Goal: Information Seeking & Learning: Check status

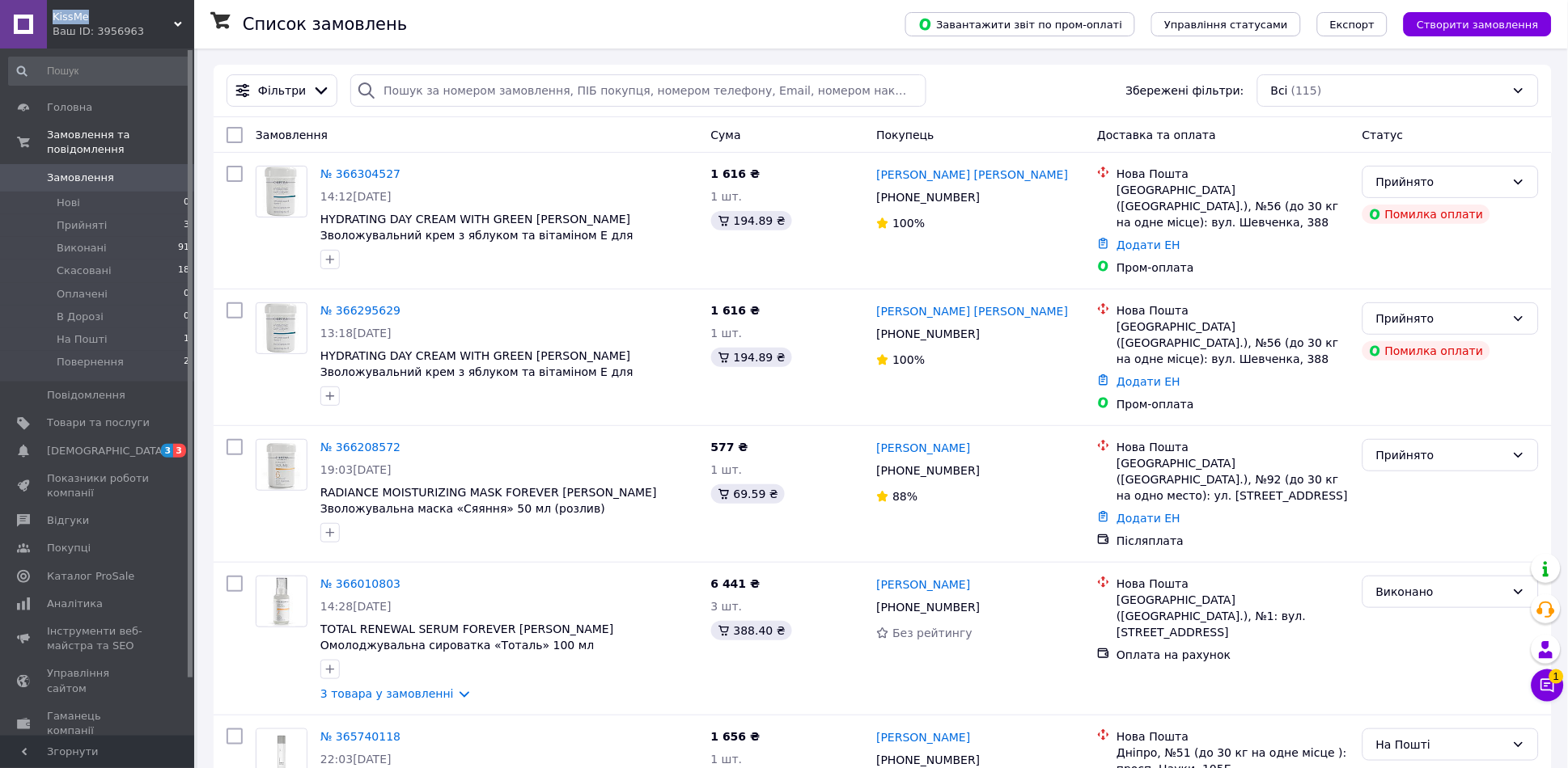
drag, startPoint x: 86, startPoint y: 19, endPoint x: 47, endPoint y: 22, distance: 39.1
click at [47, 22] on div "KissMe Ваш ID: 3956963 Сайт KissMe Кабінет покупця Перевірити стан системи Стор…" at bounding box center [97, 24] width 194 height 48
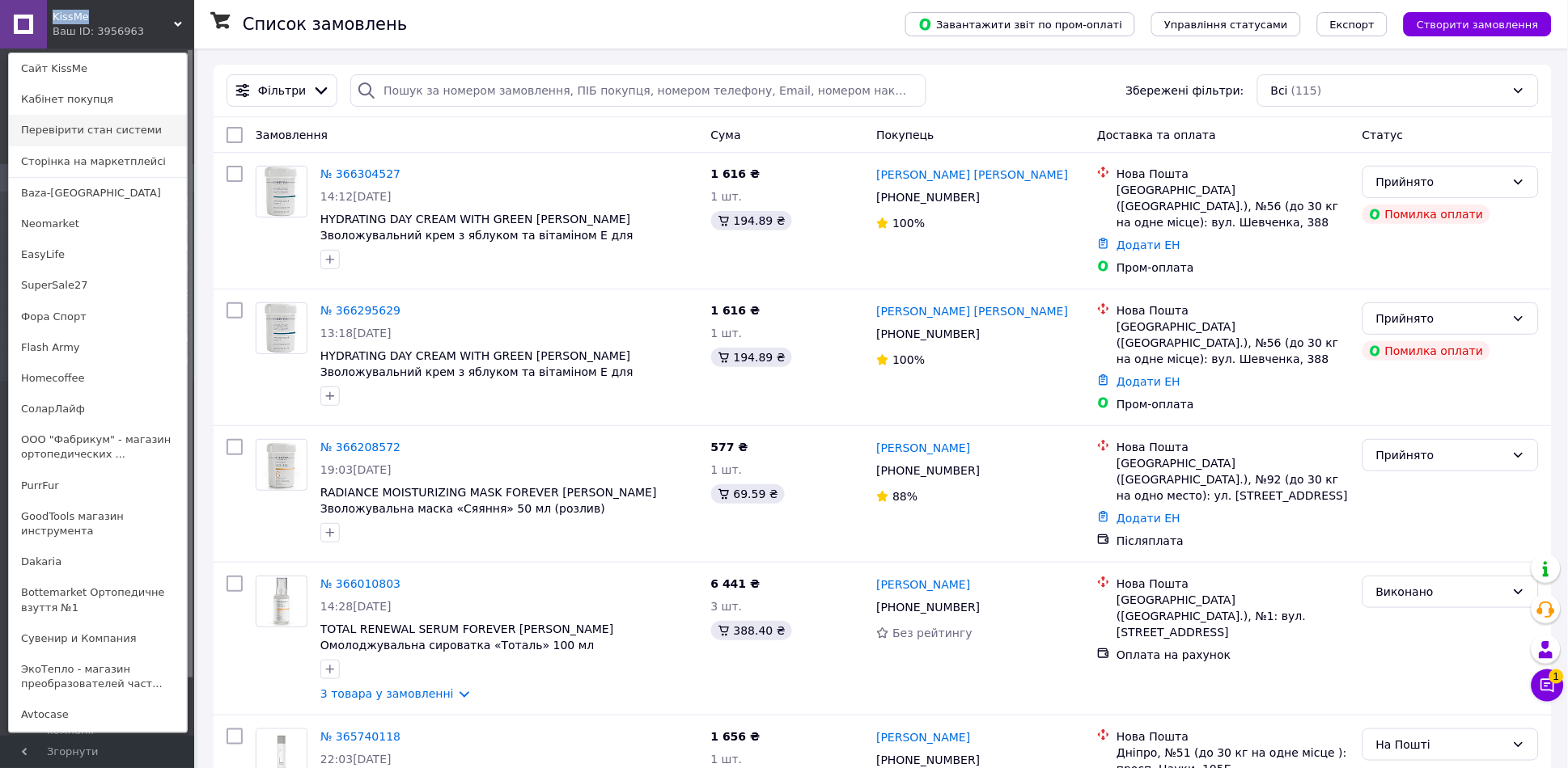
copy div "KissMe"
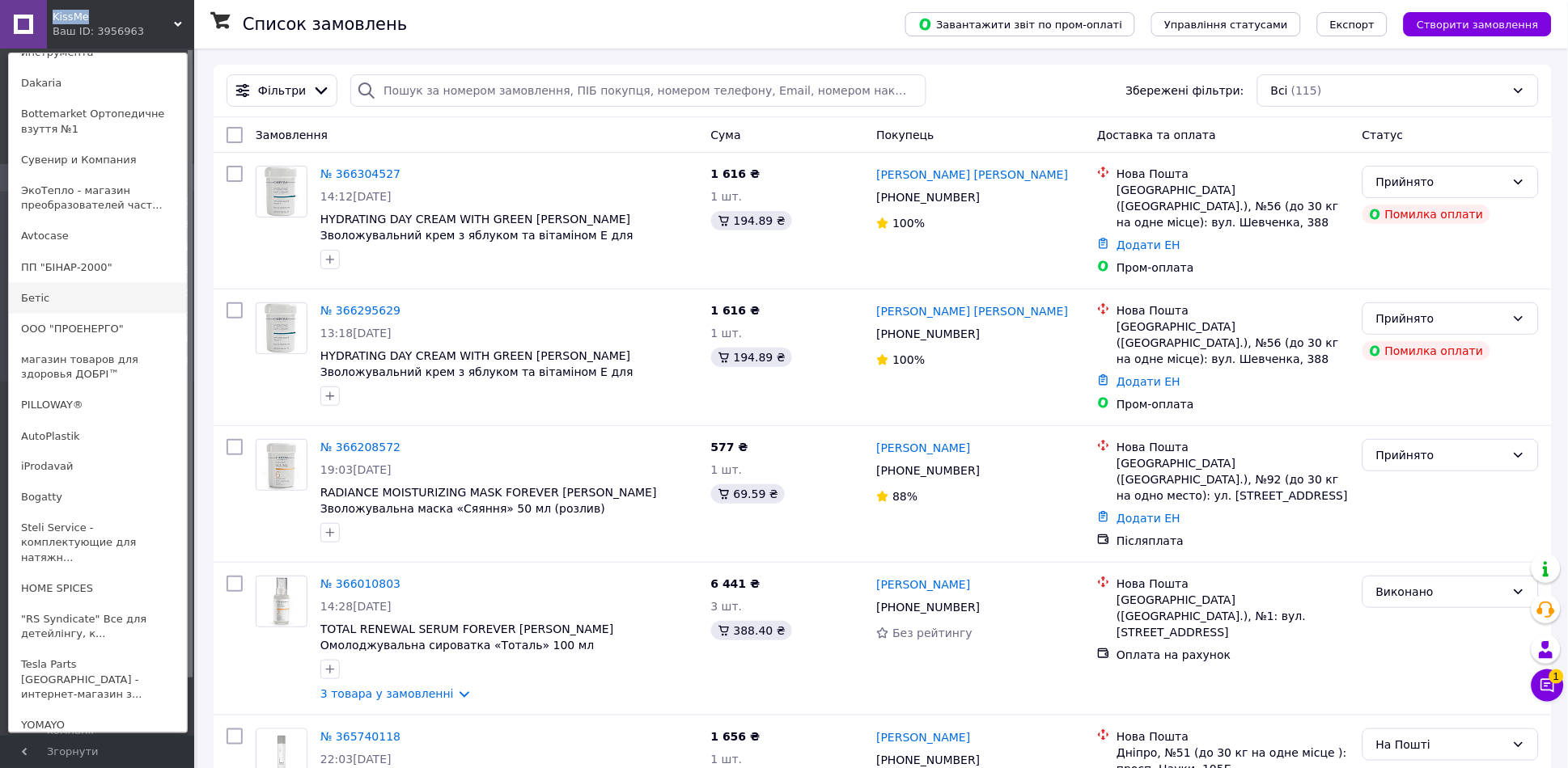
scroll to position [599, 0]
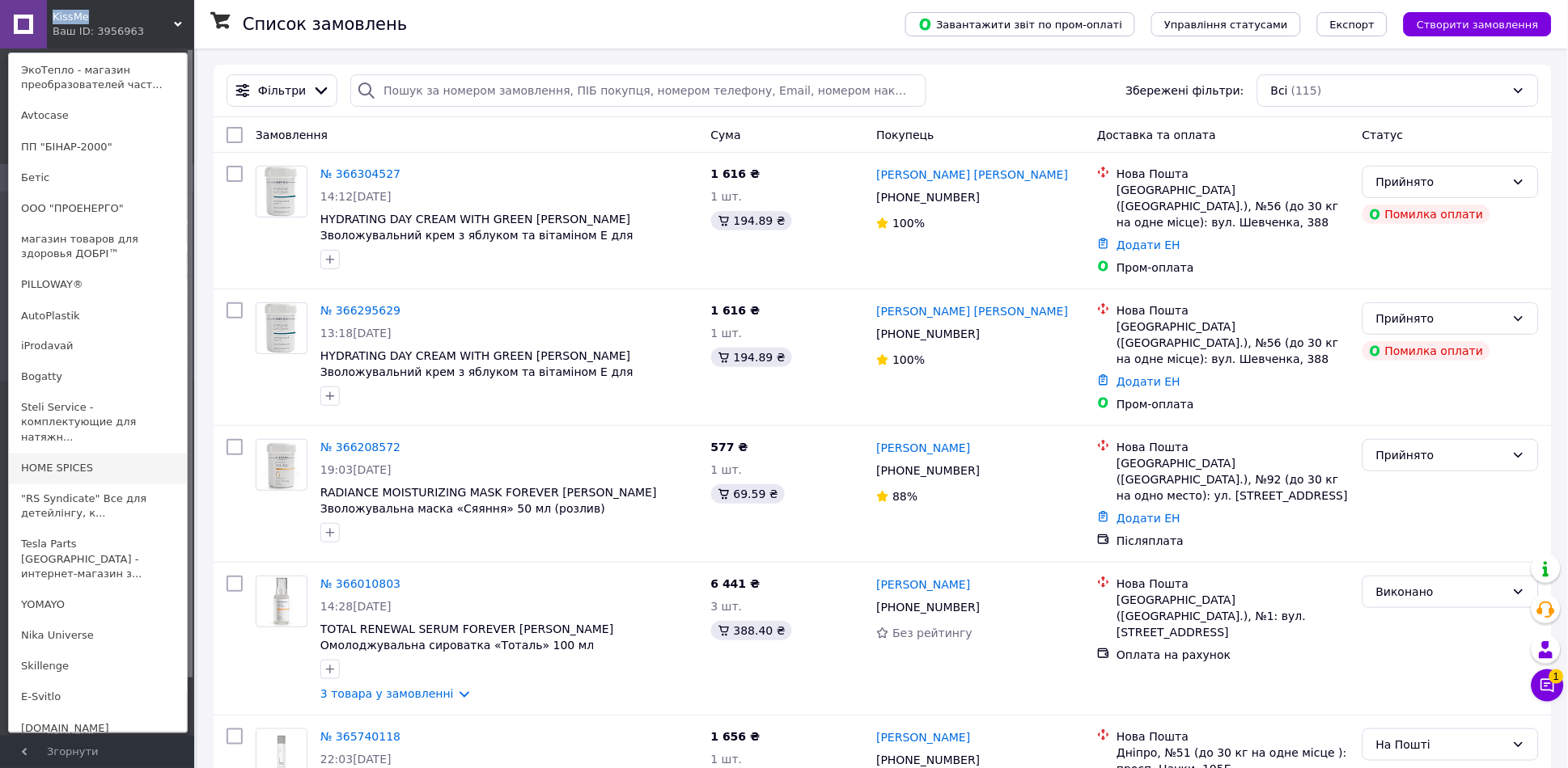
click at [52, 457] on link "HOME SPICES" at bounding box center [97, 469] width 178 height 30
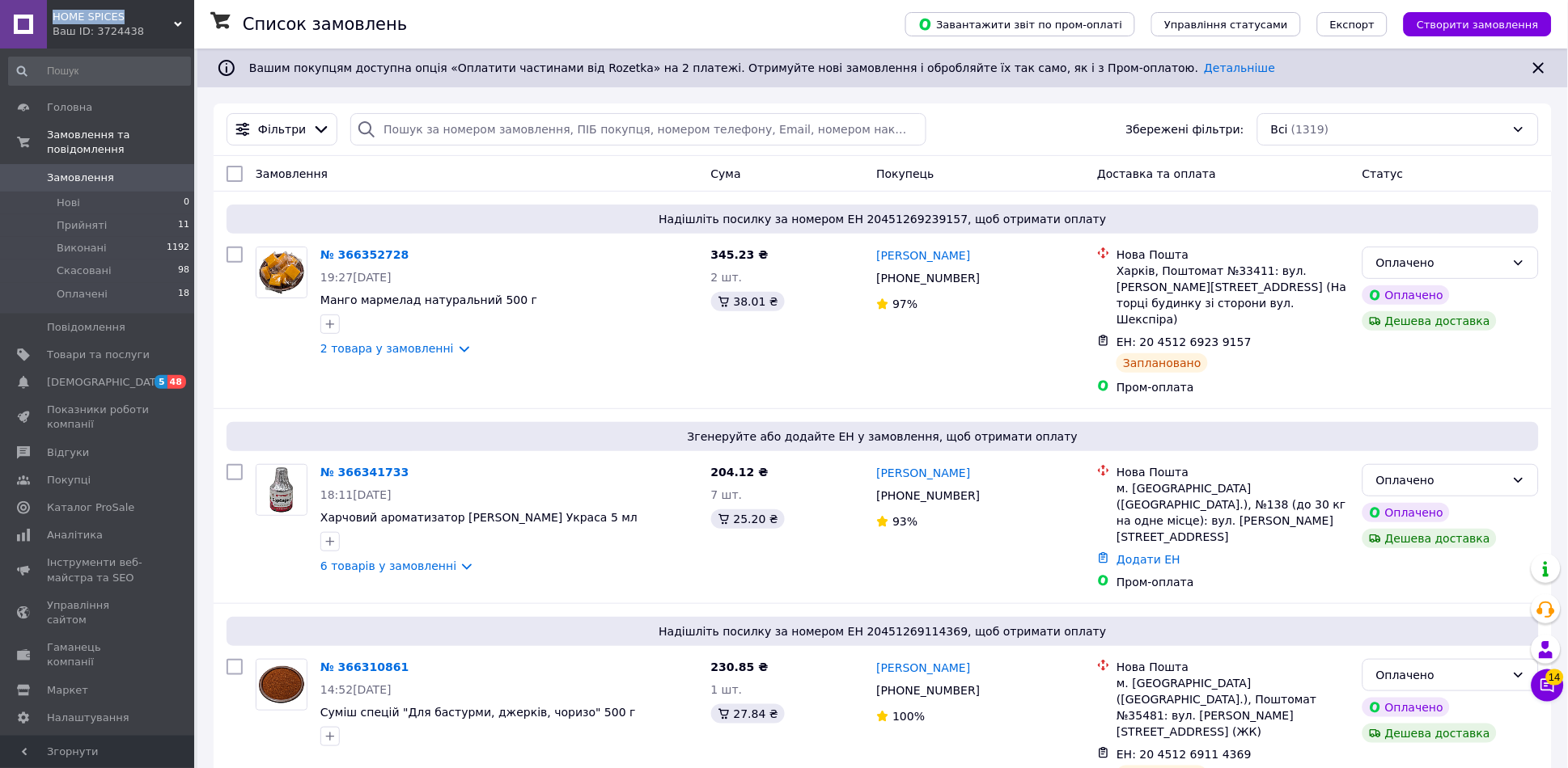
drag, startPoint x: 118, startPoint y: 14, endPoint x: 50, endPoint y: 17, distance: 68.1
click at [50, 17] on div "HOME SPICES Ваш ID: 3724438" at bounding box center [120, 24] width 147 height 48
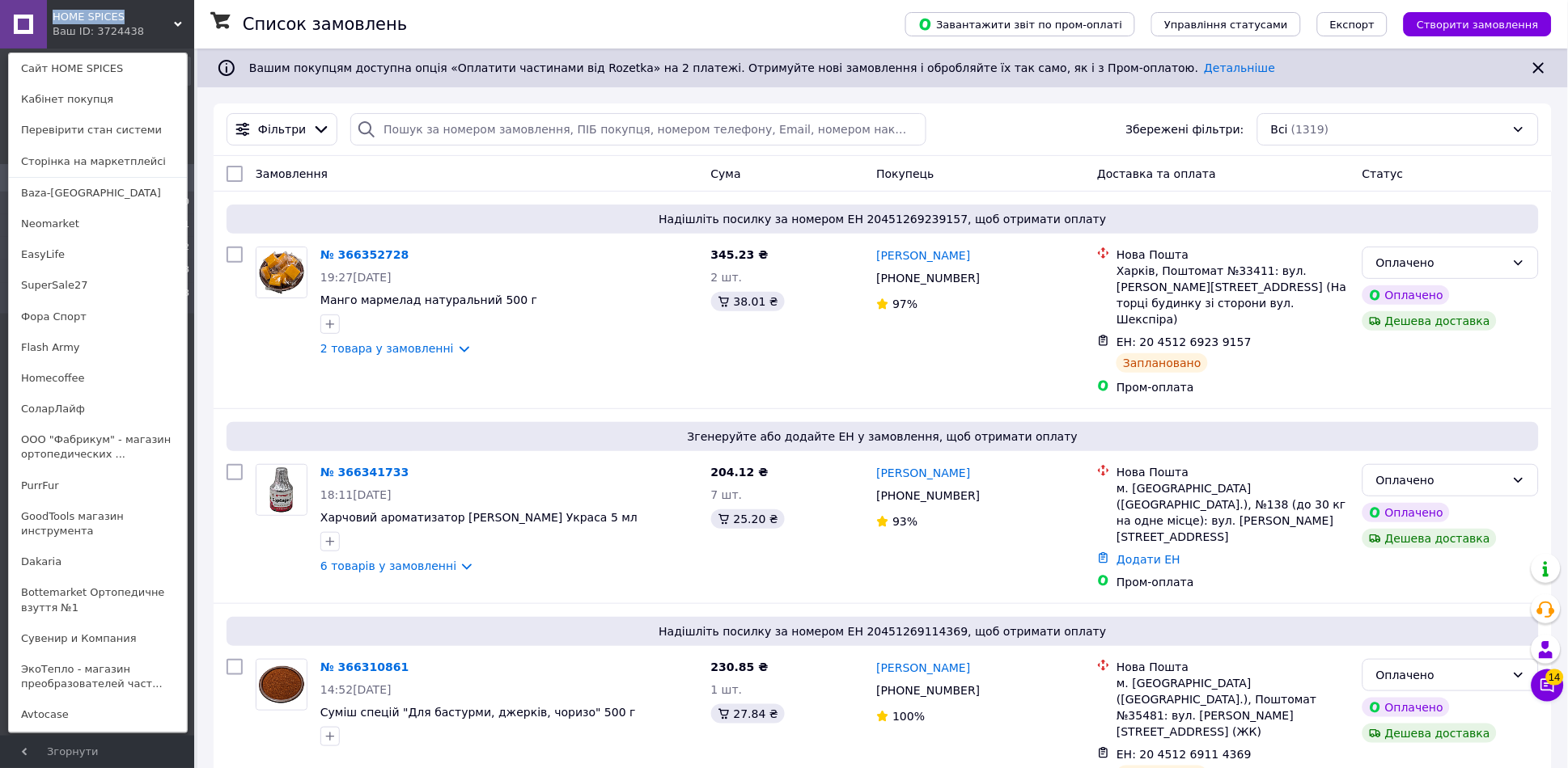
copy span "HOME SPICES"
click at [180, 26] on icon at bounding box center [178, 24] width 9 height 9
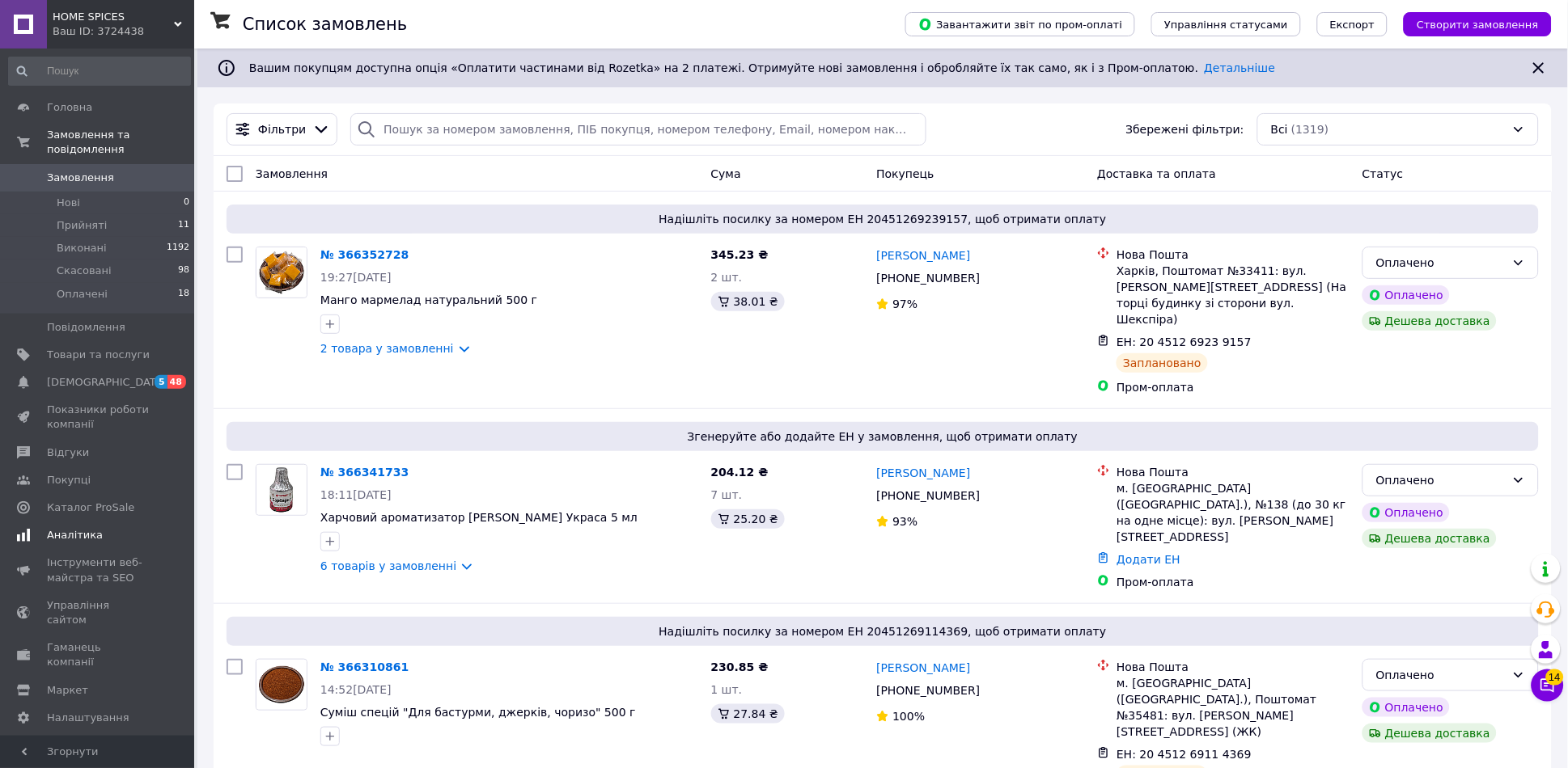
click at [85, 528] on span "Аналітика" at bounding box center [74, 534] width 56 height 14
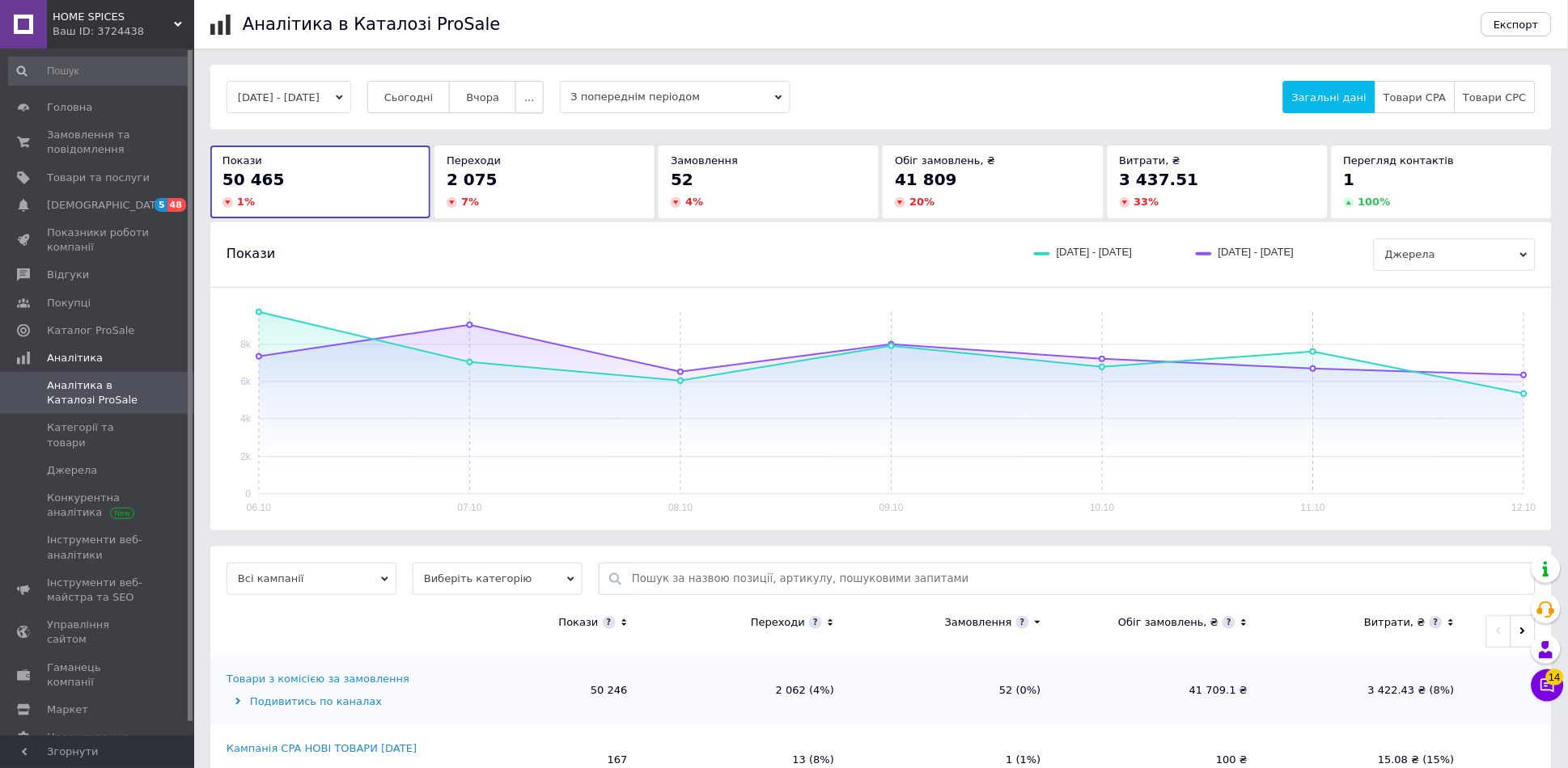
click at [543, 106] on button "..." at bounding box center [529, 97] width 28 height 32
click at [518, 225] on span "60 днів" at bounding box center [499, 223] width 40 height 12
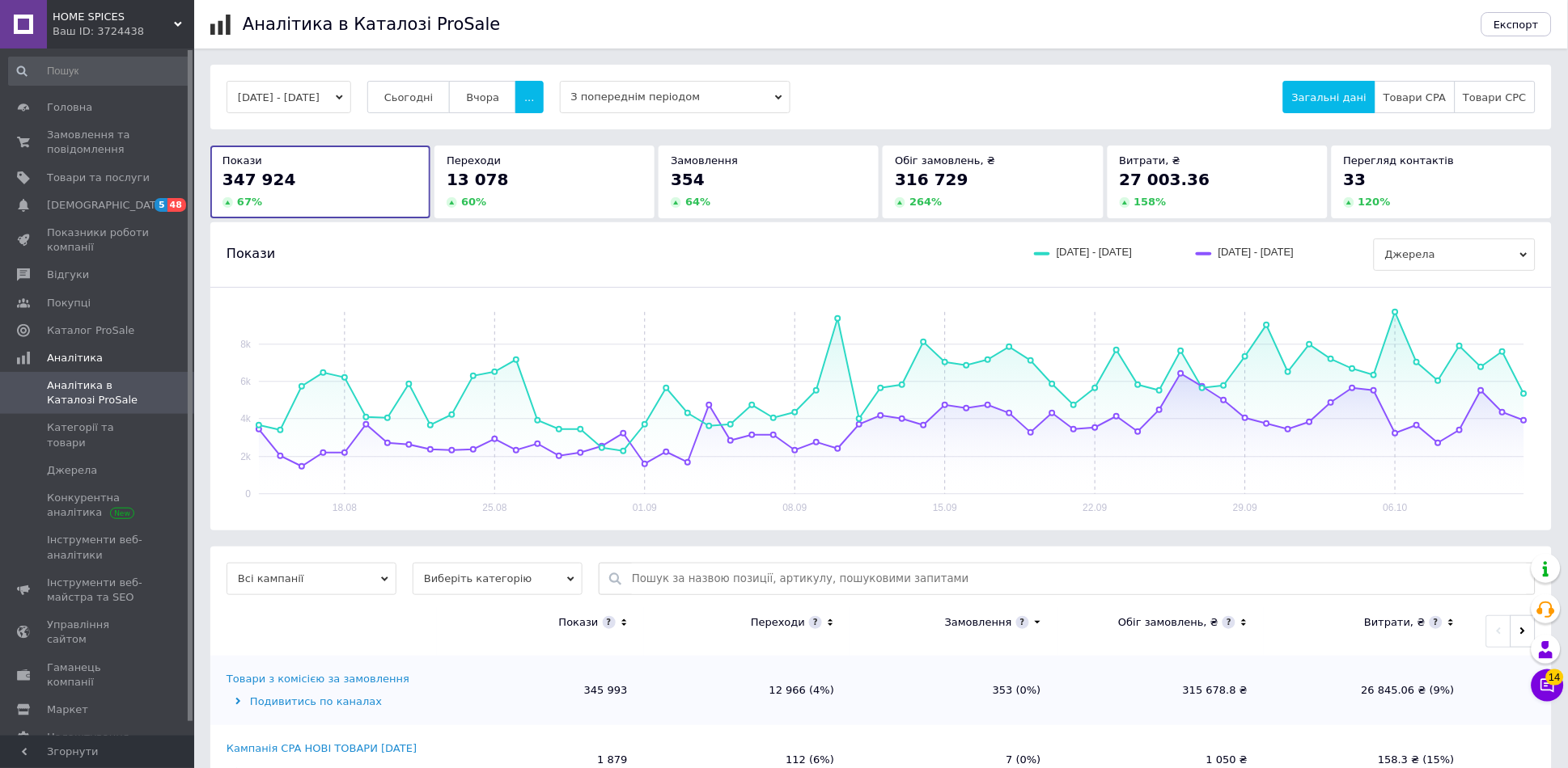
click at [1033, 580] on input "text" at bounding box center [1079, 579] width 895 height 30
paste input "Соль крупная хлопьями Дрогобычская 120 г / Кулинарная соль для гарниров, мяса, …"
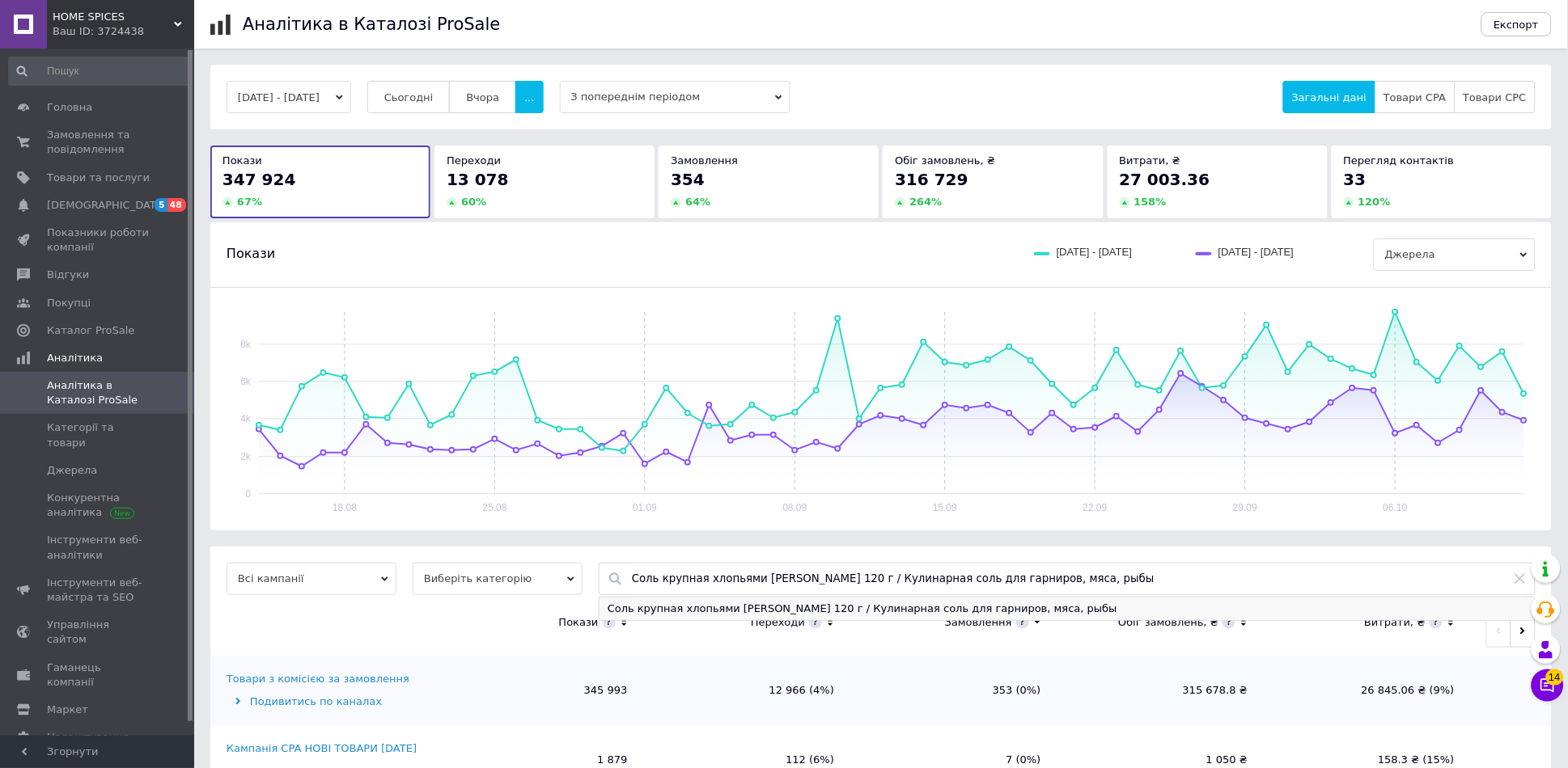
click at [1026, 617] on div "Соль крупная хлопьями Дрогобычская 120 г / Кулинарная соль для гарниров, мяса, …" at bounding box center [1067, 609] width 935 height 23
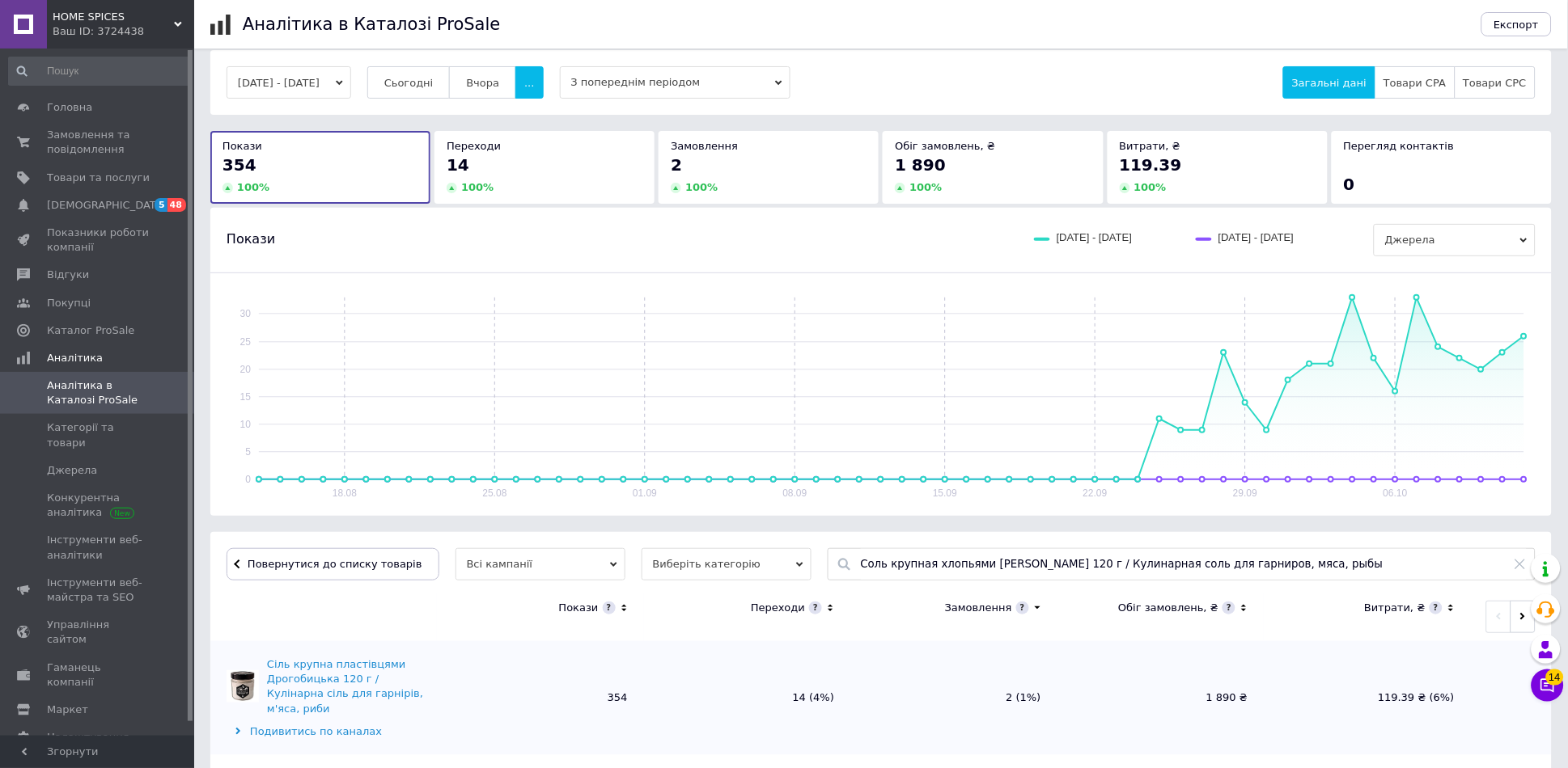
scroll to position [19, 0]
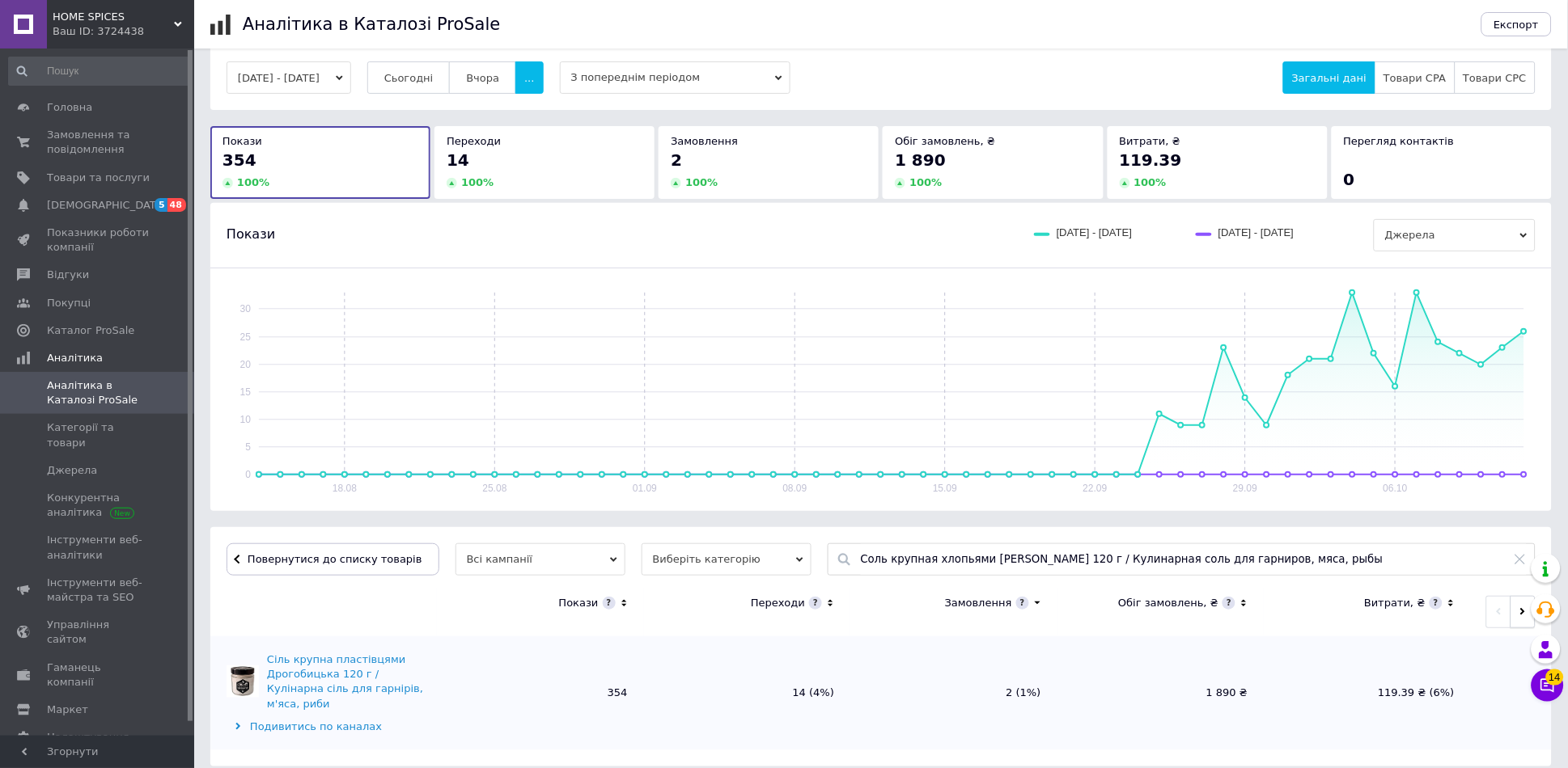
click at [1522, 615] on icon "button" at bounding box center [1522, 613] width 5 height 8
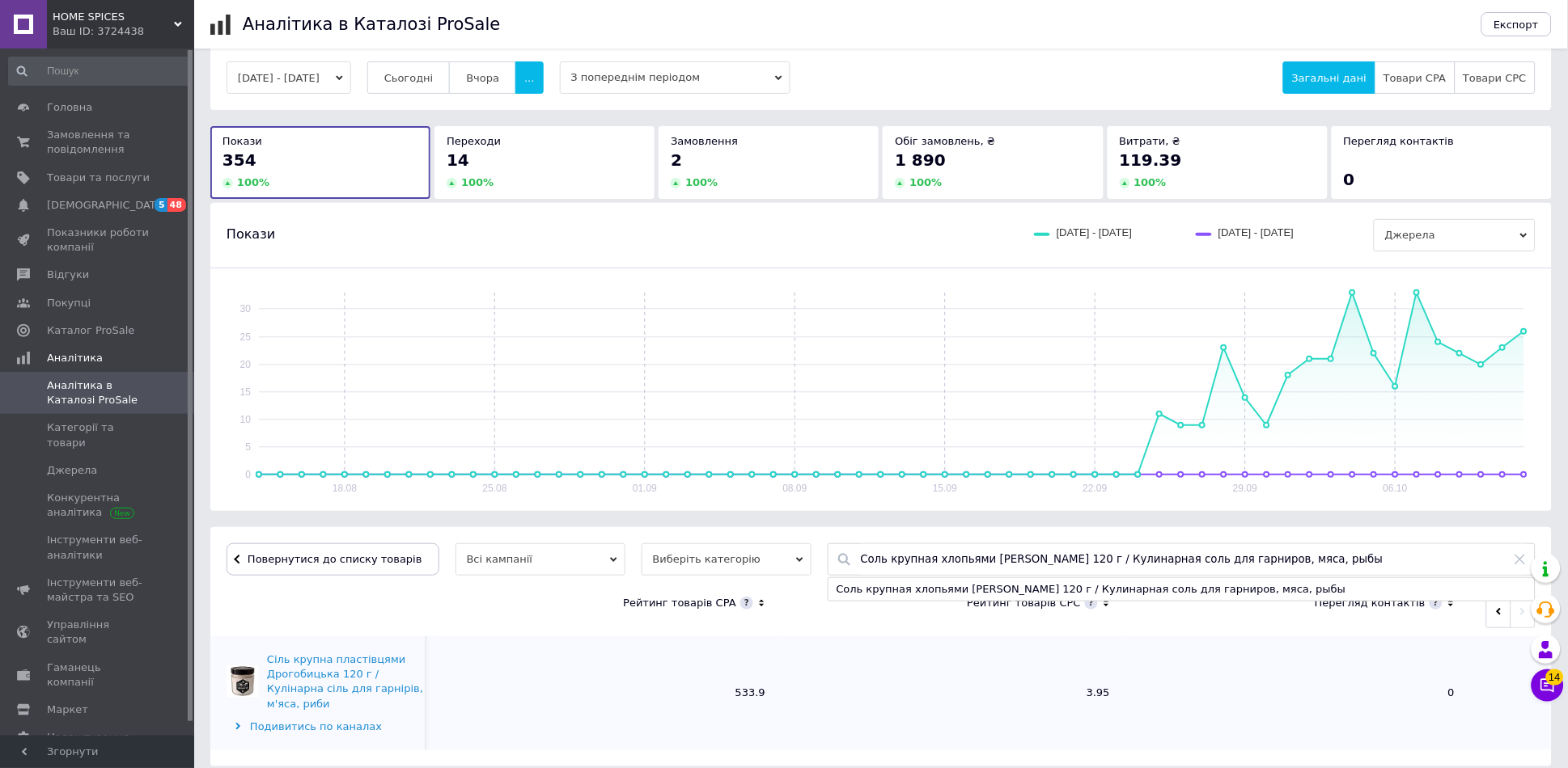
drag, startPoint x: 1320, startPoint y: 566, endPoint x: 738, endPoint y: 556, distance: 582.1
click at [750, 558] on div "Повернутися до списку товарів Всі кампанії Виберіть категорію Соль крупная хлоп…" at bounding box center [881, 560] width 1310 height 32
paste input "рибная 80 г. / Соль хлопьями с сушеными грибами / Дрогобычская соль"
click at [1053, 599] on div "Соль грибная 80 г. / Соль хлопьями с сушеными грибами / Дрогобычская соль" at bounding box center [1181, 590] width 707 height 23
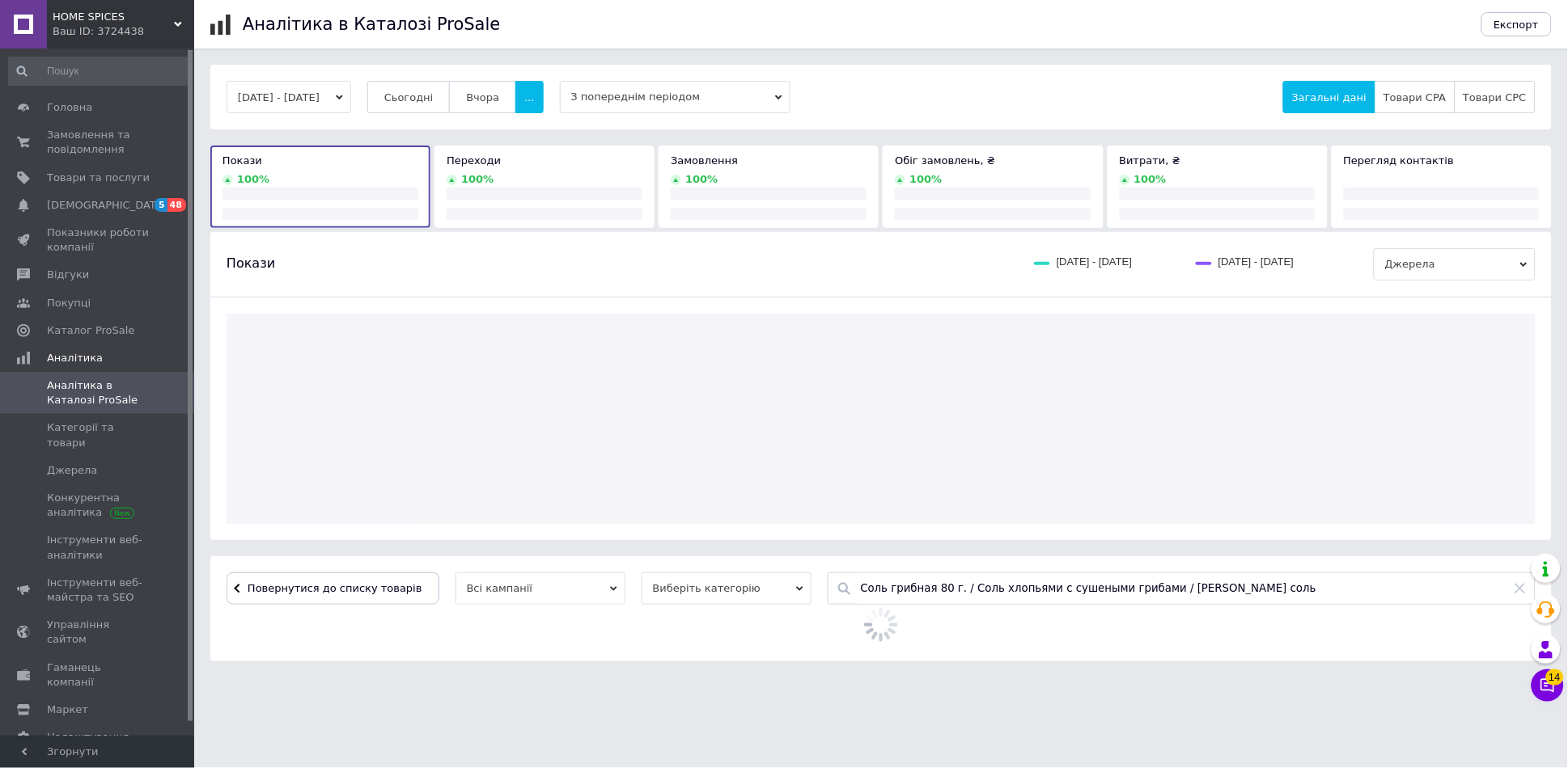
scroll to position [0, 0]
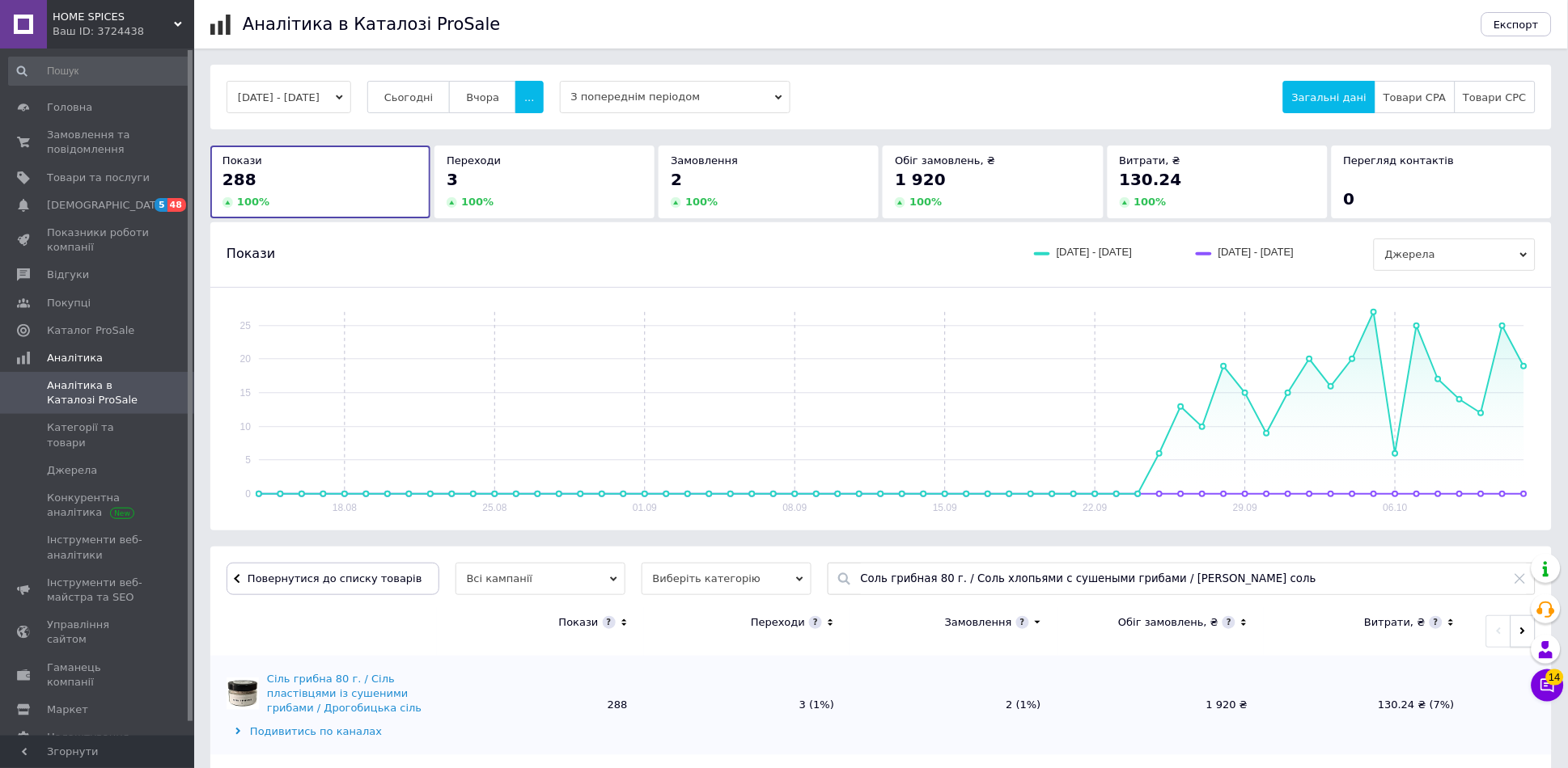
click at [1525, 632] on icon "button" at bounding box center [1522, 632] width 5 height 8
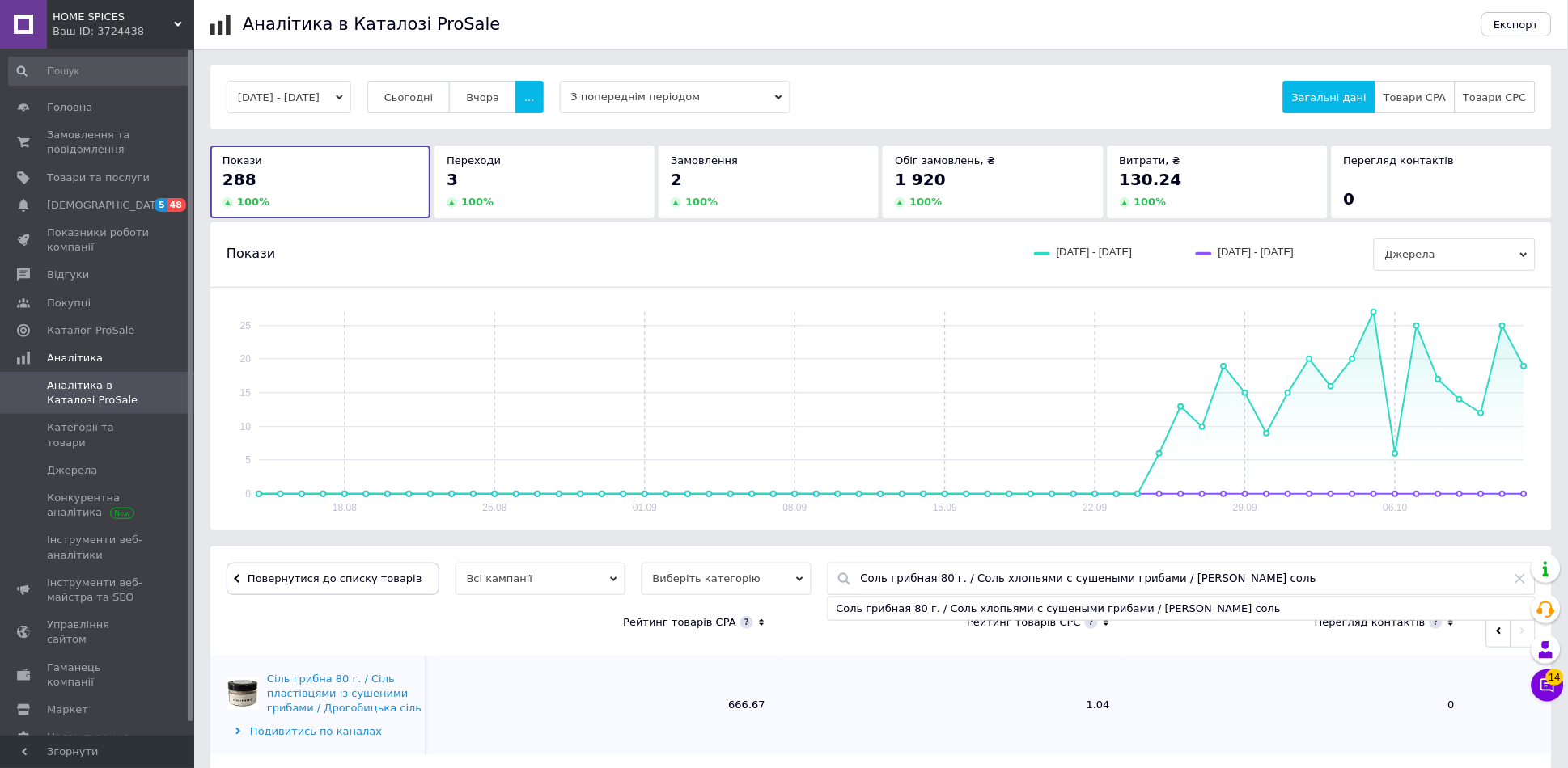
drag, startPoint x: 1282, startPoint y: 581, endPoint x: 712, endPoint y: 571, distance: 570.1
click at [712, 571] on div "Повернутися до списку товарів Всі кампанії Виберіть категорію Соль грибная 80 г…" at bounding box center [881, 579] width 1310 height 32
paste input "ушевая 70 г. / Соль хлопьями с копченой грушей"
click at [928, 616] on div "Соль грушевая 70 г. / Соль хлопьями с копченой грушей / Дрогобычская соль" at bounding box center [1181, 609] width 707 height 23
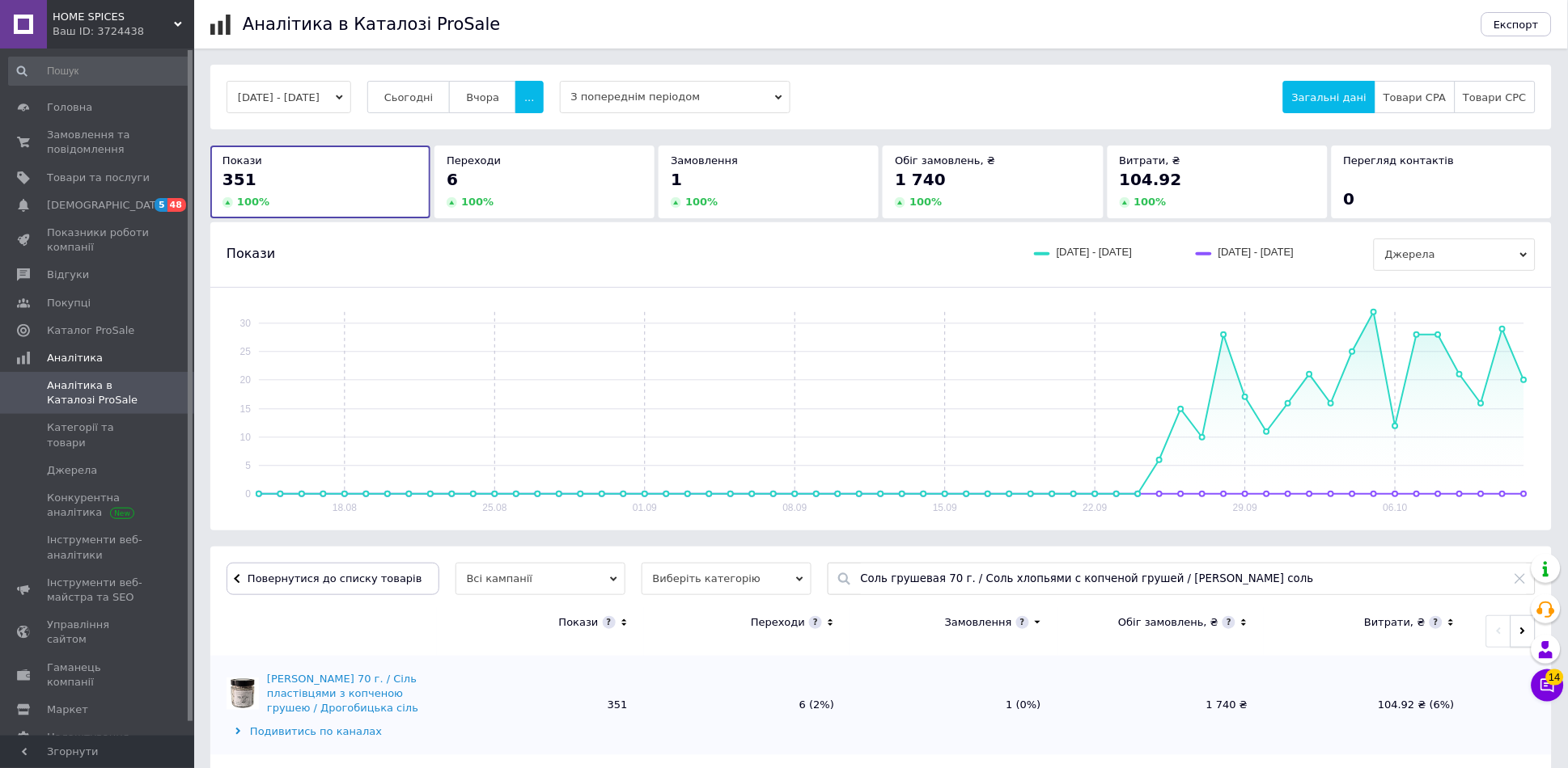
click at [1517, 628] on button "button" at bounding box center [1523, 631] width 25 height 32
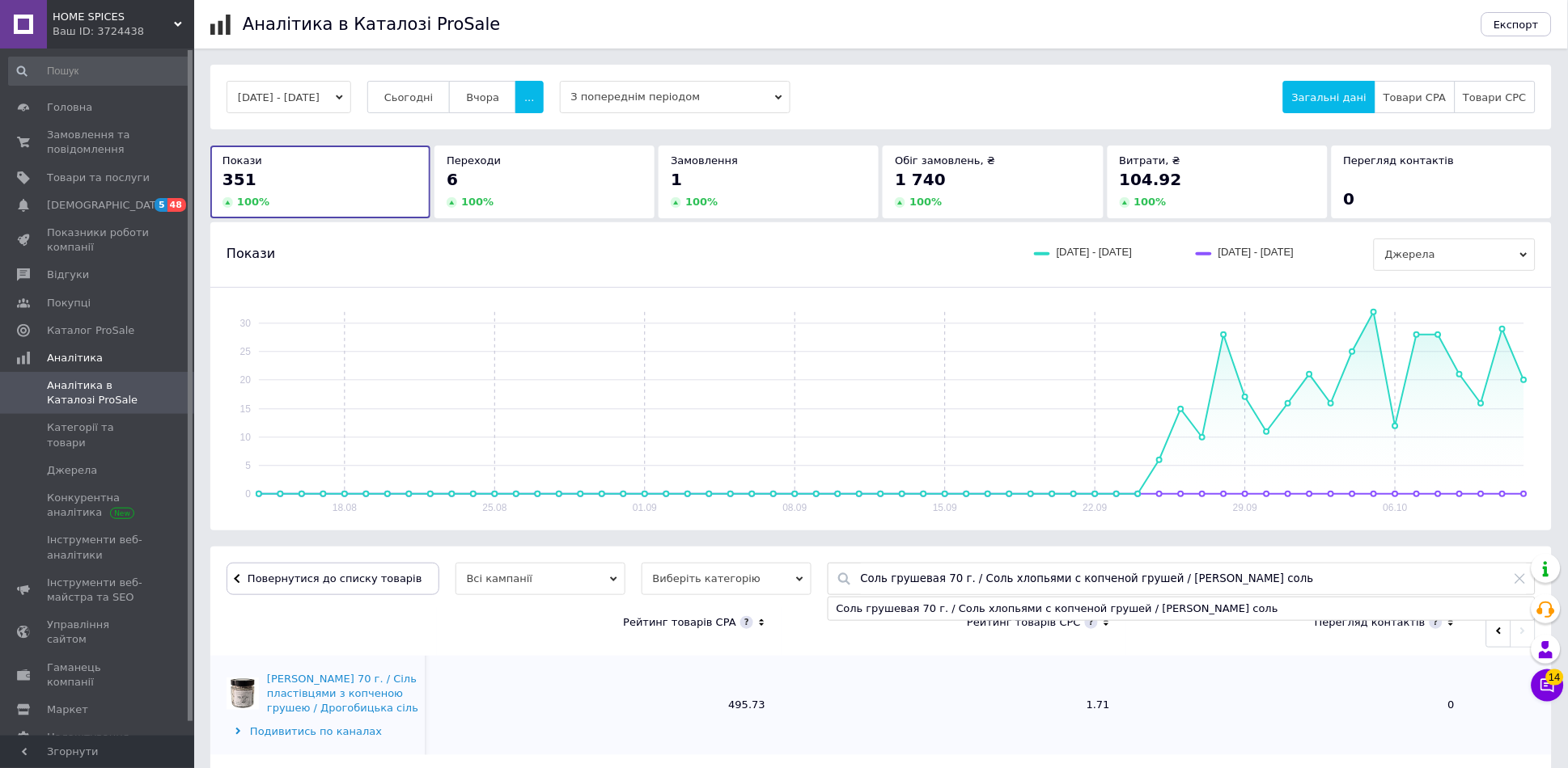
drag, startPoint x: 1239, startPoint y: 568, endPoint x: 598, endPoint y: 569, distance: 641.0
click at [598, 569] on div "Повернутися до списку товарів Всі кампанії Виберіть категорію Соль грушевая 70 …" at bounding box center [881, 579] width 1310 height 32
paste input "рогобычская соль хлопьями / Карпатская крафтовая соль / Финишная соль 750 г"
click at [1026, 612] on div "Дрогобычская соль хлопьями / Карпатская крафтовая соль / Финишная соль 750 г" at bounding box center [1181, 609] width 707 height 23
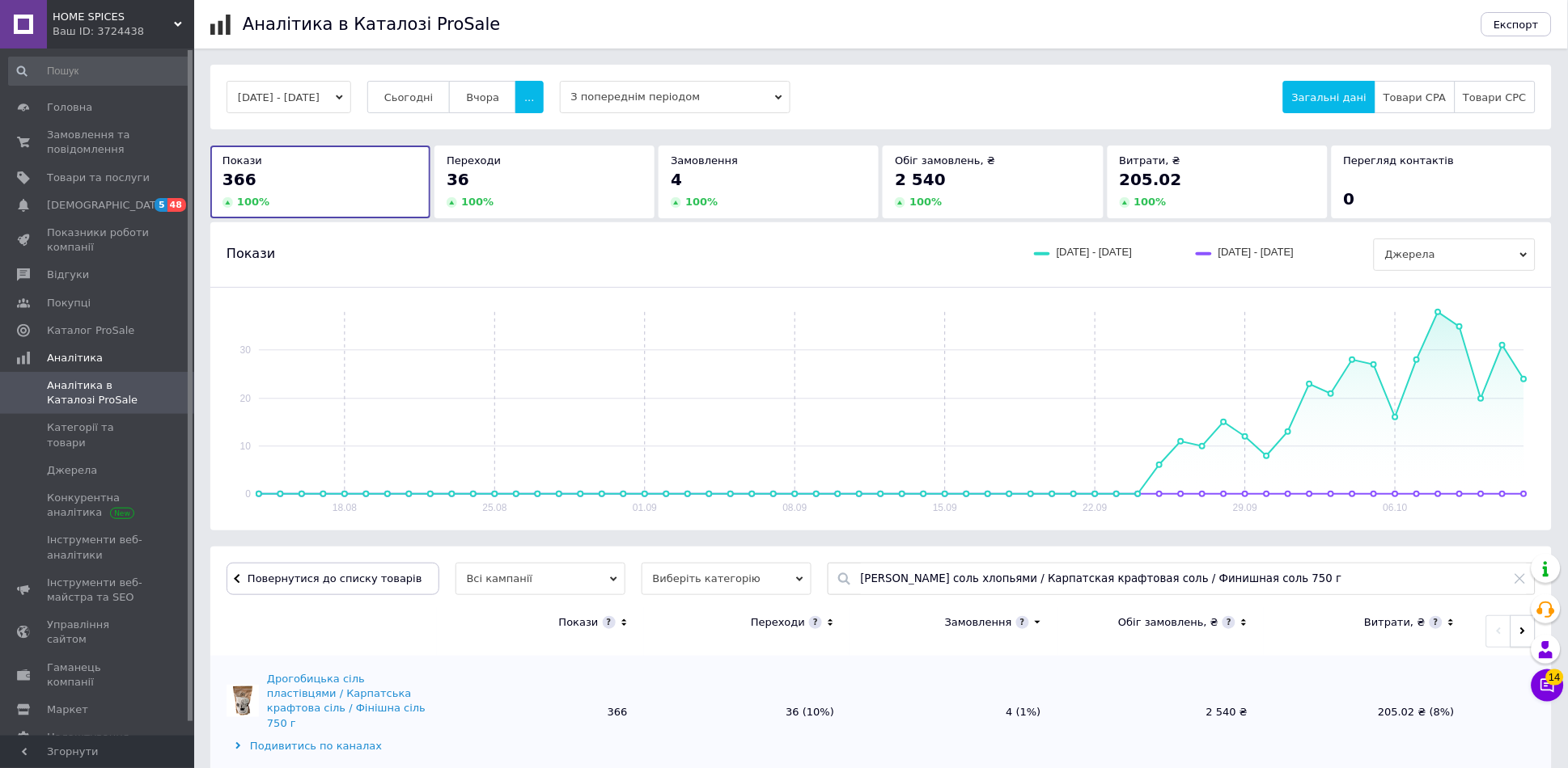
click at [1522, 624] on button "button" at bounding box center [1523, 631] width 25 height 32
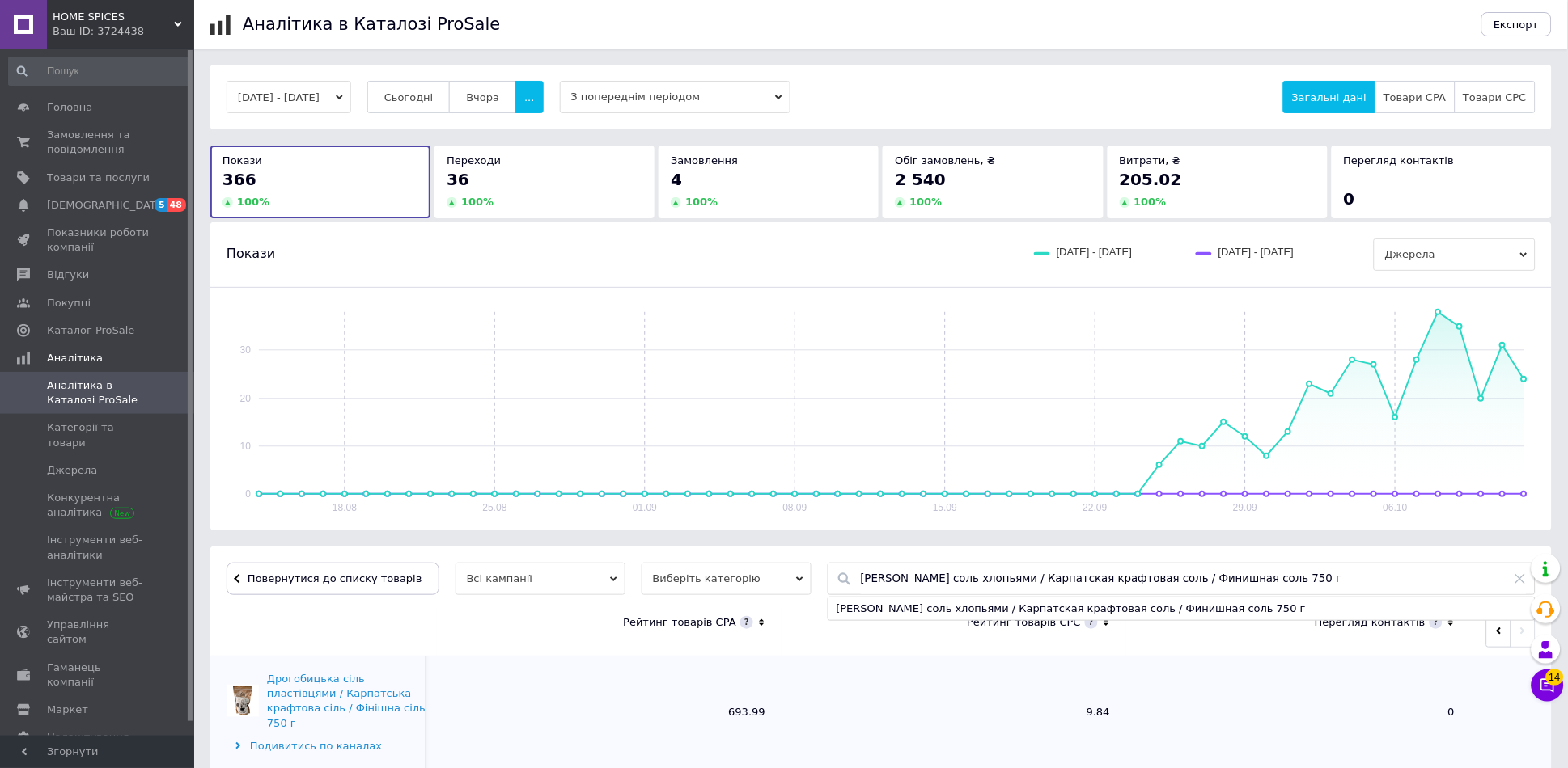
drag, startPoint x: 1293, startPoint y: 582, endPoint x: 739, endPoint y: 564, distance: 554.3
click at [739, 564] on div "Повернутися до списку товарів Всі кампанії Виберіть категорію Дрогобычская соль…" at bounding box center [881, 579] width 1310 height 32
click at [894, 613] on div "Дрогобычская соль хлопьями / Карпатская крафтовая соль / Финишная соль 750 г" at bounding box center [1181, 609] width 707 height 23
click at [1000, 586] on input "Дрогобычская соль хлопьями / Карпатская крафтовая соль / Финишная соль 750 г" at bounding box center [1194, 579] width 666 height 30
click at [1003, 613] on div "Дрогобычская соль хлопьями / Карпатская крафтовая соль / Финишная соль 750 г" at bounding box center [1181, 609] width 707 height 23
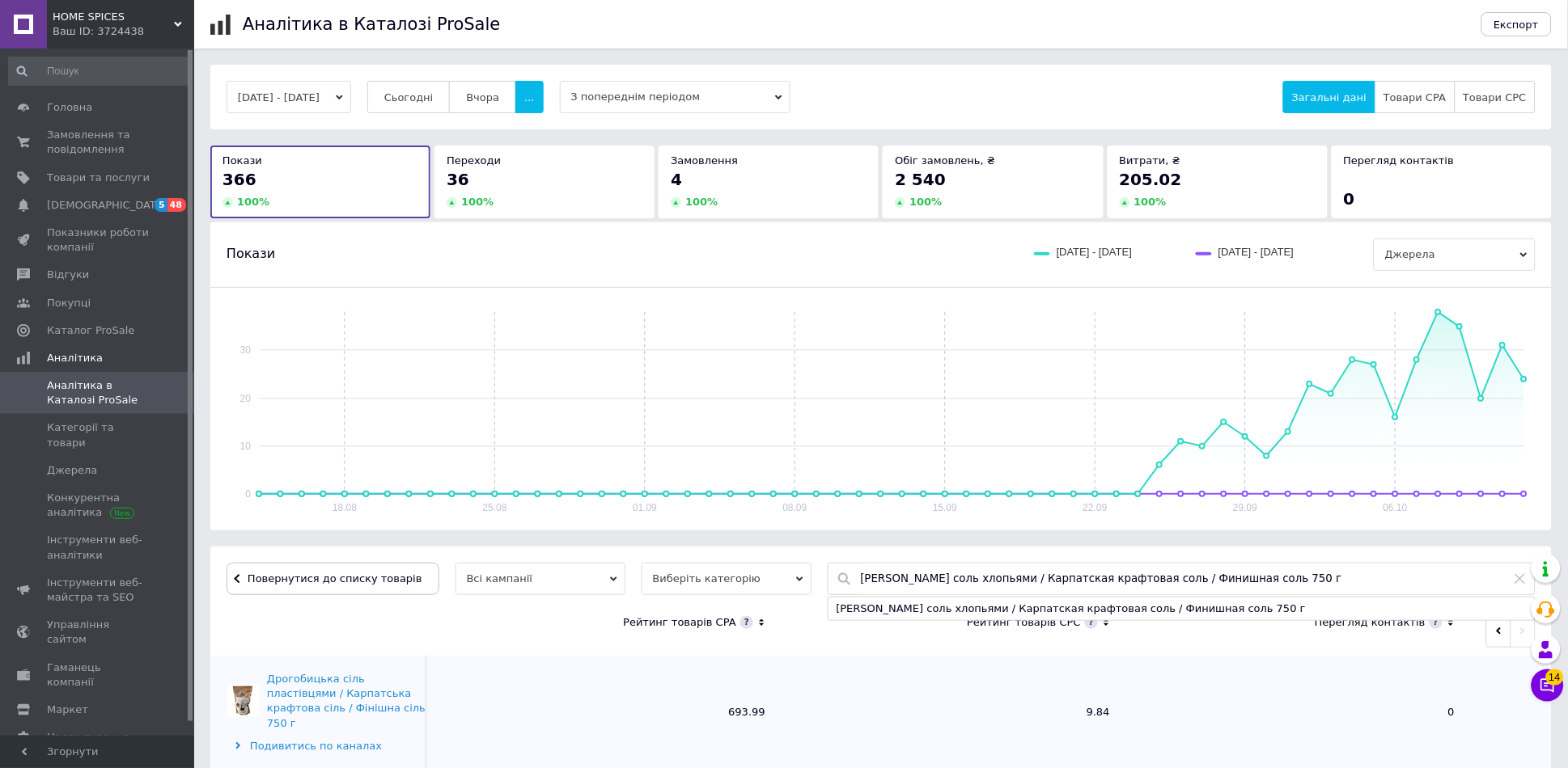
drag, startPoint x: 1289, startPoint y: 570, endPoint x: 737, endPoint y: 530, distance: 553.4
click at [743, 529] on div "14.08.2025 - 12.10.2025 Сьогодні Вчора ... З попереднім періодом Загальні дані …" at bounding box center [881, 425] width 1342 height 721
paste input "риправа уцхо-сунели целый грузинская - для супов, мяса, лобио 10"
click at [929, 607] on div "Приправа уцхо-сунели целый грузинская - для супов, мяса, лобио 100 г" at bounding box center [1181, 609] width 707 height 23
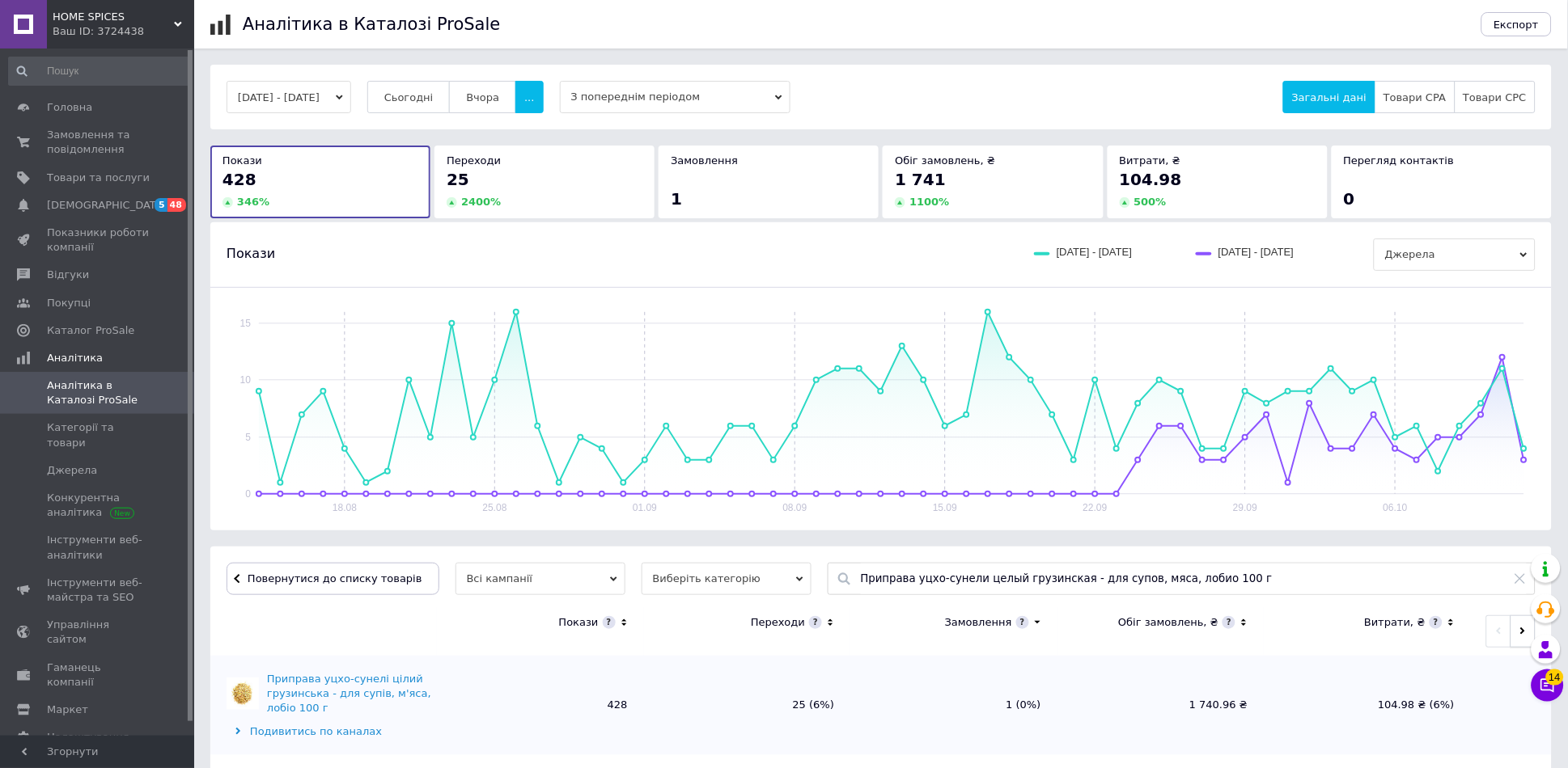
click at [1522, 632] on icon "button" at bounding box center [1523, 631] width 8 height 8
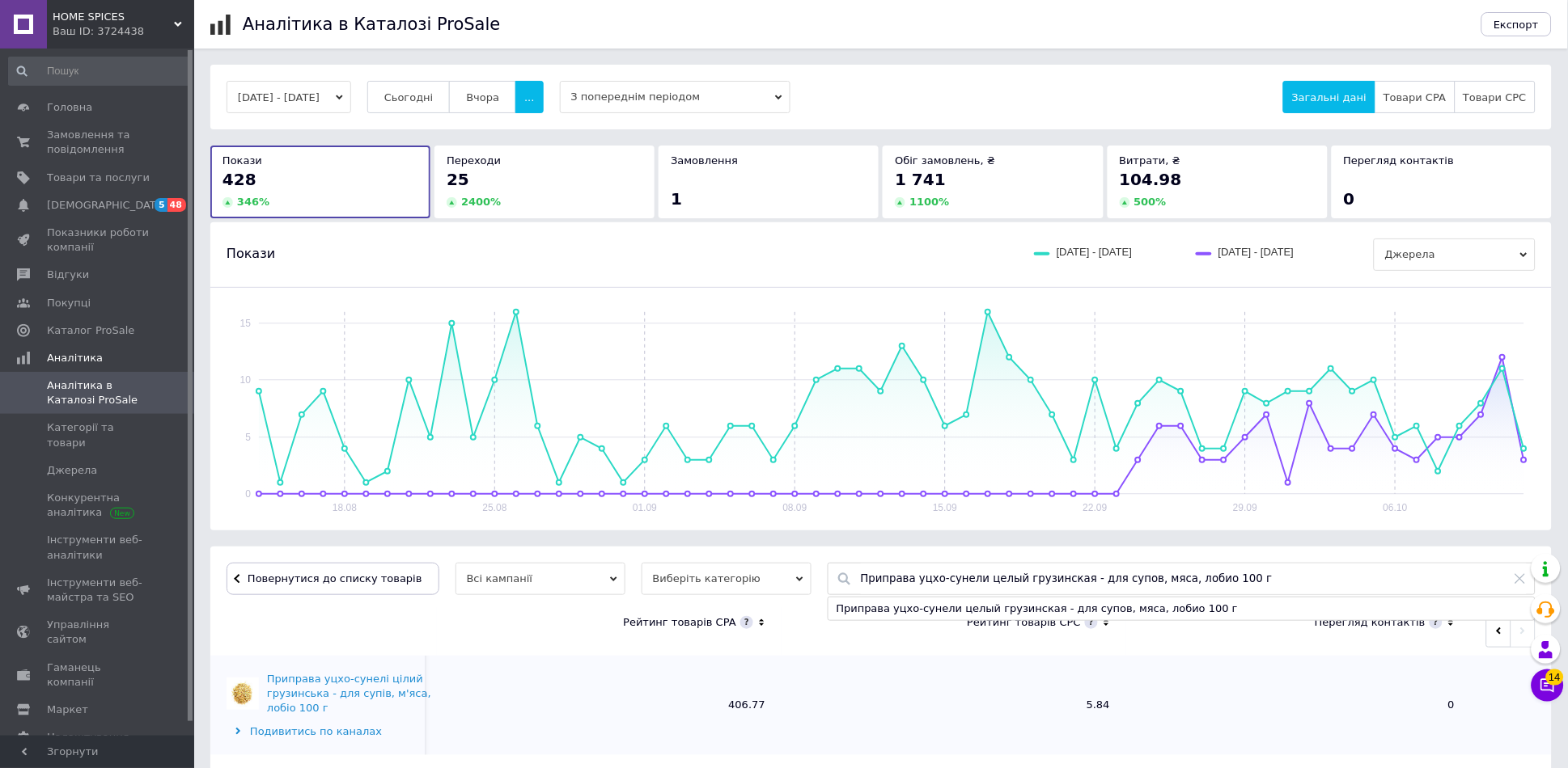
drag, startPoint x: 1217, startPoint y: 581, endPoint x: 756, endPoint y: 592, distance: 461.1
click at [758, 592] on div "Повернутися до списку товарів Всі кампанії Виберіть категорію Приправа уцхо-сун…" at bounding box center [881, 579] width 1310 height 32
paste input "месь специй для мяса с травами. Приправа к мясу 100"
click at [992, 613] on div "Смесь специй для мяса с травами. Приправа к мясу 100г" at bounding box center [1181, 609] width 707 height 23
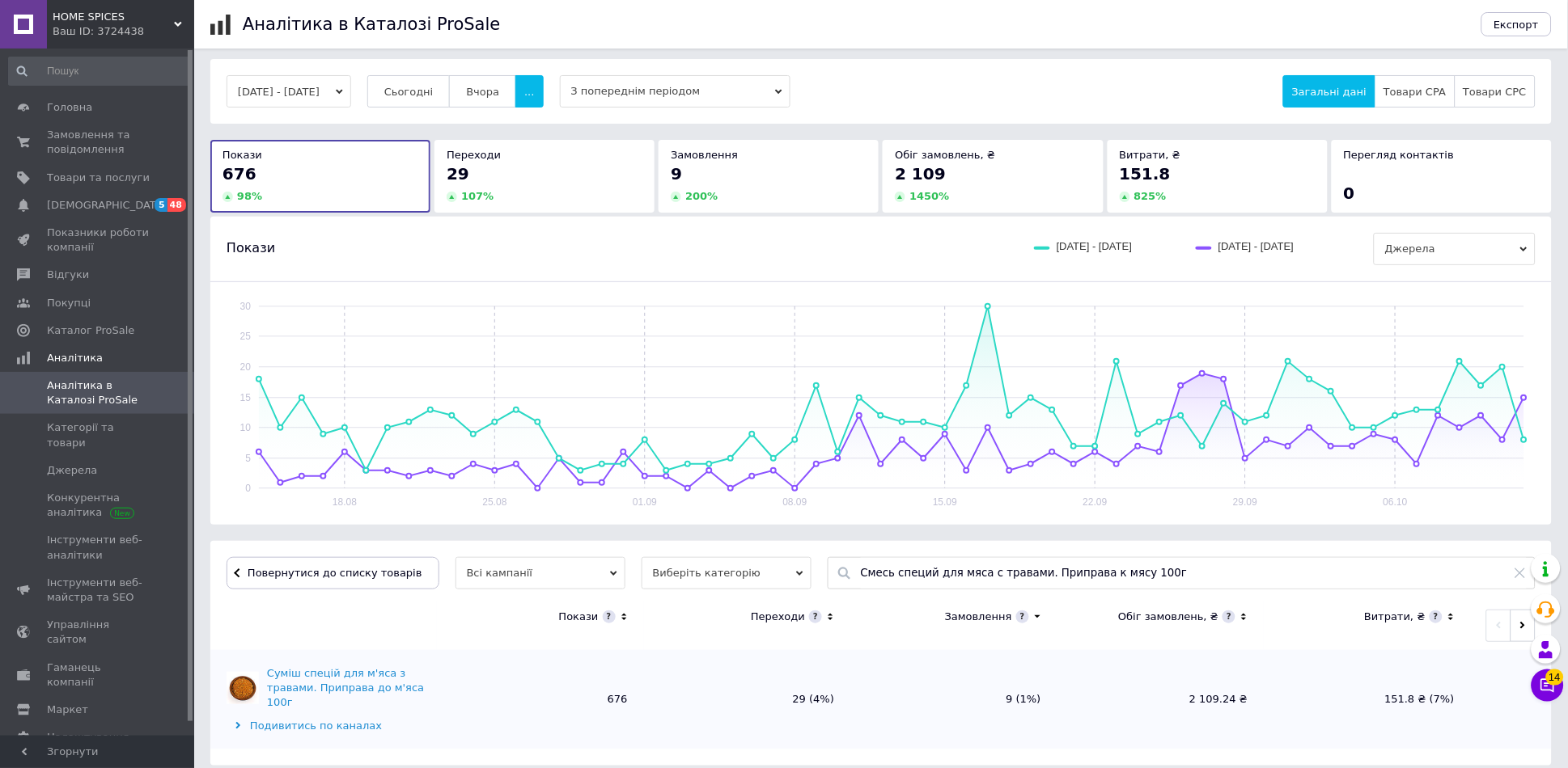
scroll to position [9, 0]
click at [1524, 624] on icon "button" at bounding box center [1522, 624] width 5 height 8
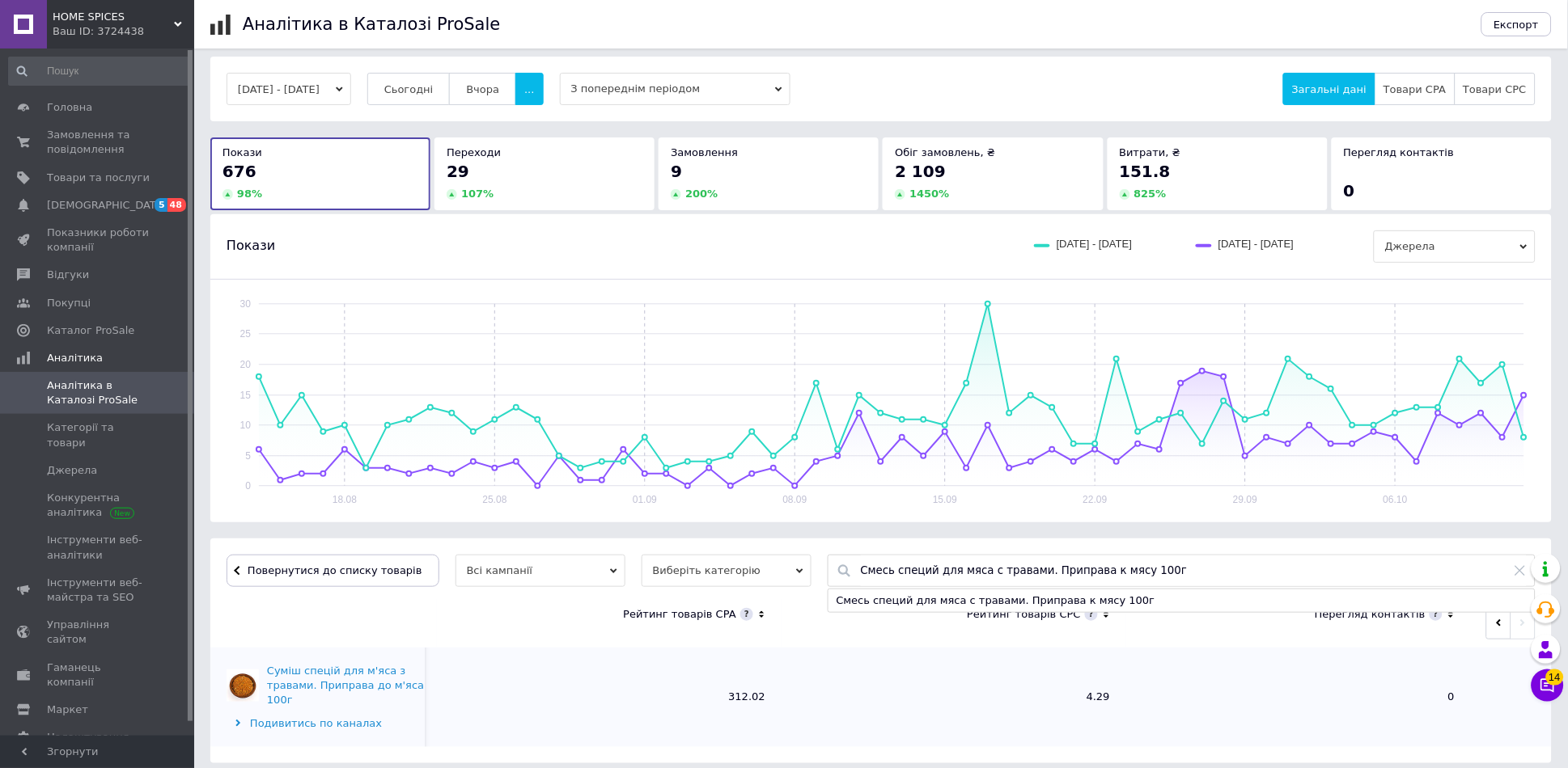
drag, startPoint x: 1187, startPoint y: 568, endPoint x: 643, endPoint y: 567, distance: 544.0
click at [644, 567] on div "Повернутися до списку товарів Всі кампанії Виберіть категорію Смесь специй для …" at bounding box center [881, 571] width 1310 height 32
paste input "артофеля, приправа для приготовления картофеля"
click at [983, 607] on div "Смесь специй для картофеля, приправа для приготовления картофеля 100г" at bounding box center [1181, 601] width 707 height 23
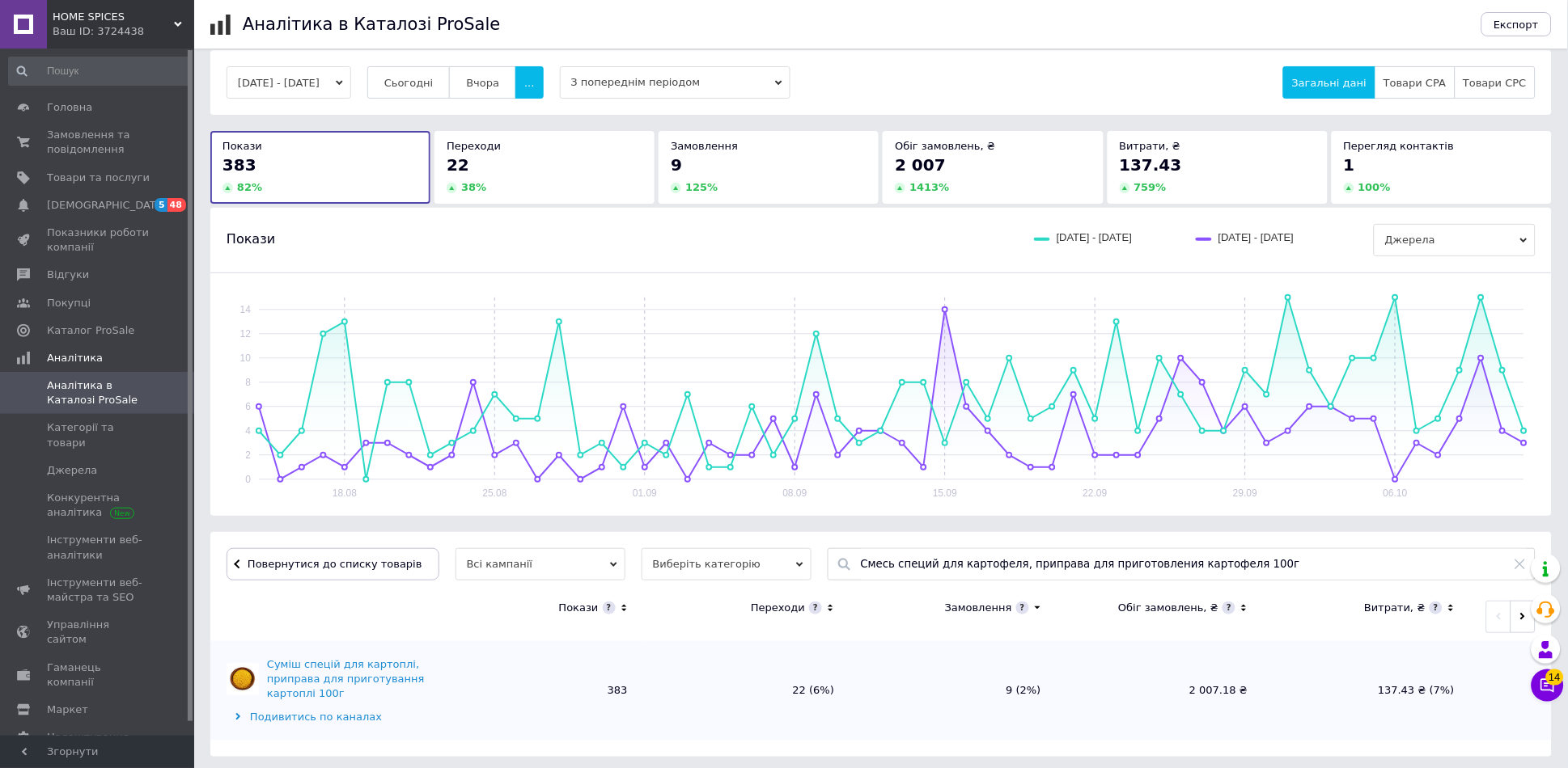
scroll to position [19, 0]
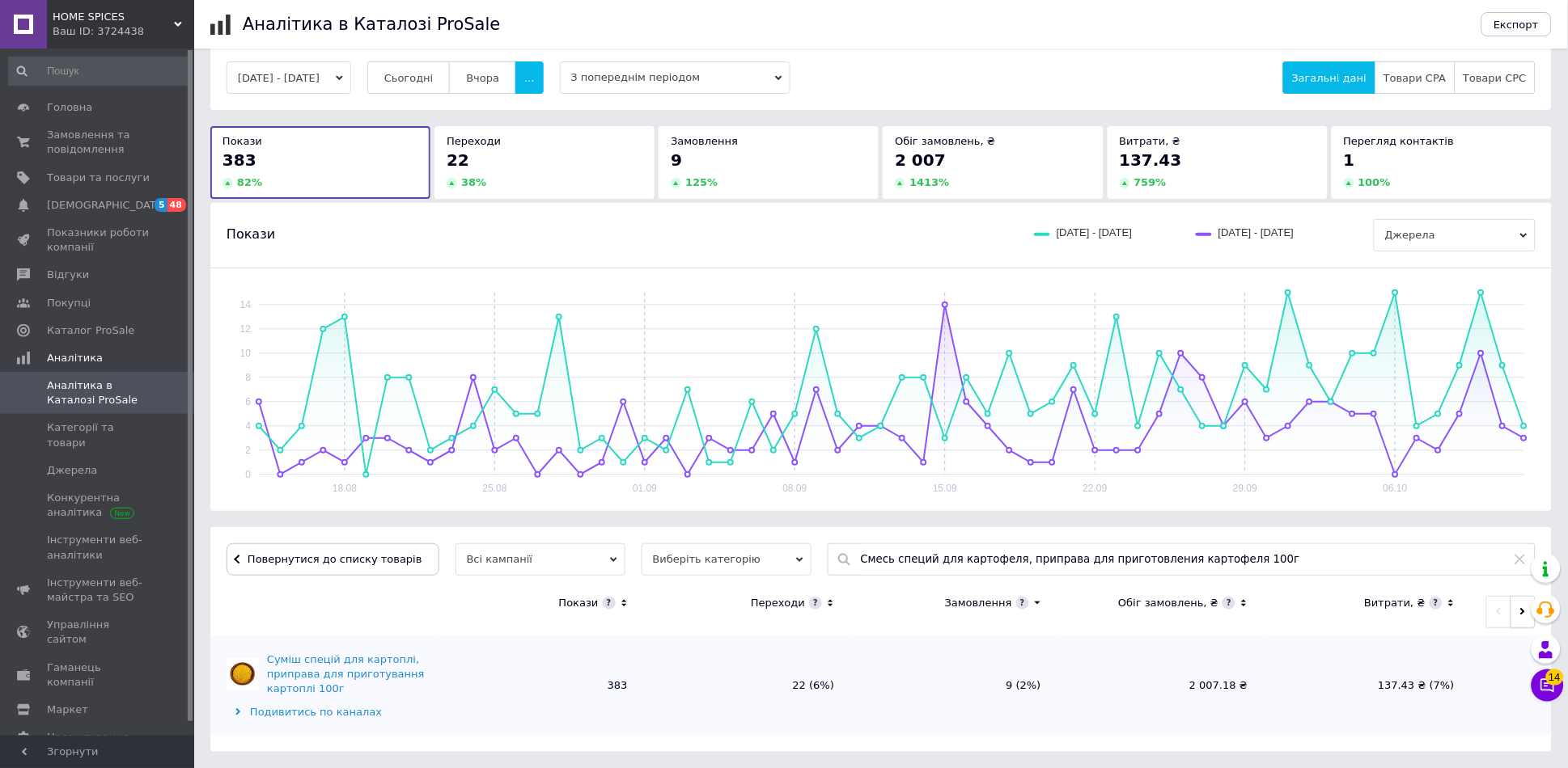
click at [1525, 618] on span "button" at bounding box center [1523, 611] width 8 height 12
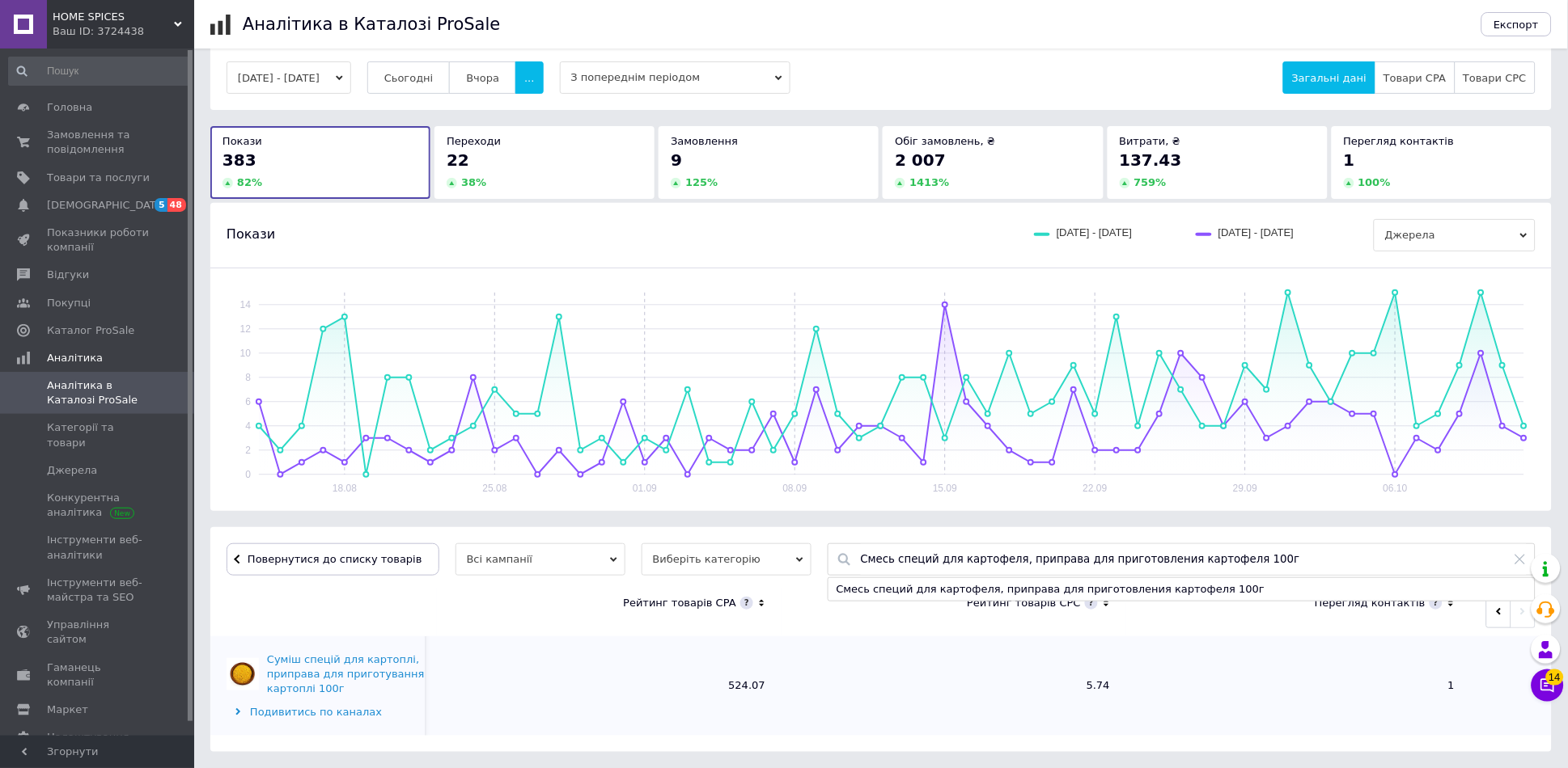
drag, startPoint x: 1280, startPoint y: 547, endPoint x: 529, endPoint y: 520, distance: 751.5
click at [531, 520] on div "14.08.2025 - 12.10.2025 Сьогодні Вчора ... З попереднім періодом Загальні дані …" at bounding box center [881, 399] width 1342 height 707
paste input "атуарльная смесь итальянских трав, Итальянская приправа"
click at [917, 593] on div "Натуарльная смесь итальянских трав, Итальянская приправа 100г" at bounding box center [1181, 590] width 707 height 23
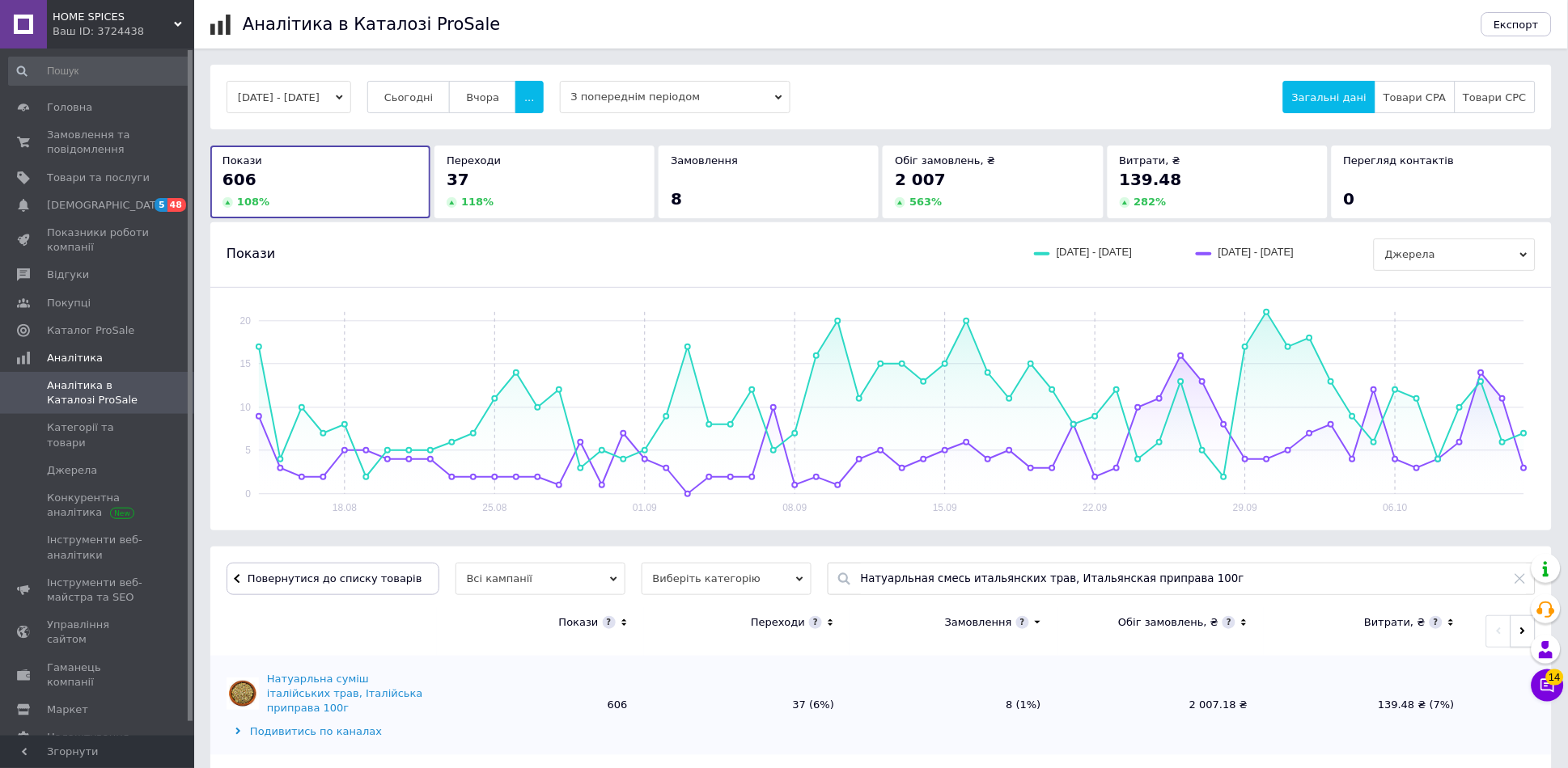
click at [1520, 629] on icon "button" at bounding box center [1523, 631] width 8 height 8
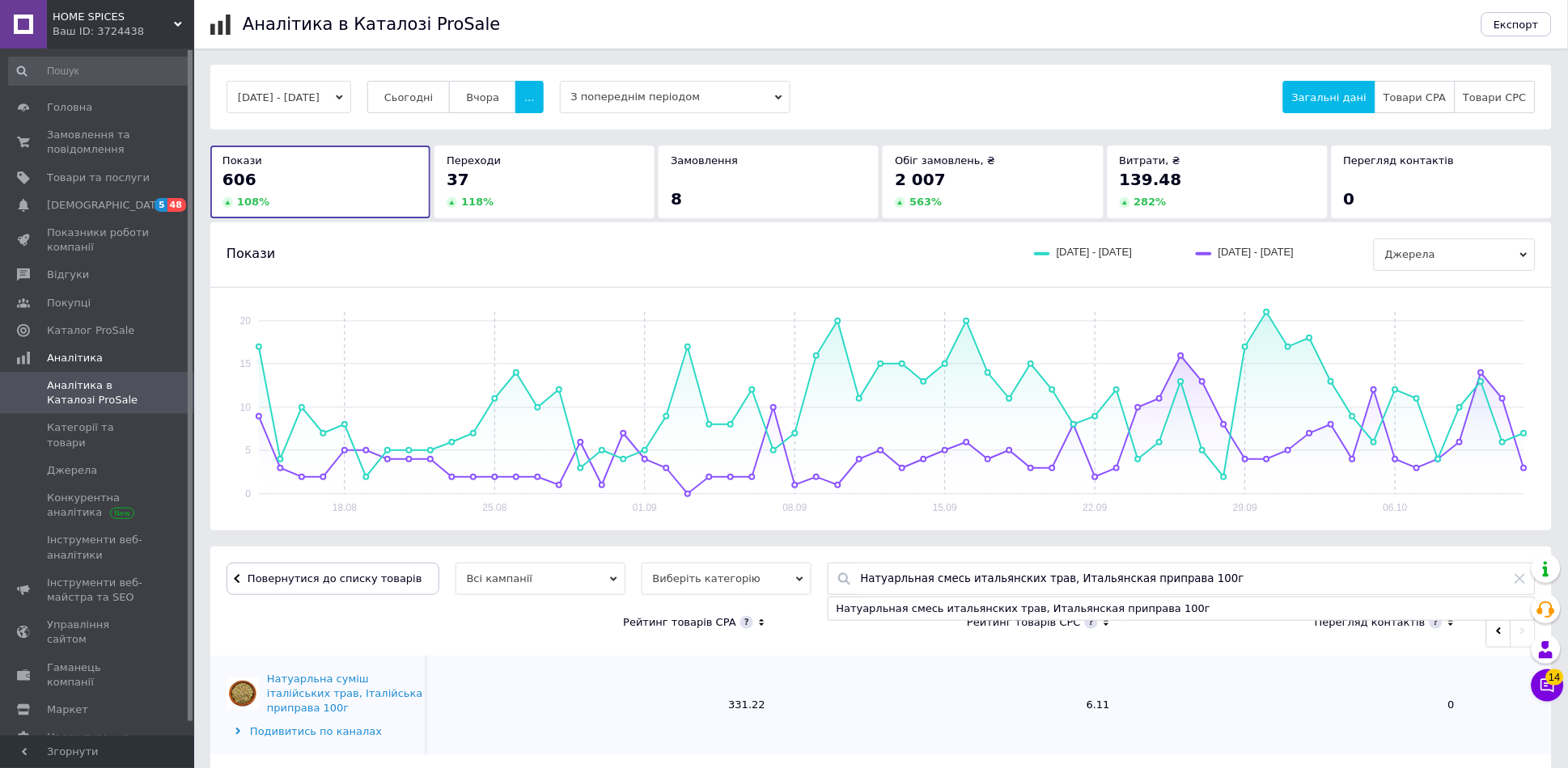
drag, startPoint x: 1287, startPoint y: 589, endPoint x: 567, endPoint y: 595, distance: 720.0
click at [571, 595] on div "Повернутися до списку товарів Всі кампанії Виберіть категорію Натуарльная смесь…" at bounding box center [881, 579] width 1310 height 32
paste input "месь специй Хмели-сунели, Приправа хмели сунели, острая душистая пряность грузи…"
type input "Смесь специй Хмели-сунели, Приправа хмели сунели, острая душистая пряность груз…"
click at [951, 609] on div "Смесь специй Хмели-сунели, Приправа хмели сунели, острая душистая пряность груз…" at bounding box center [1181, 609] width 707 height 23
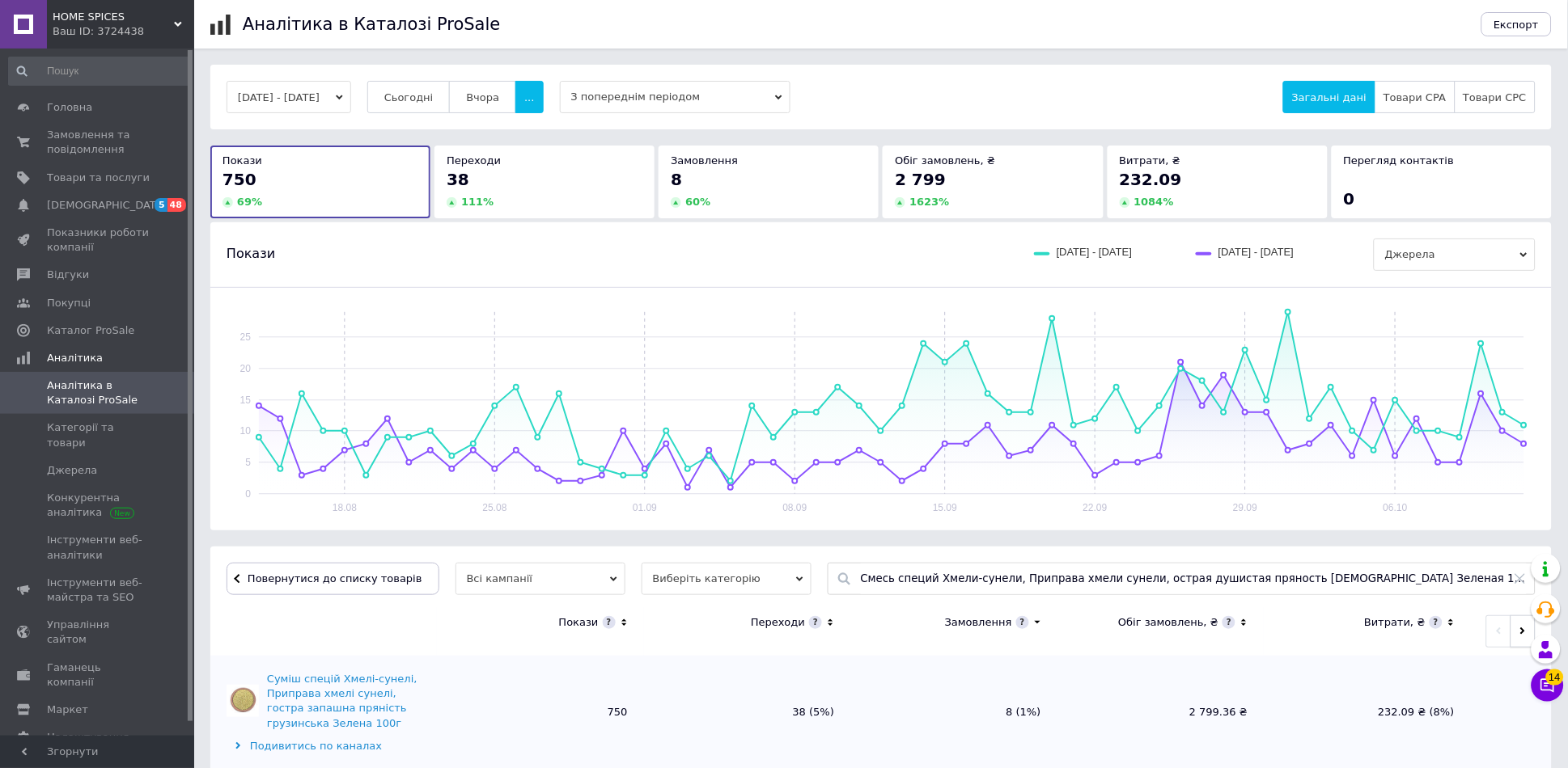
click at [1522, 627] on span "button" at bounding box center [1523, 631] width 8 height 12
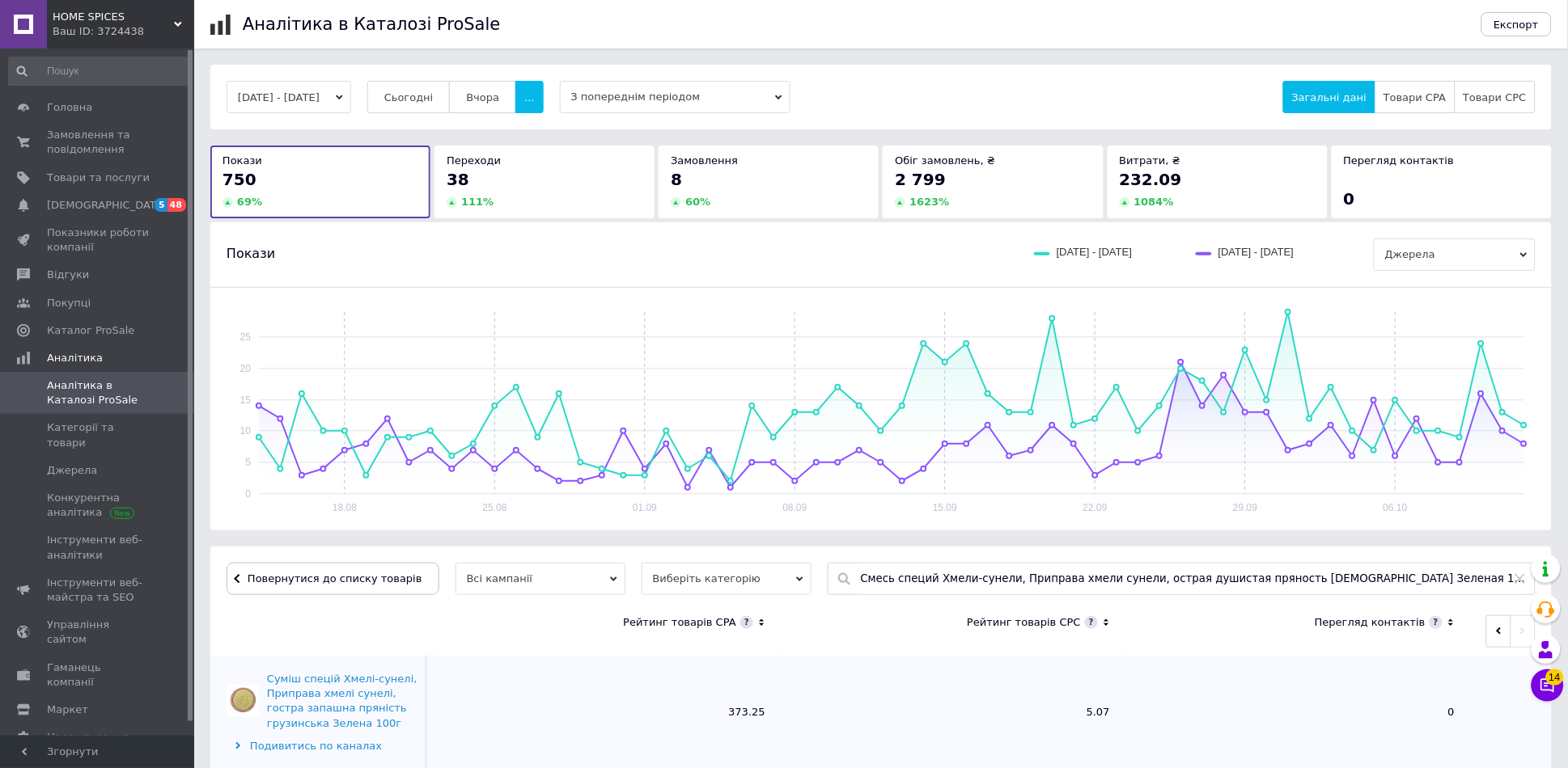
click at [180, 25] on icon at bounding box center [178, 24] width 9 height 9
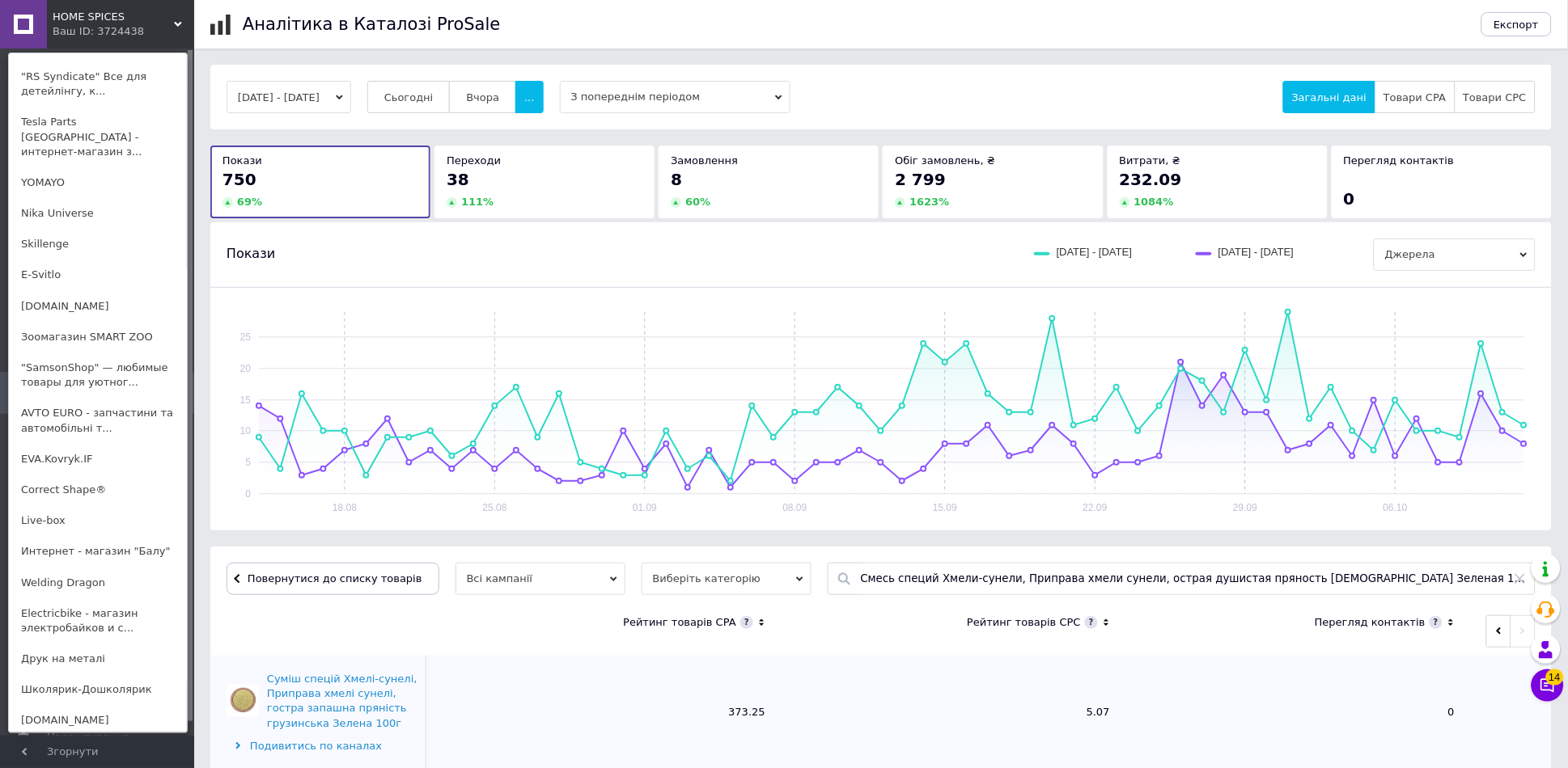
scroll to position [1078, 0]
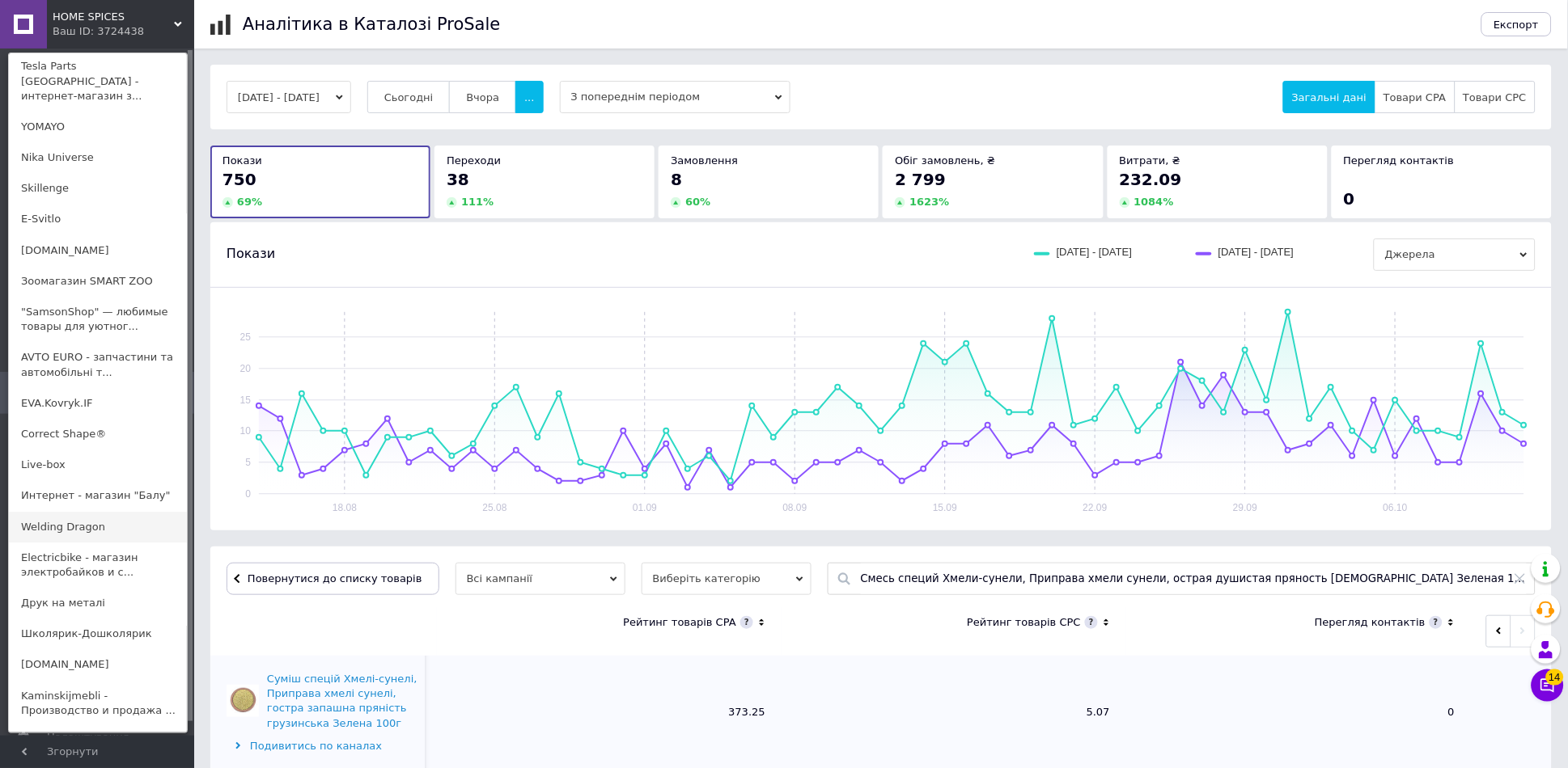
click at [93, 512] on link "Welding Dragon" at bounding box center [97, 527] width 178 height 30
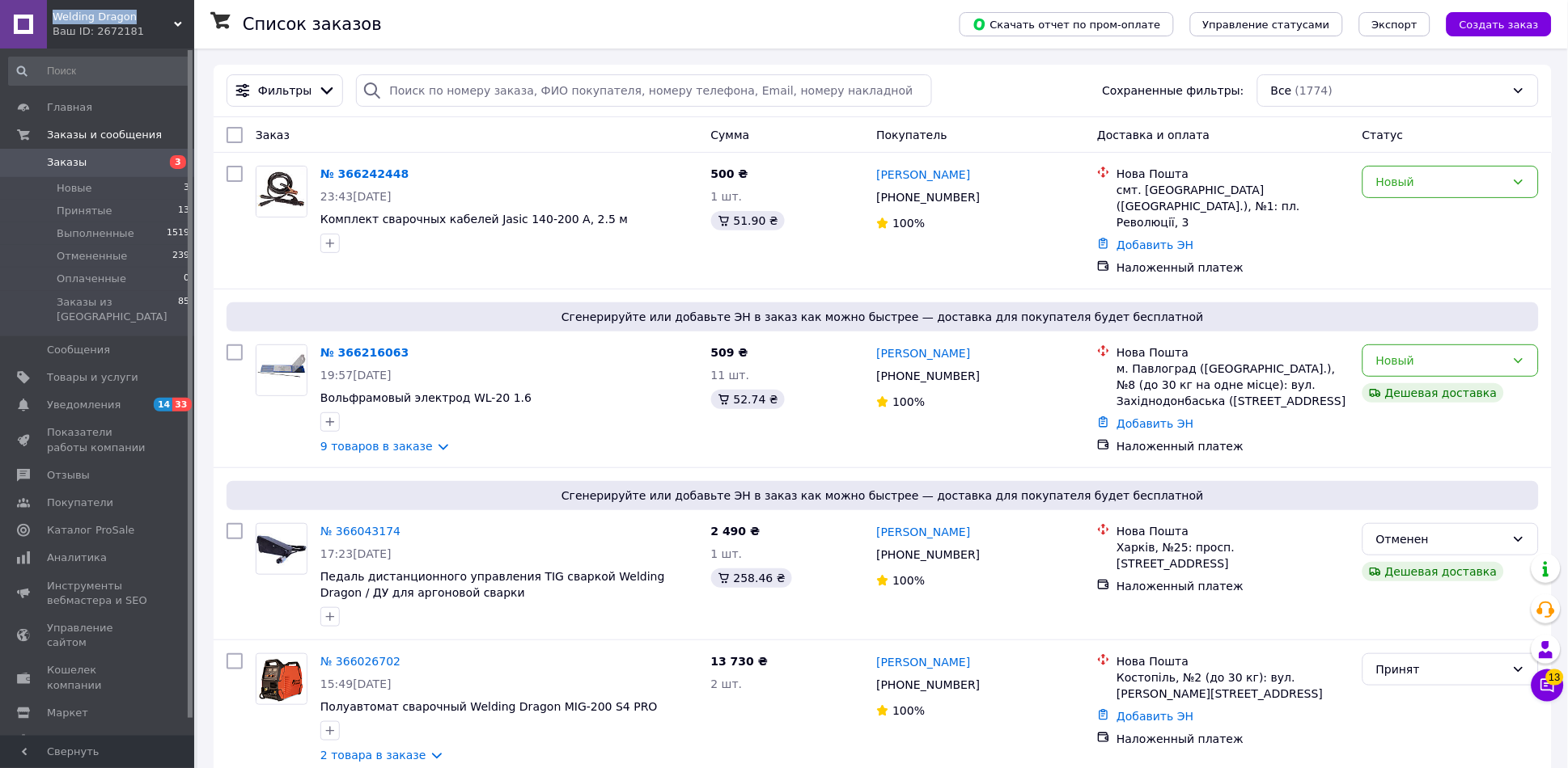
drag, startPoint x: 131, startPoint y: 19, endPoint x: 55, endPoint y: 13, distance: 76.2
click at [55, 13] on span "Welding Dragon" at bounding box center [113, 16] width 122 height 14
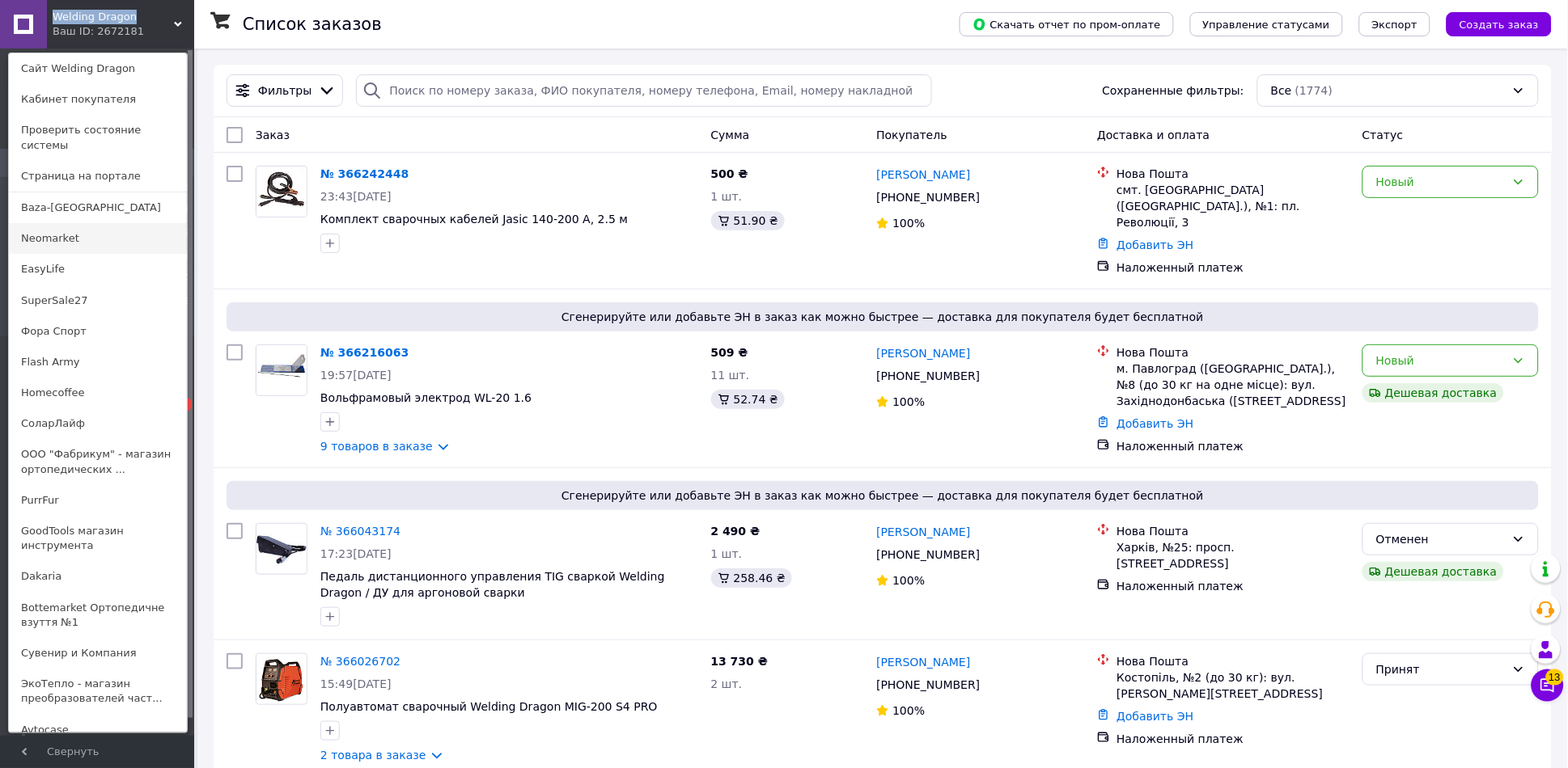
copy span "Welding Dragon"
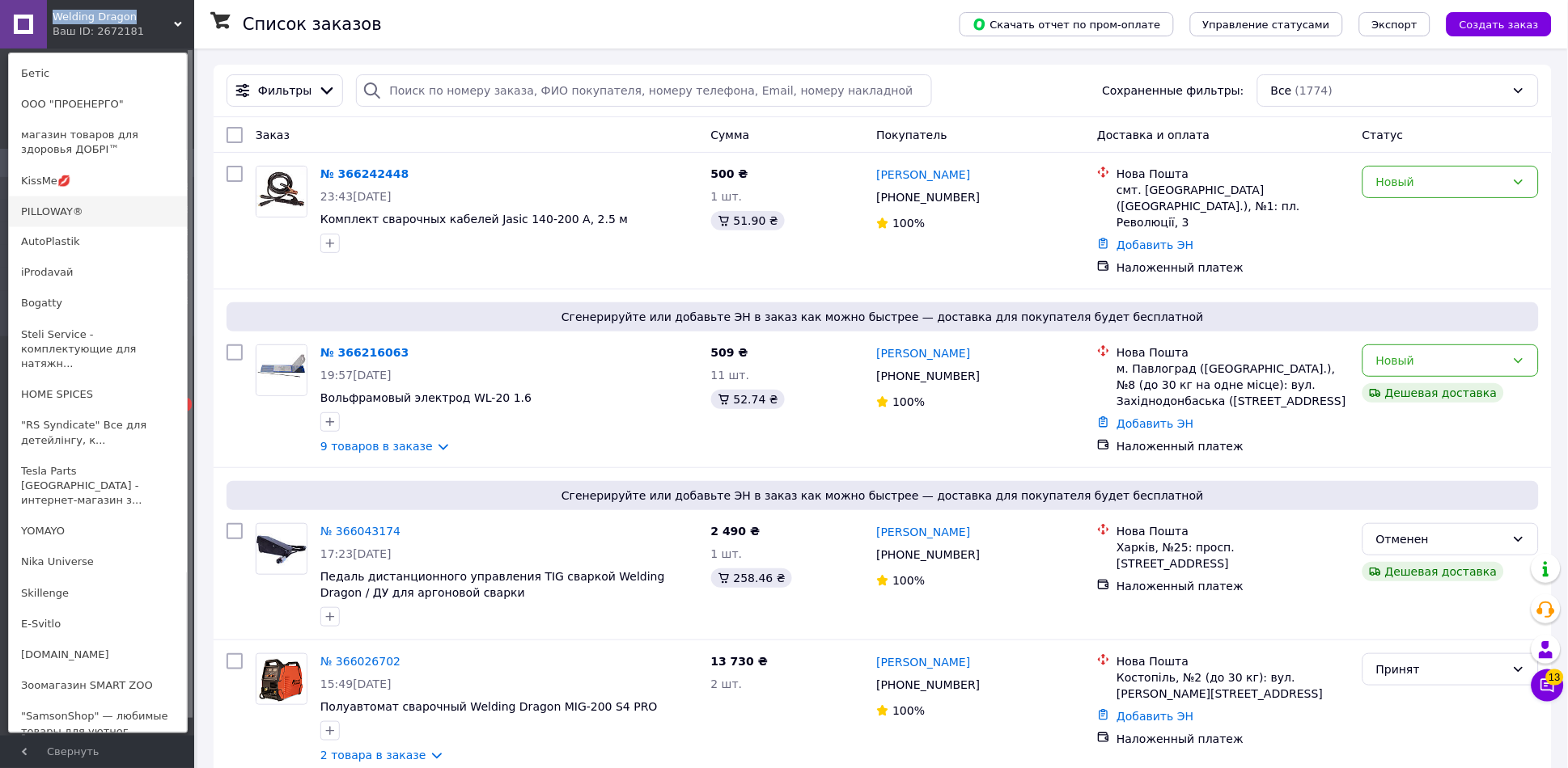
scroll to position [838, 0]
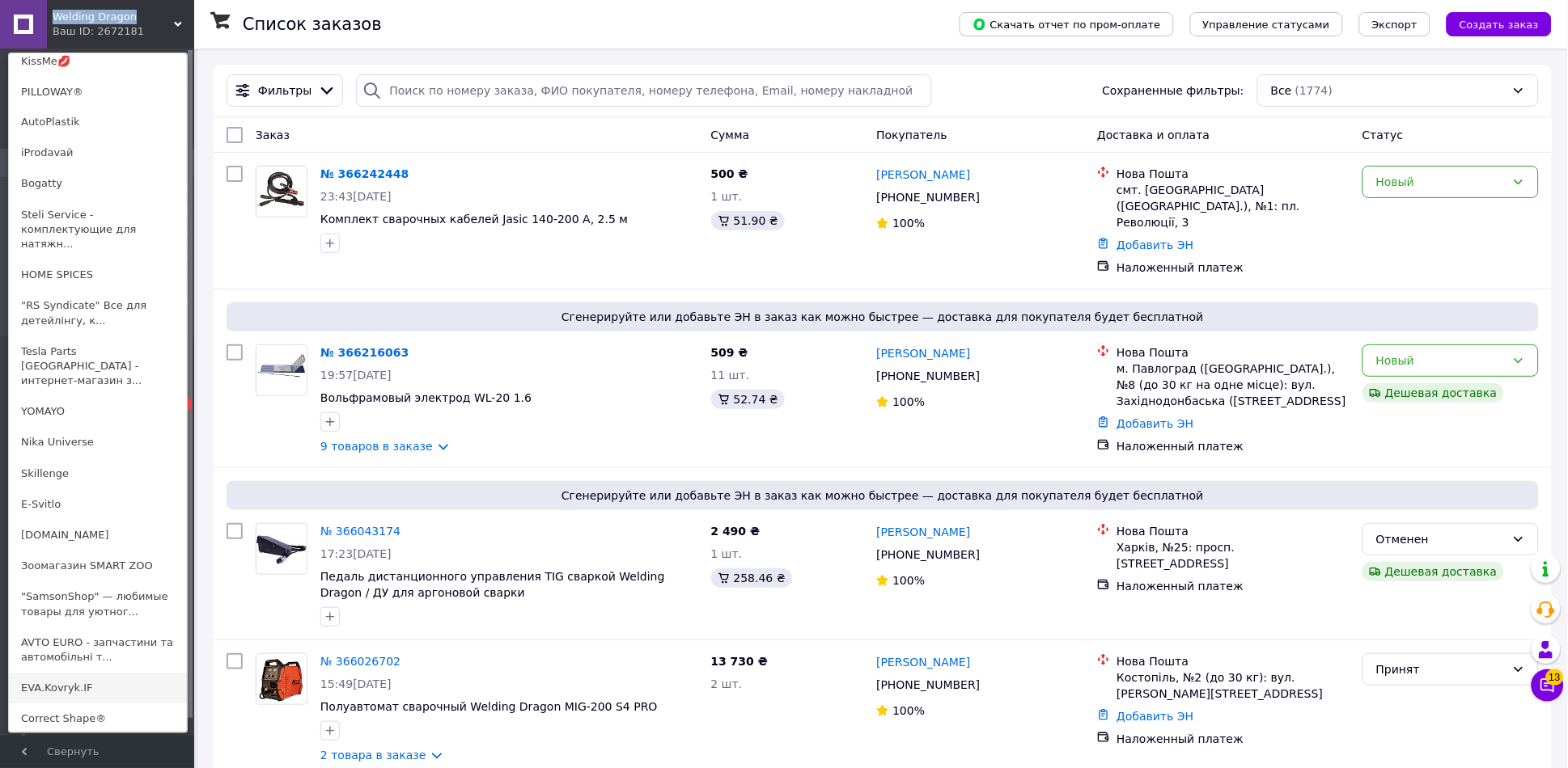
click at [52, 674] on link "EVA.Kovryk.IF" at bounding box center [97, 689] width 178 height 30
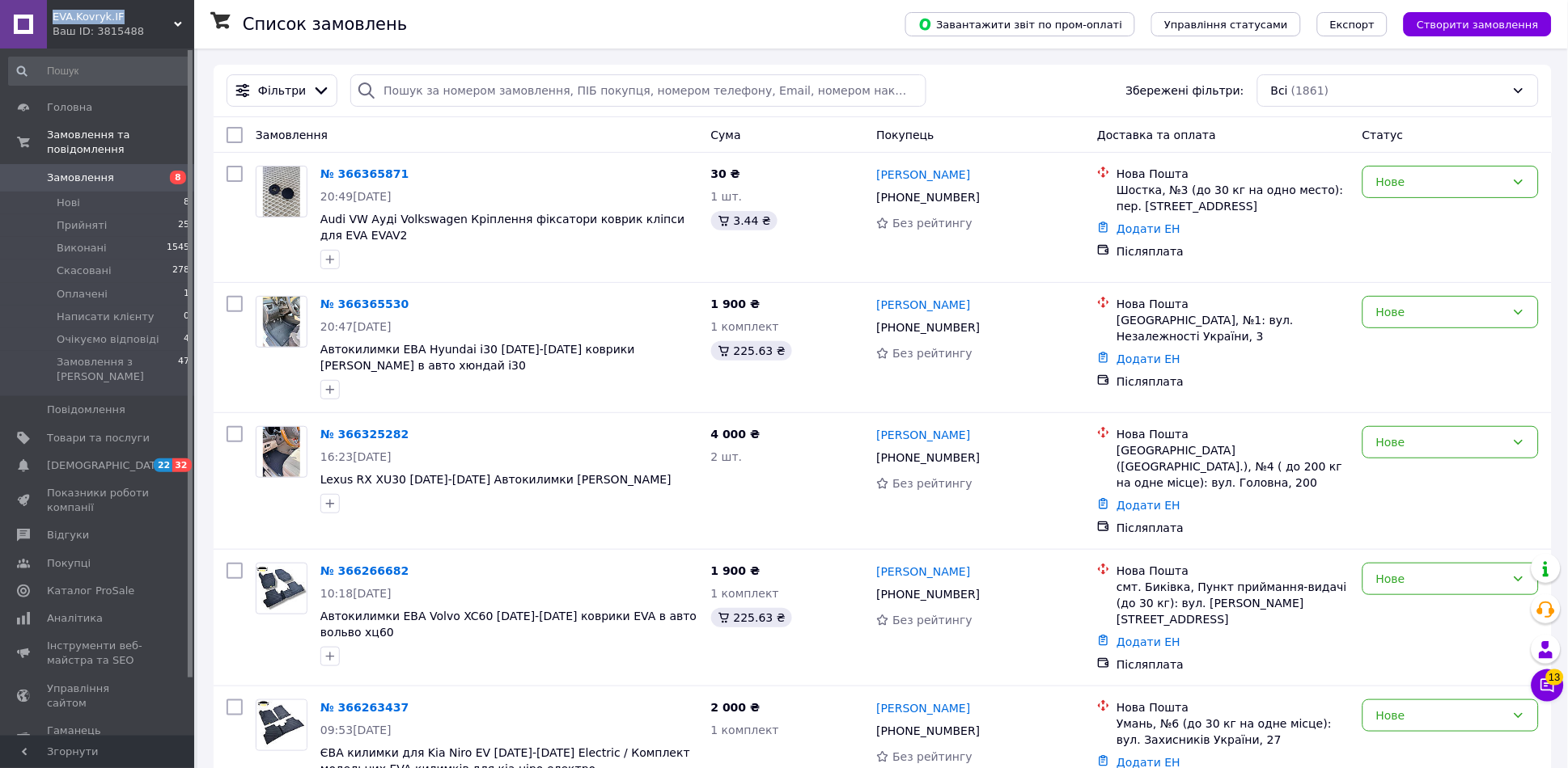
drag, startPoint x: 123, startPoint y: 18, endPoint x: 49, endPoint y: 16, distance: 74.0
click at [49, 16] on div "EVA.Kovryk.IF Ваш ID: 3815488" at bounding box center [120, 24] width 147 height 48
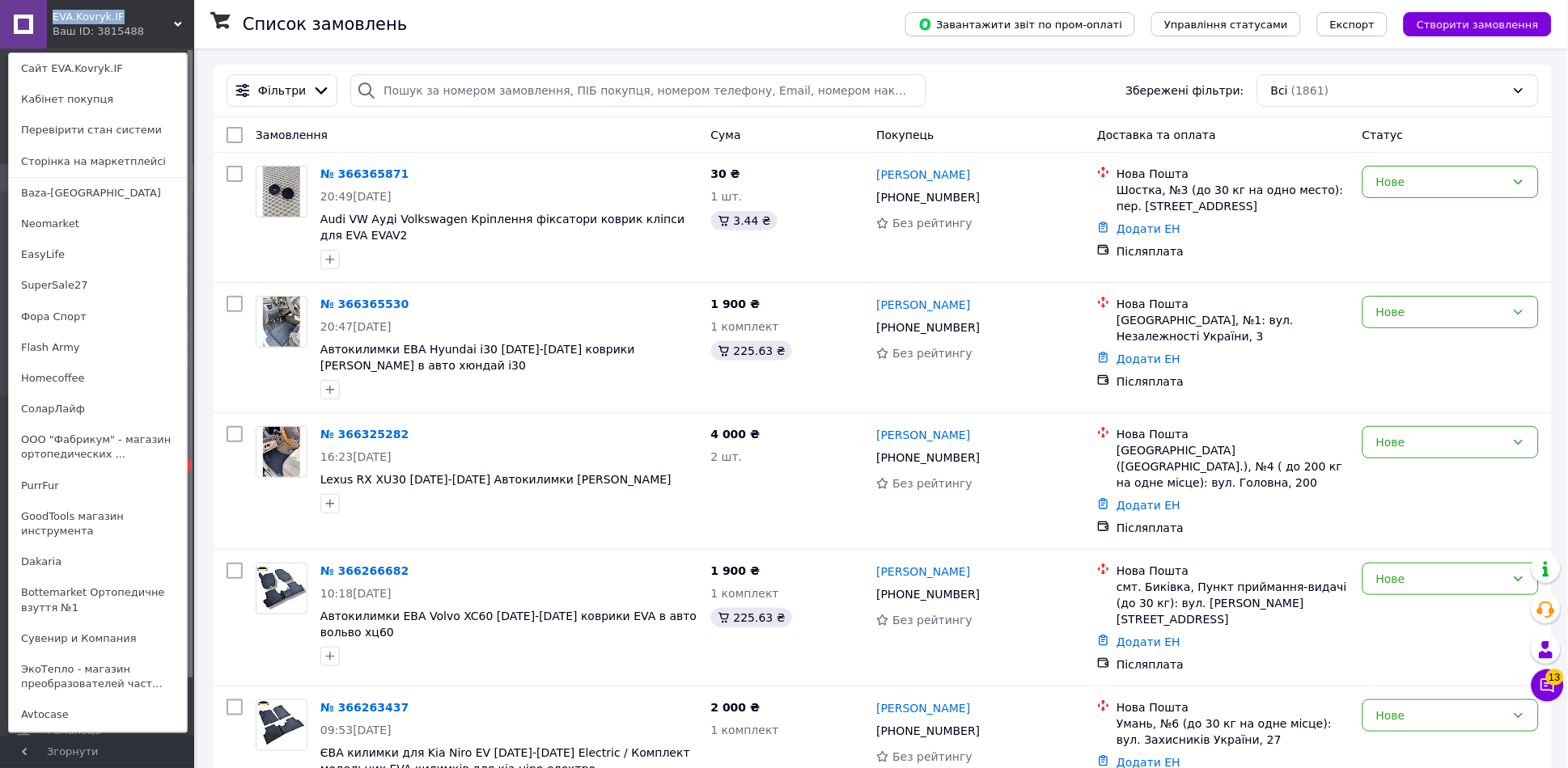
copy span "EVA.Kovryk.IF"
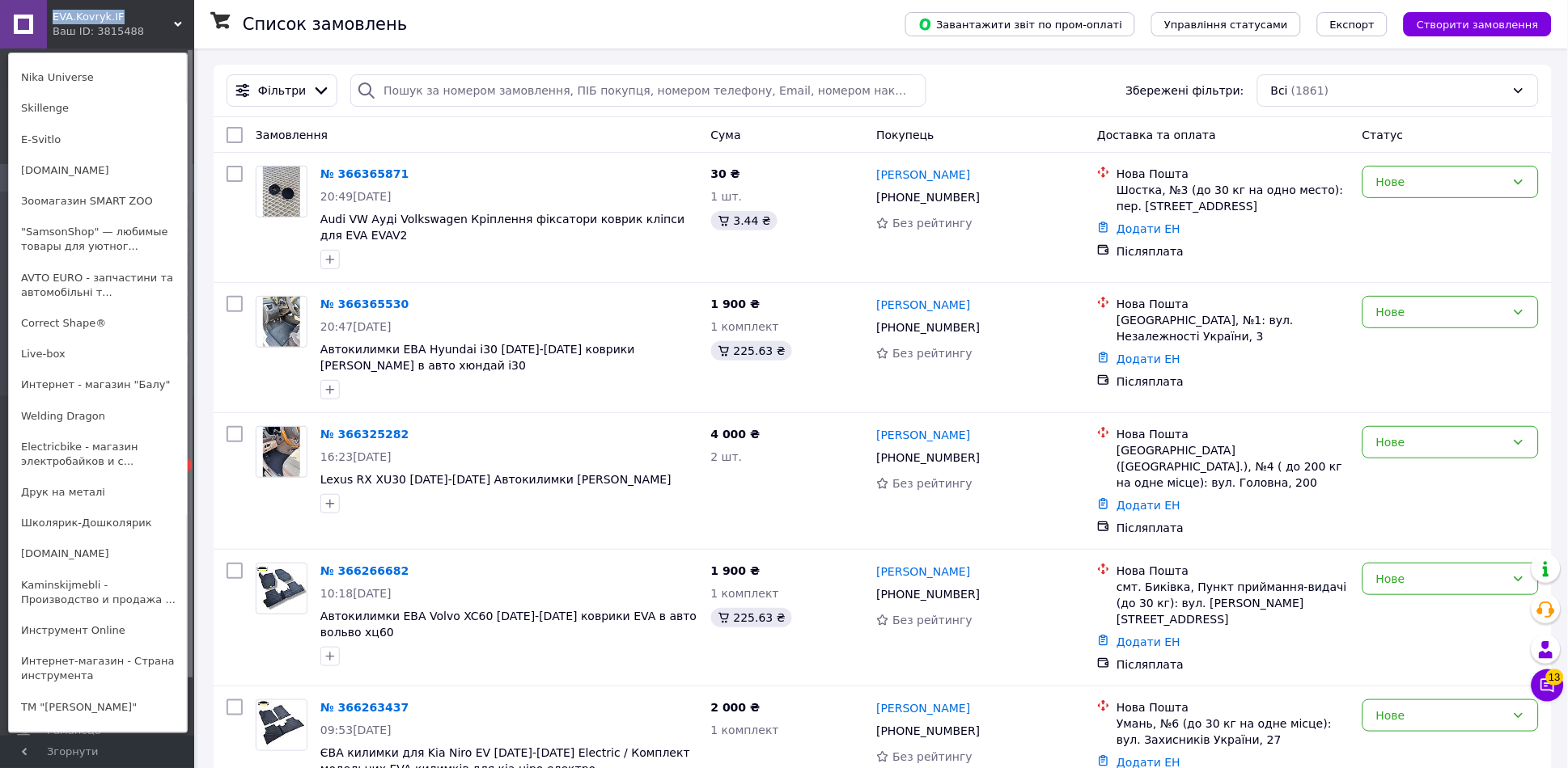
scroll to position [1198, 0]
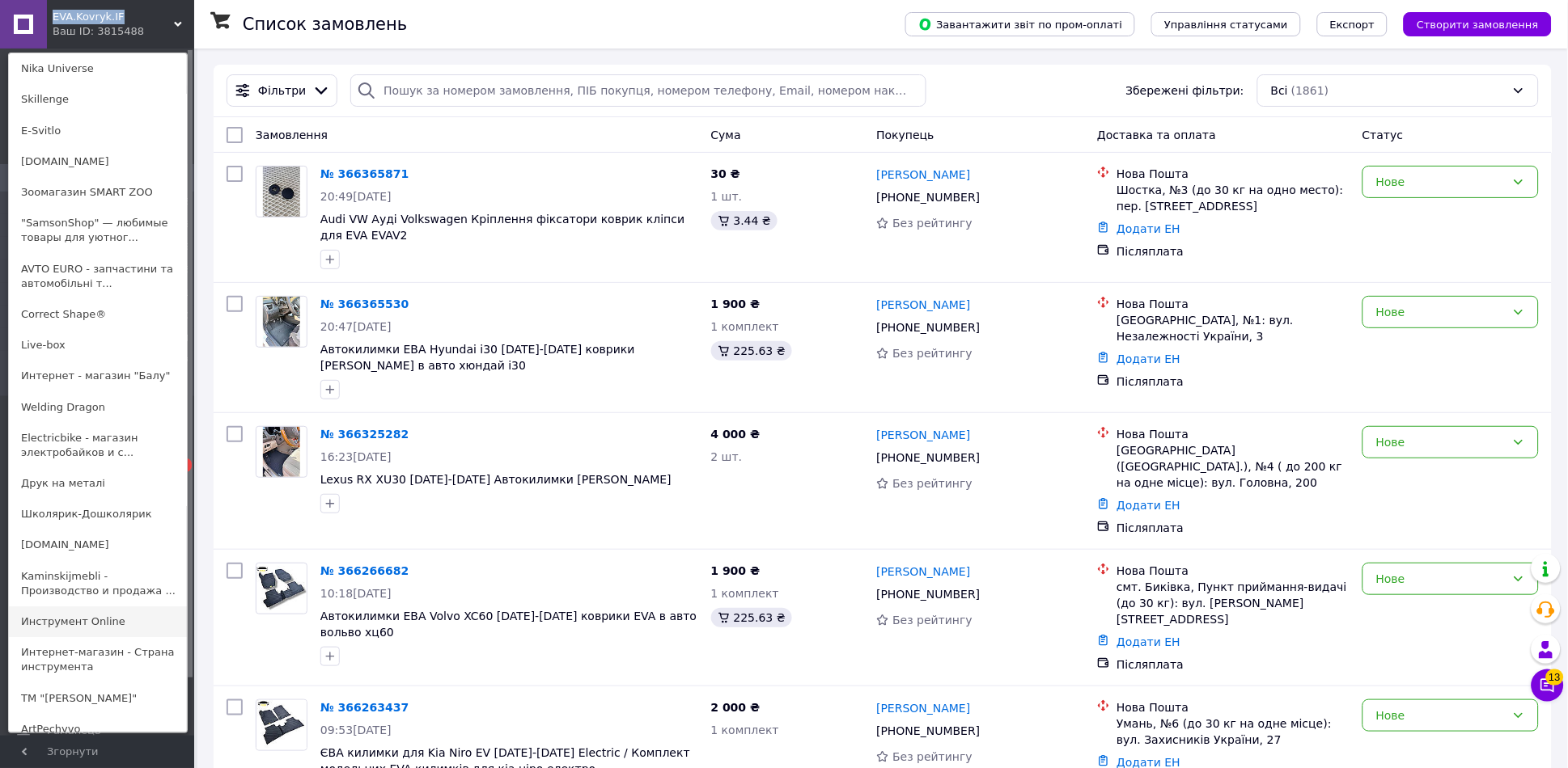
click at [94, 607] on link "Инструмент Online" at bounding box center [97, 622] width 178 height 30
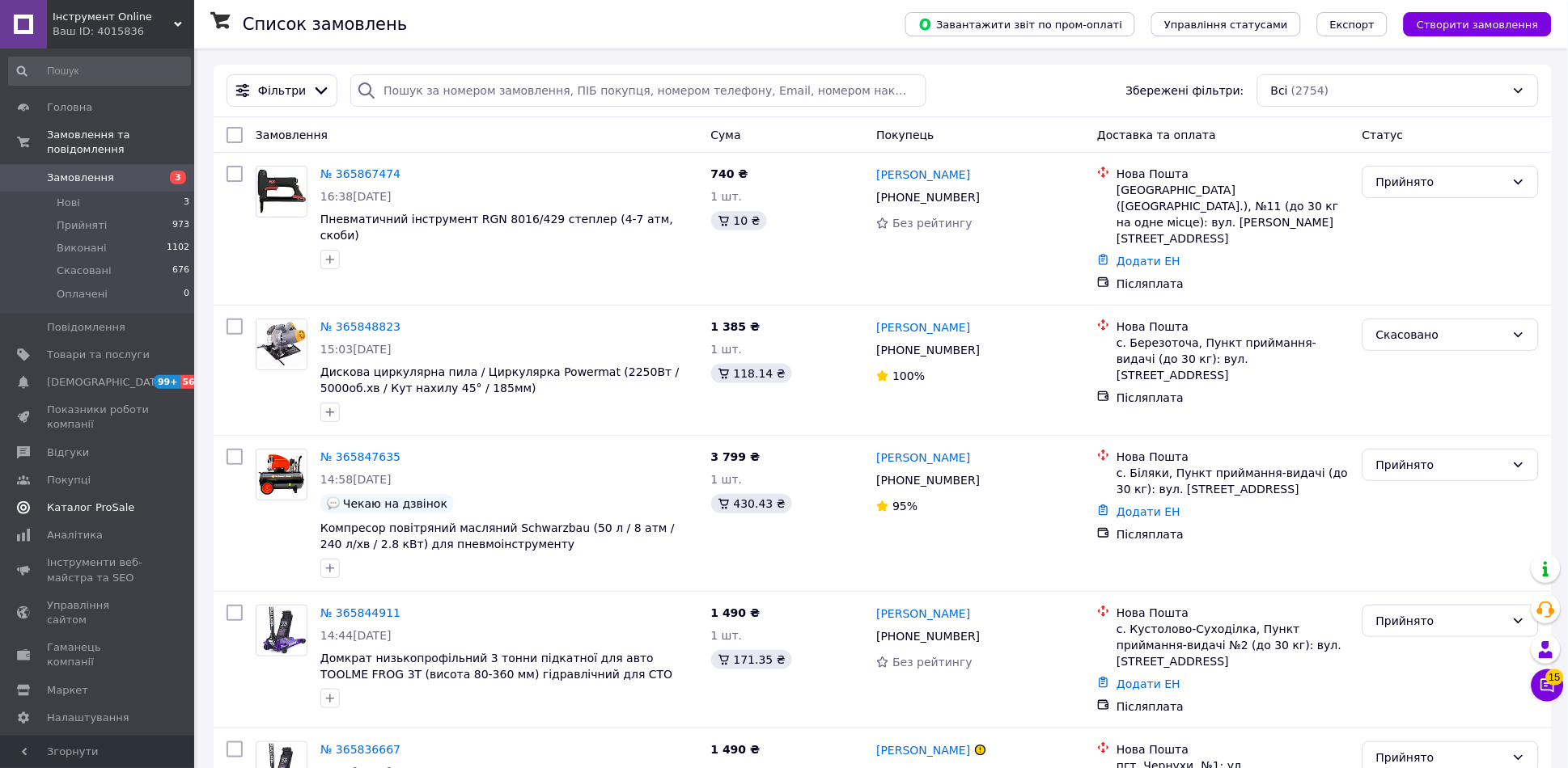
click at [99, 500] on span "Каталог ProSale" at bounding box center [90, 507] width 87 height 14
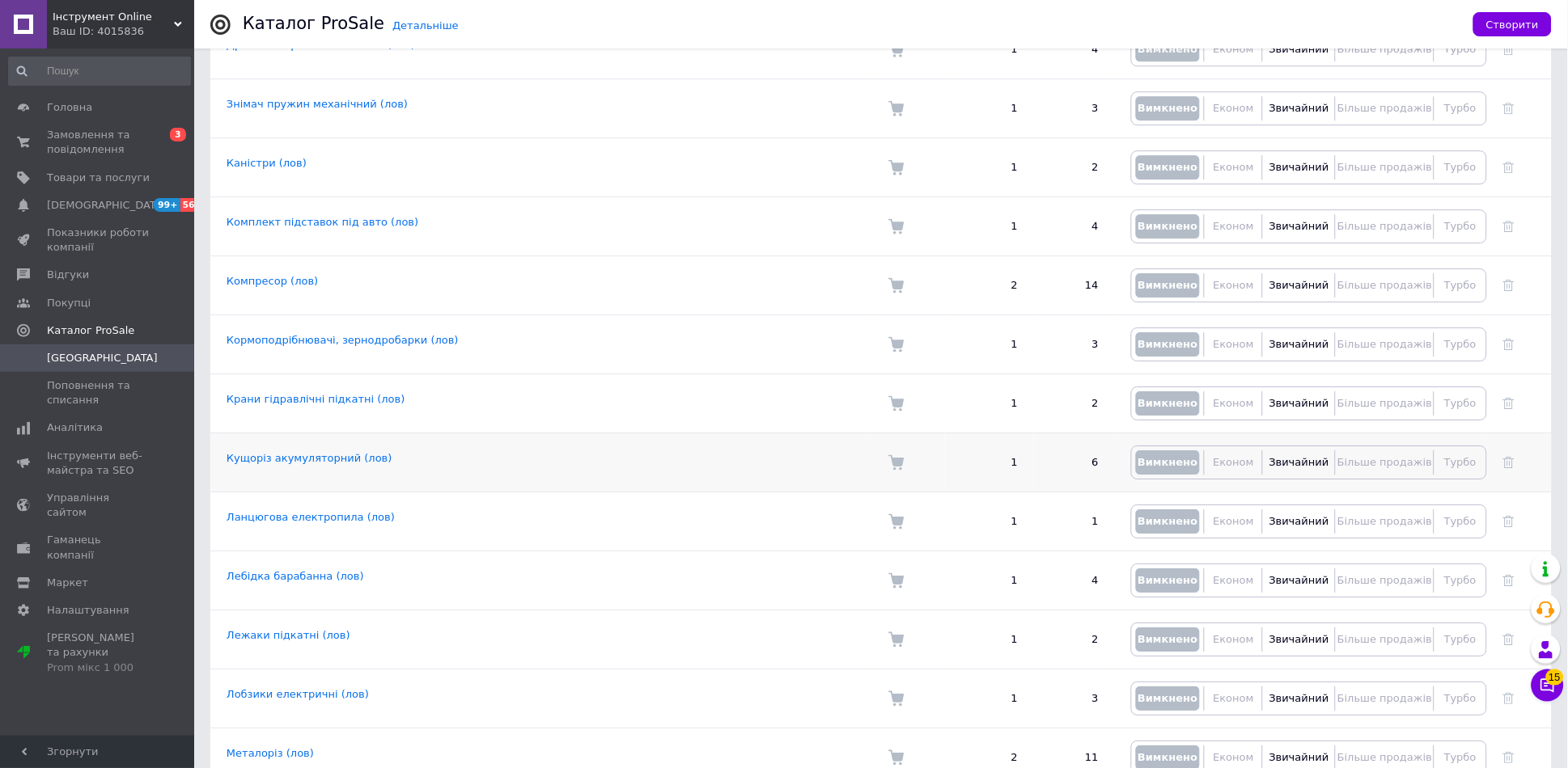
scroll to position [2036, 0]
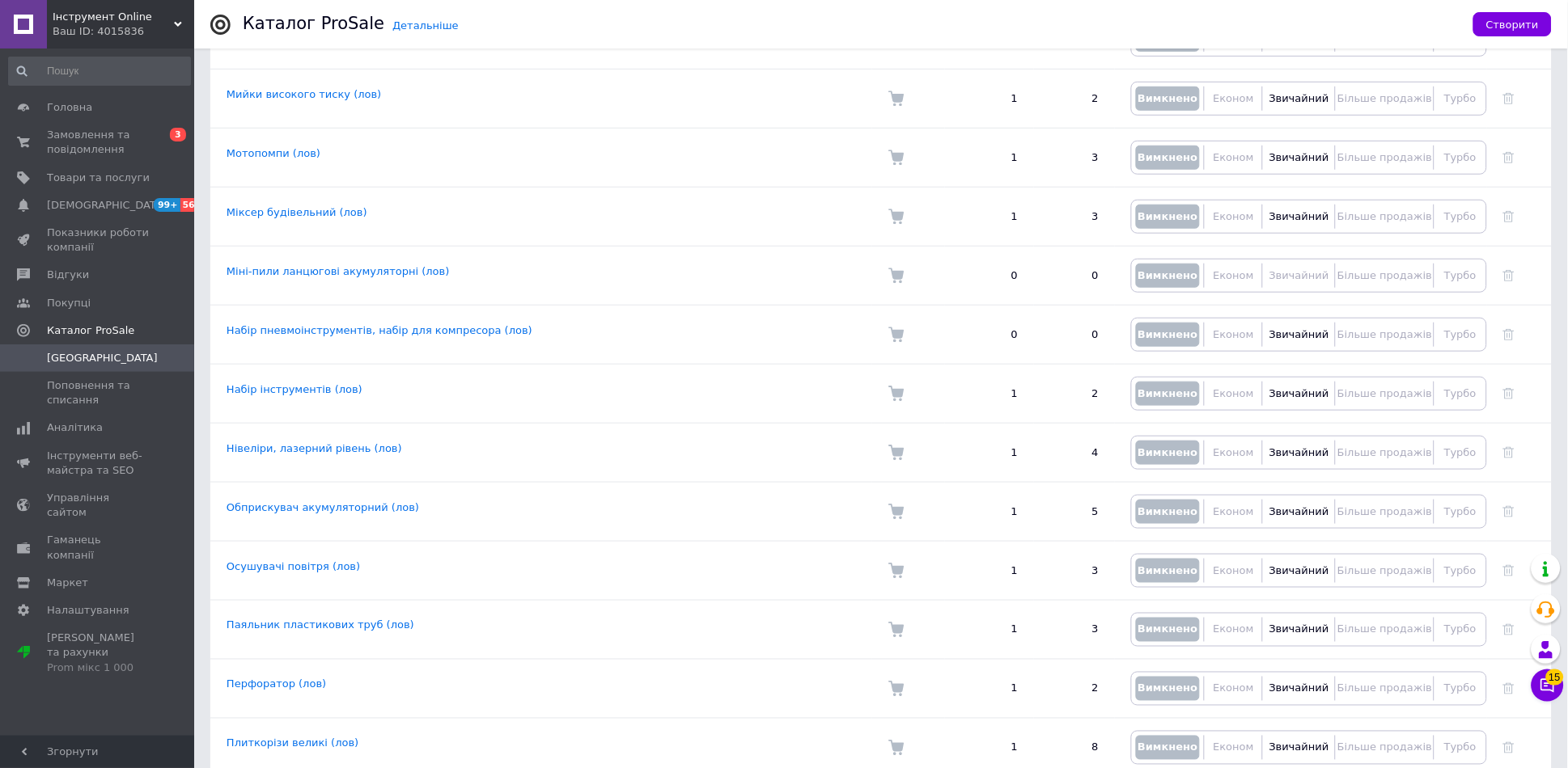
click at [172, 32] on div "Ваш ID: 4015836" at bounding box center [123, 31] width 142 height 14
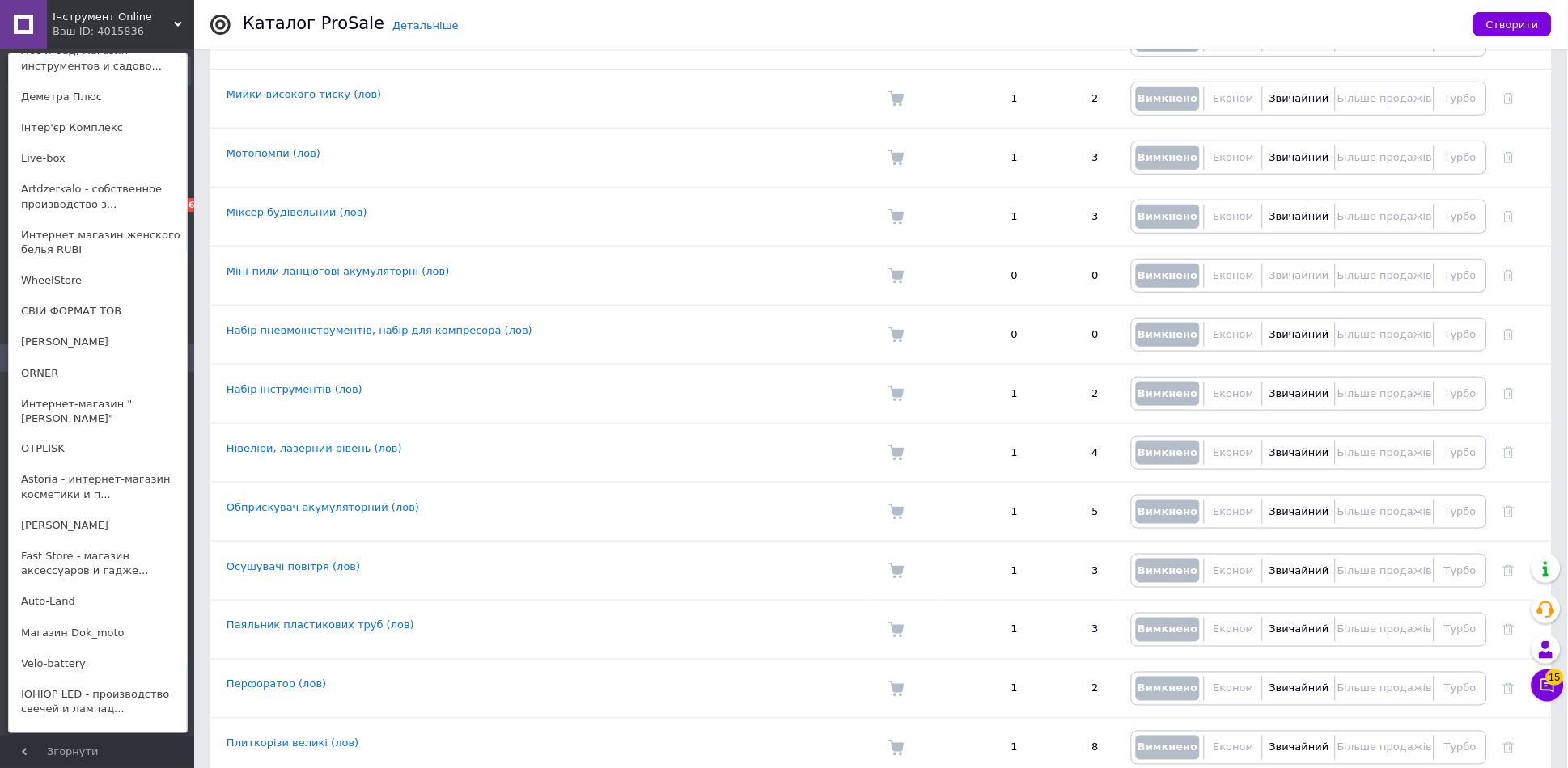
scroll to position [2396, 0]
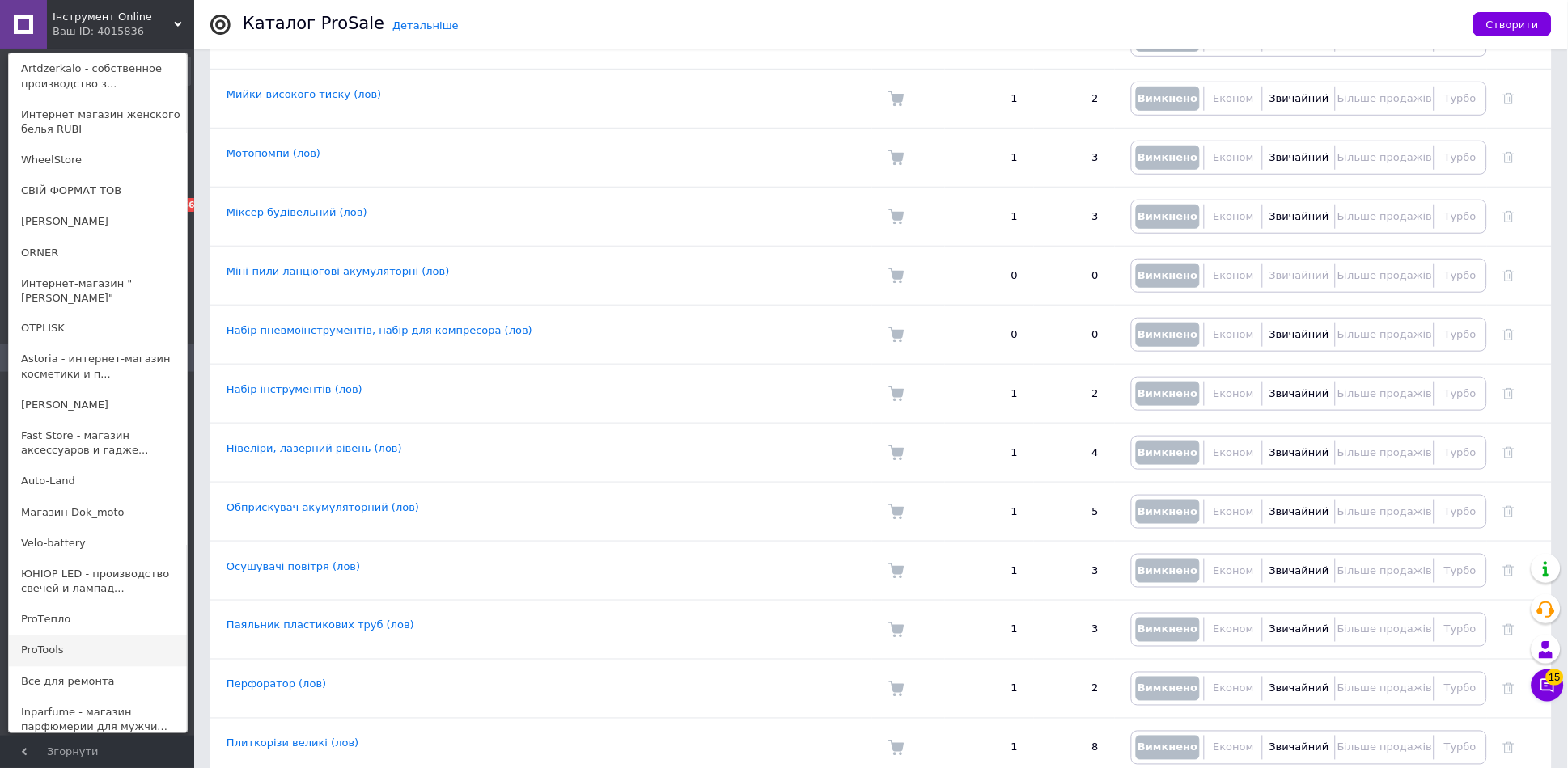
click at [38, 636] on link "ProTools" at bounding box center [97, 651] width 178 height 30
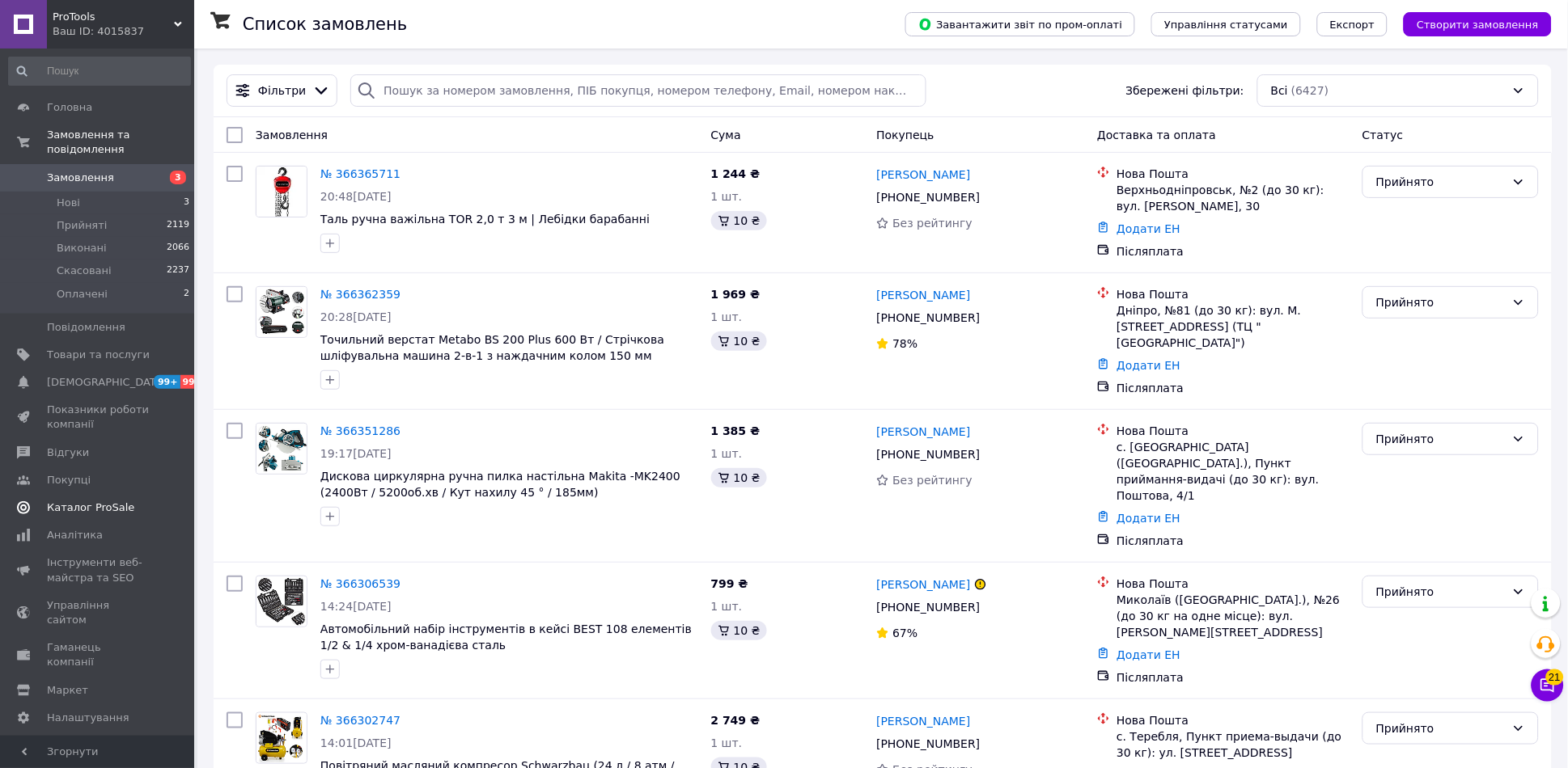
click at [66, 500] on span "Каталог ProSale" at bounding box center [90, 507] width 87 height 14
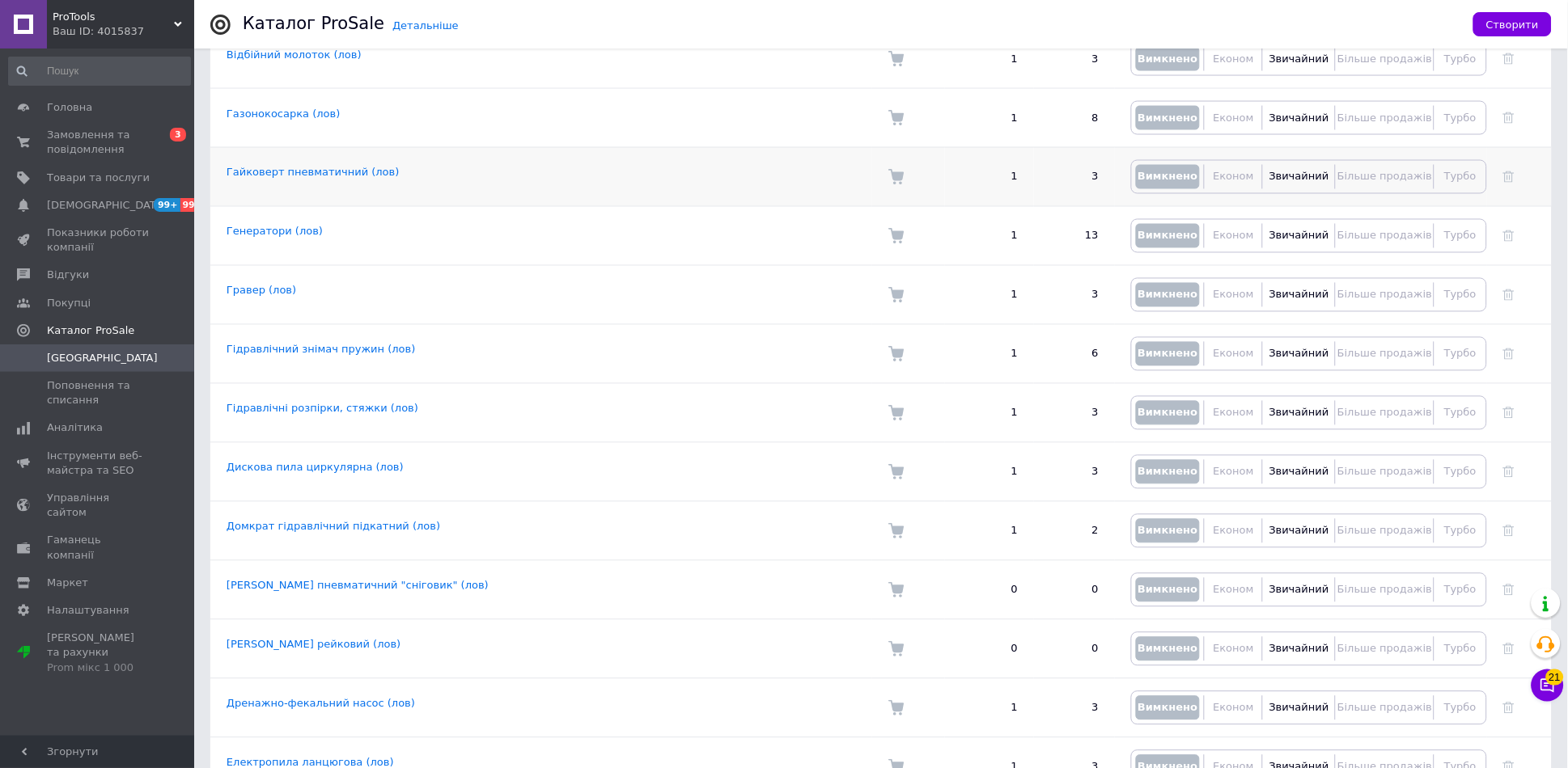
scroll to position [119, 0]
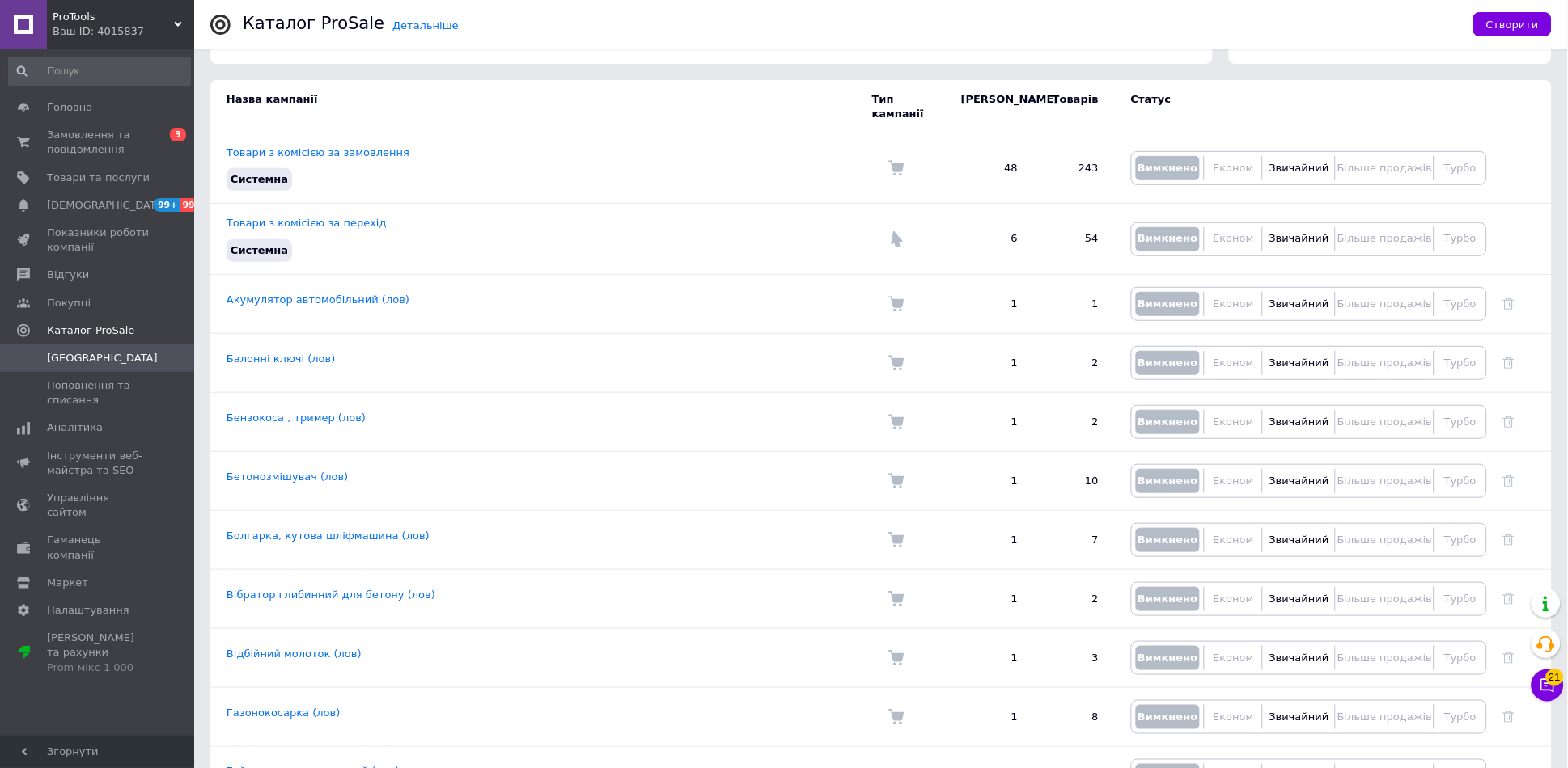
click at [178, 20] on icon at bounding box center [178, 24] width 9 height 9
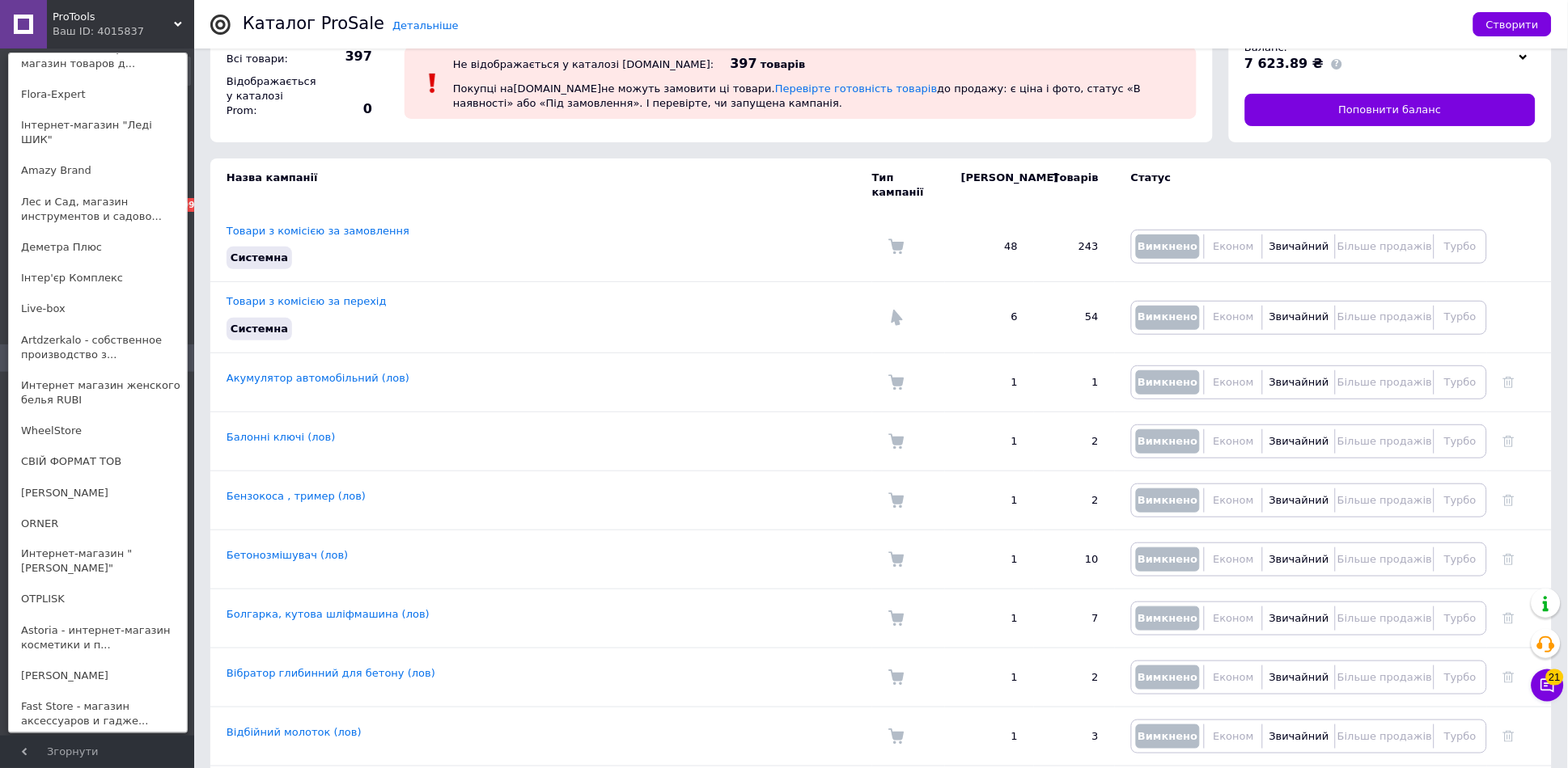
scroll to position [0, 0]
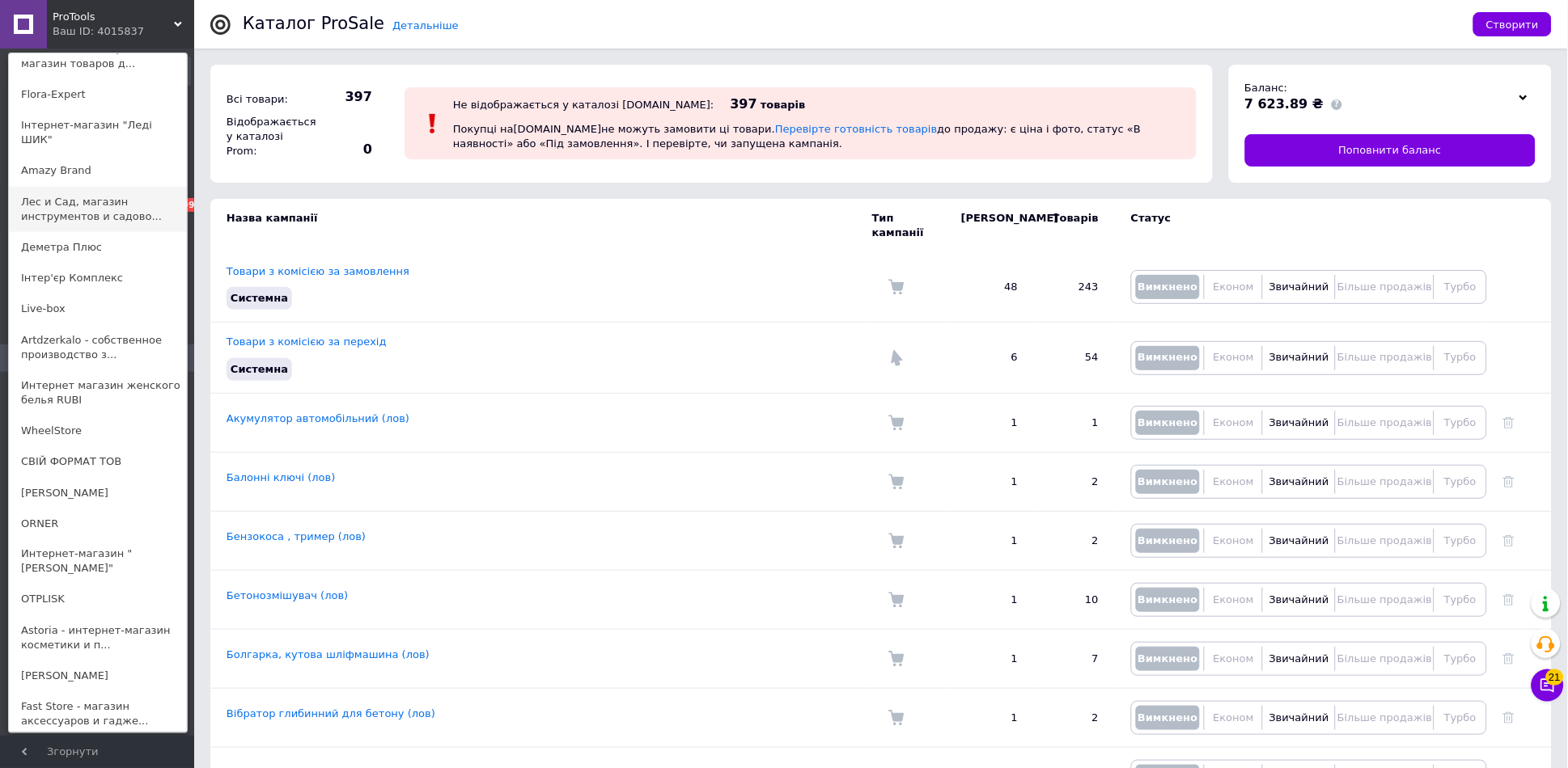
click at [85, 187] on link "Лес и Сад, магазин инструментов и садово..." at bounding box center [97, 210] width 178 height 46
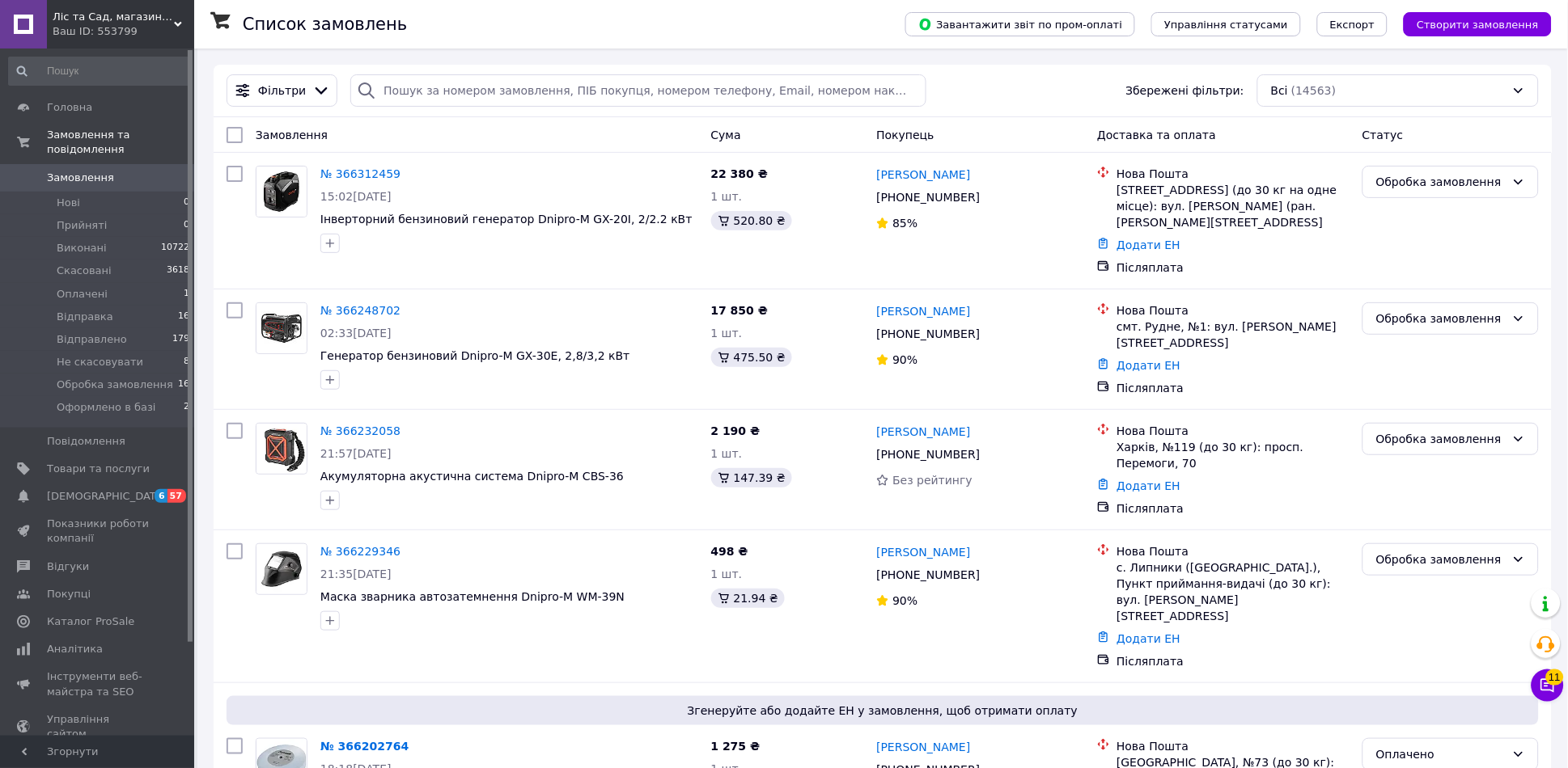
click at [179, 18] on div "Ліс та Сад, магазин інструментів та садової техніки Ваш ID: 553799" at bounding box center [120, 24] width 147 height 48
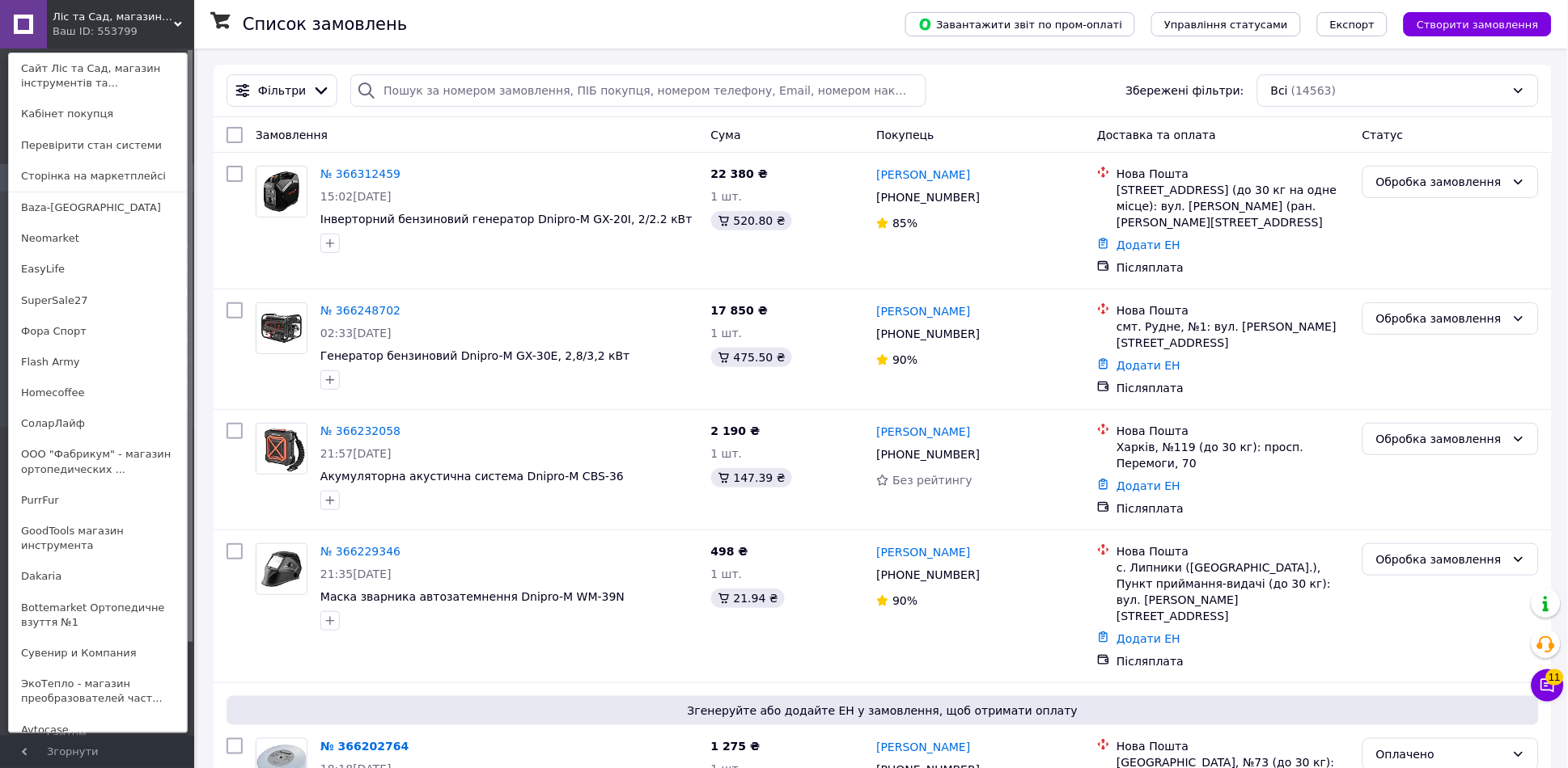
click at [179, 18] on div "Ліс та Сад, магазин інструментів та садової техніки Ваш ID: 553799 Сайт Ліс та …" at bounding box center [97, 24] width 194 height 48
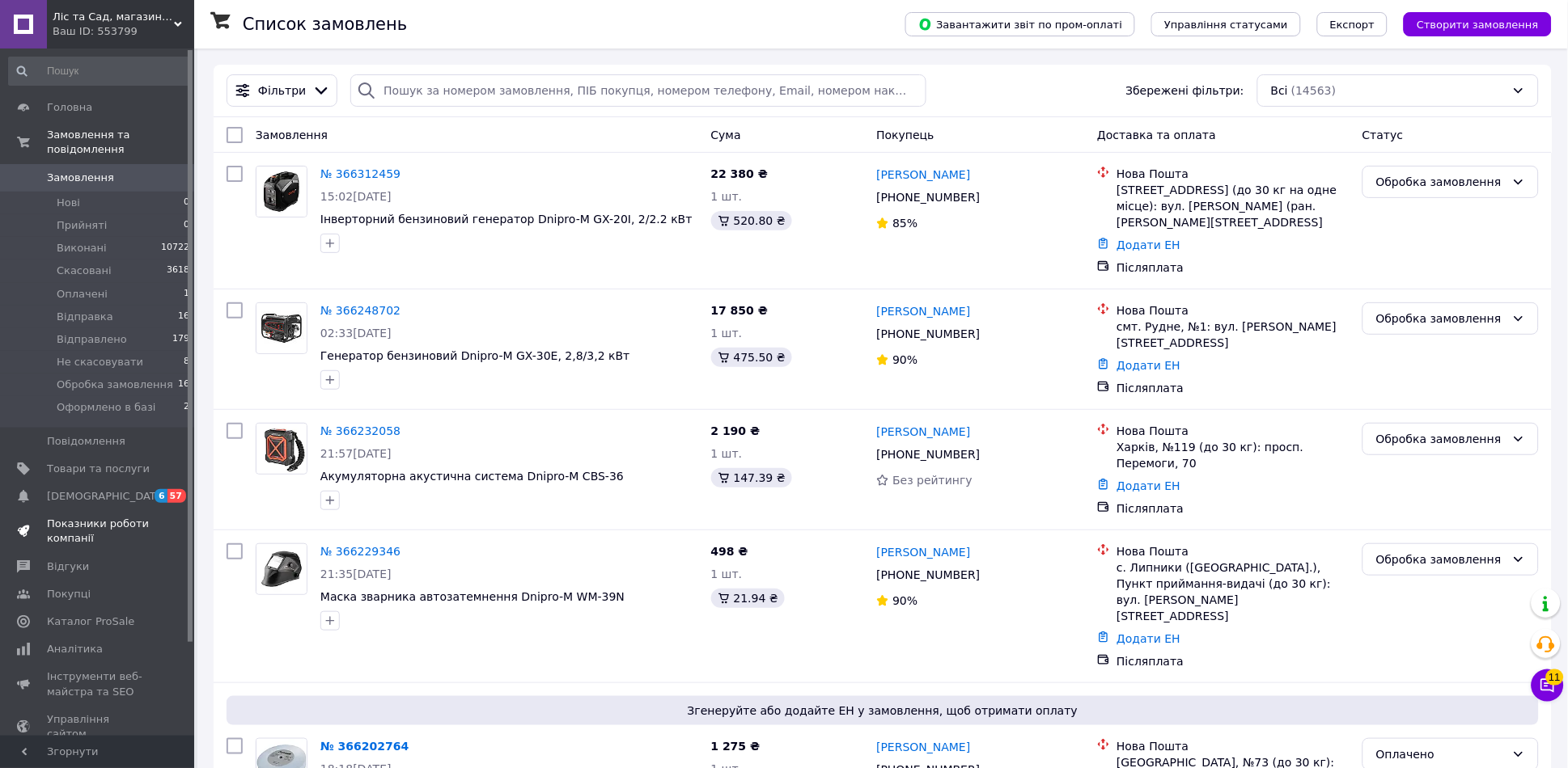
click at [89, 516] on span "Показники роботи компанії" at bounding box center [98, 531] width 103 height 29
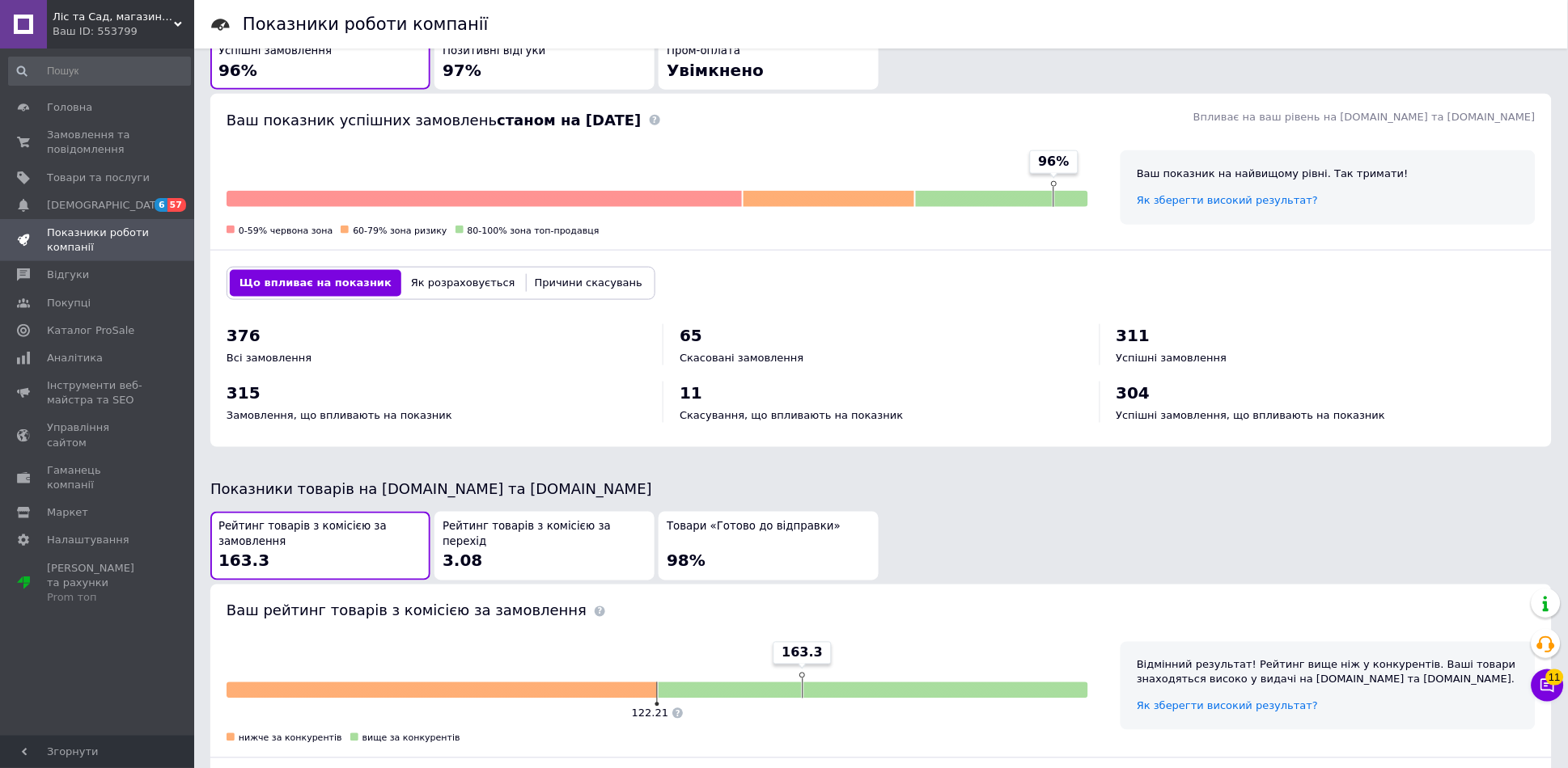
scroll to position [478, 0]
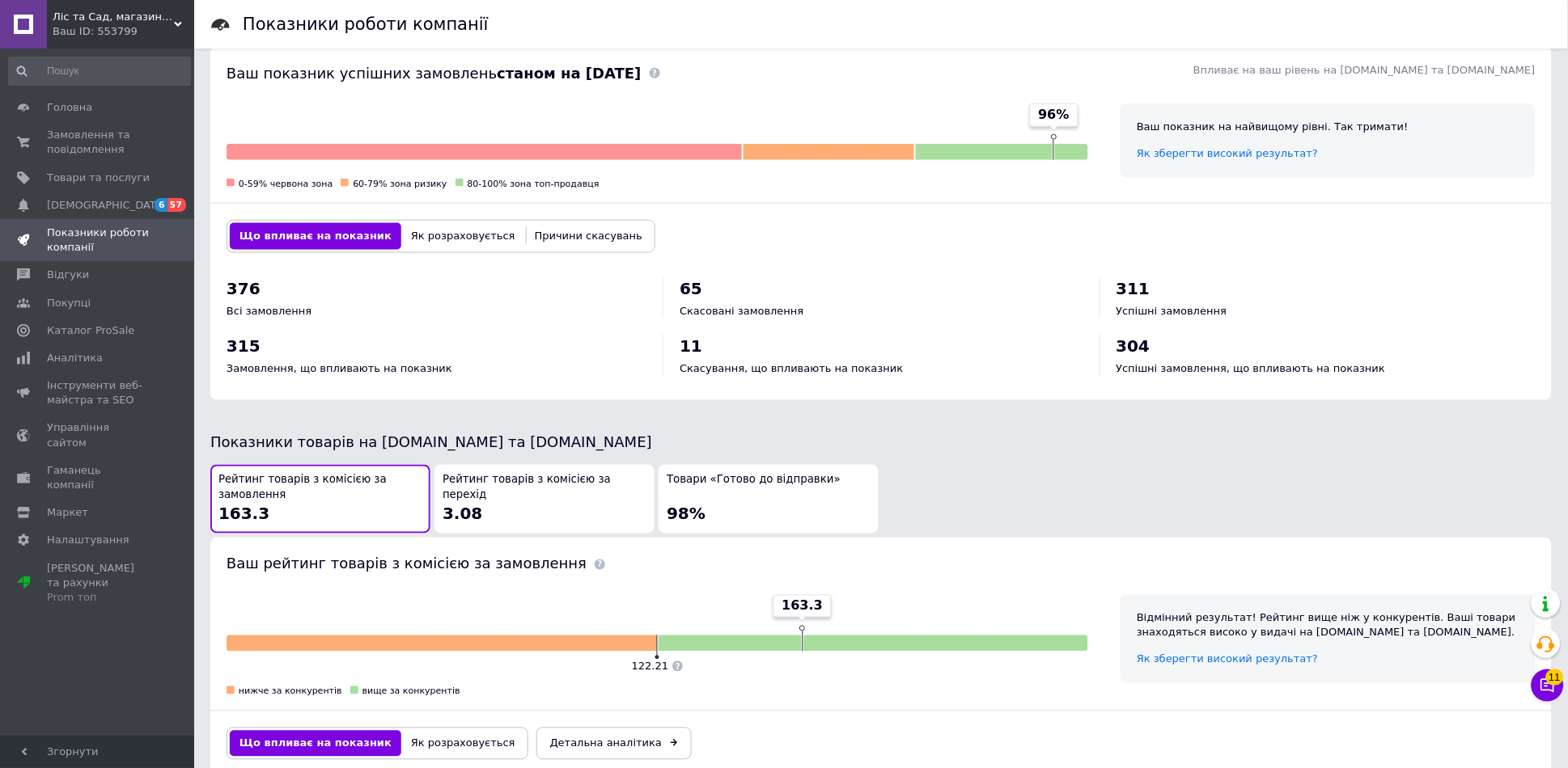
click at [178, 19] on div "Ліс та Сад, магазин інструментів та садової техніки Ваш ID: 553799" at bounding box center [120, 24] width 147 height 48
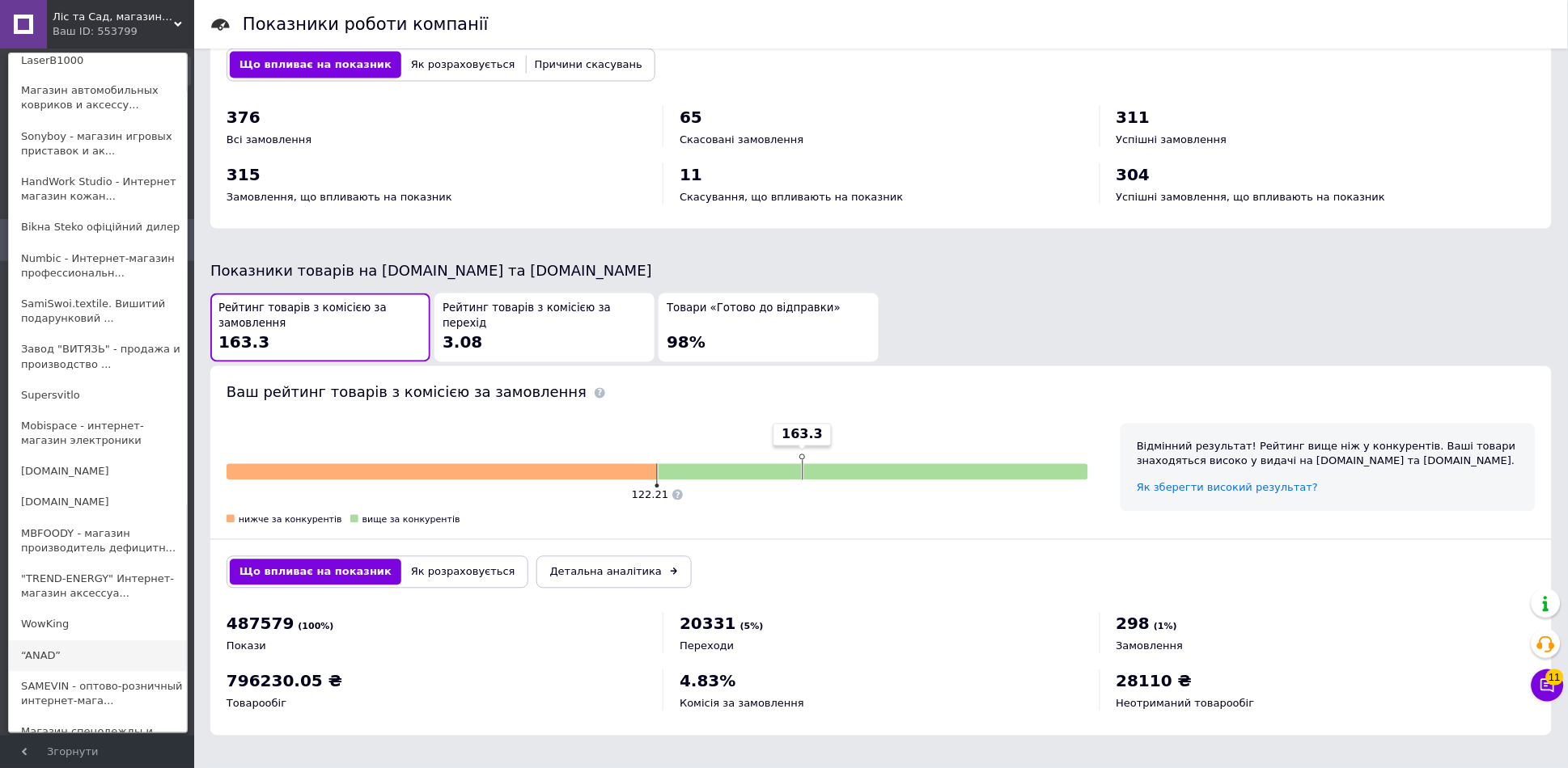
scroll to position [6139, 0]
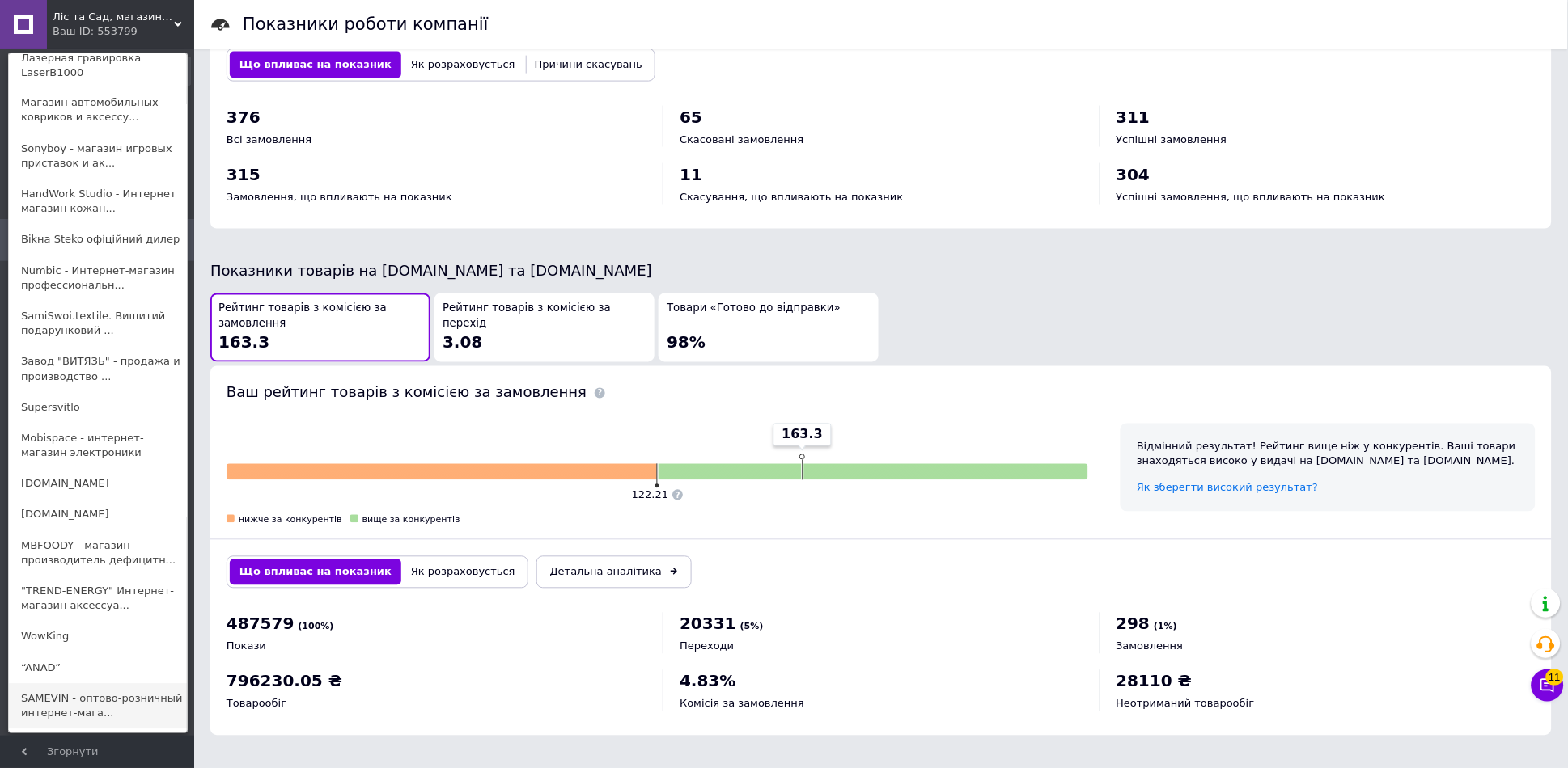
click at [36, 684] on link "SAMEVIN - оптово-розничный интернет-мага..." at bounding box center [97, 707] width 178 height 46
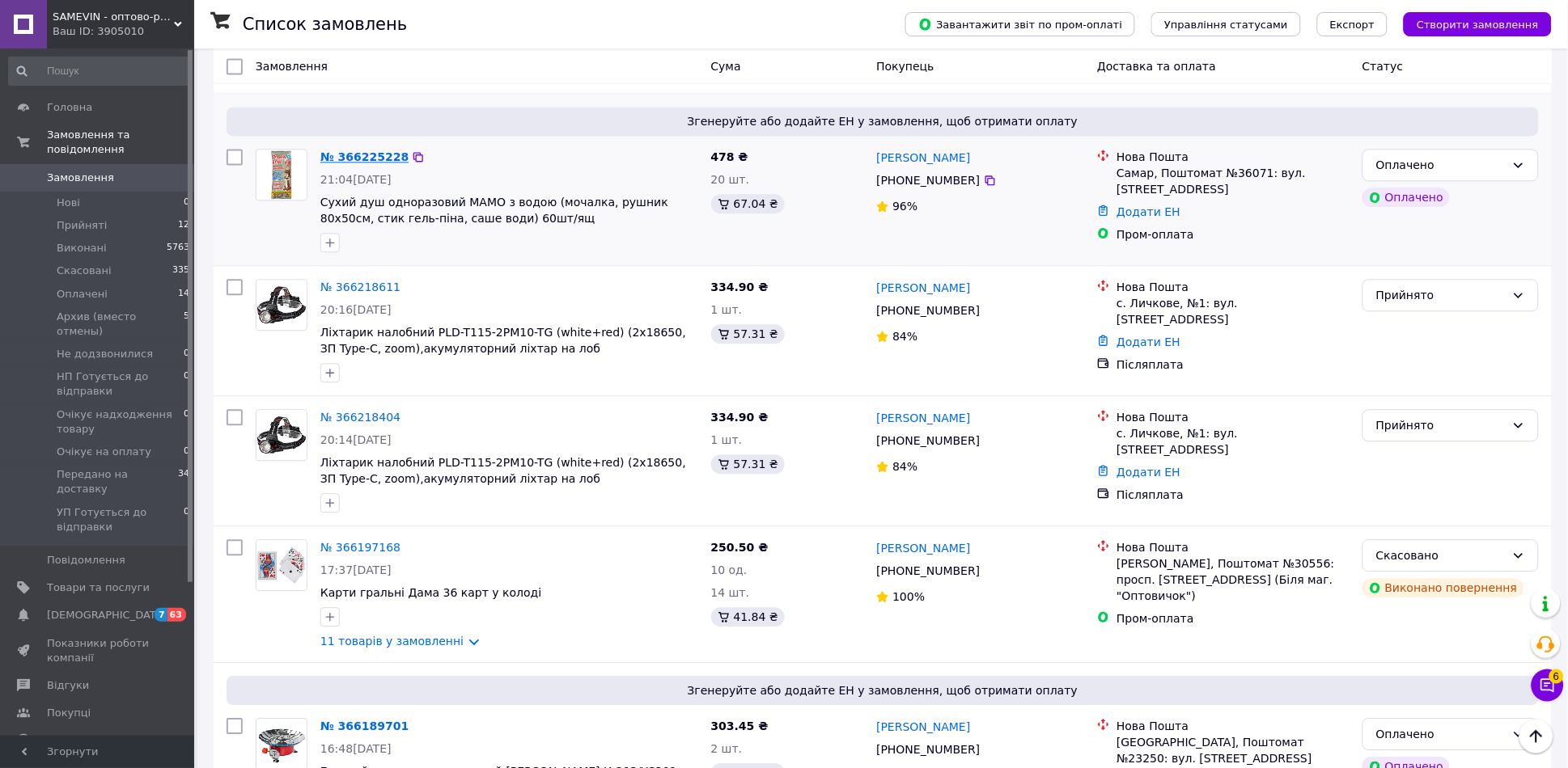
scroll to position [959, 0]
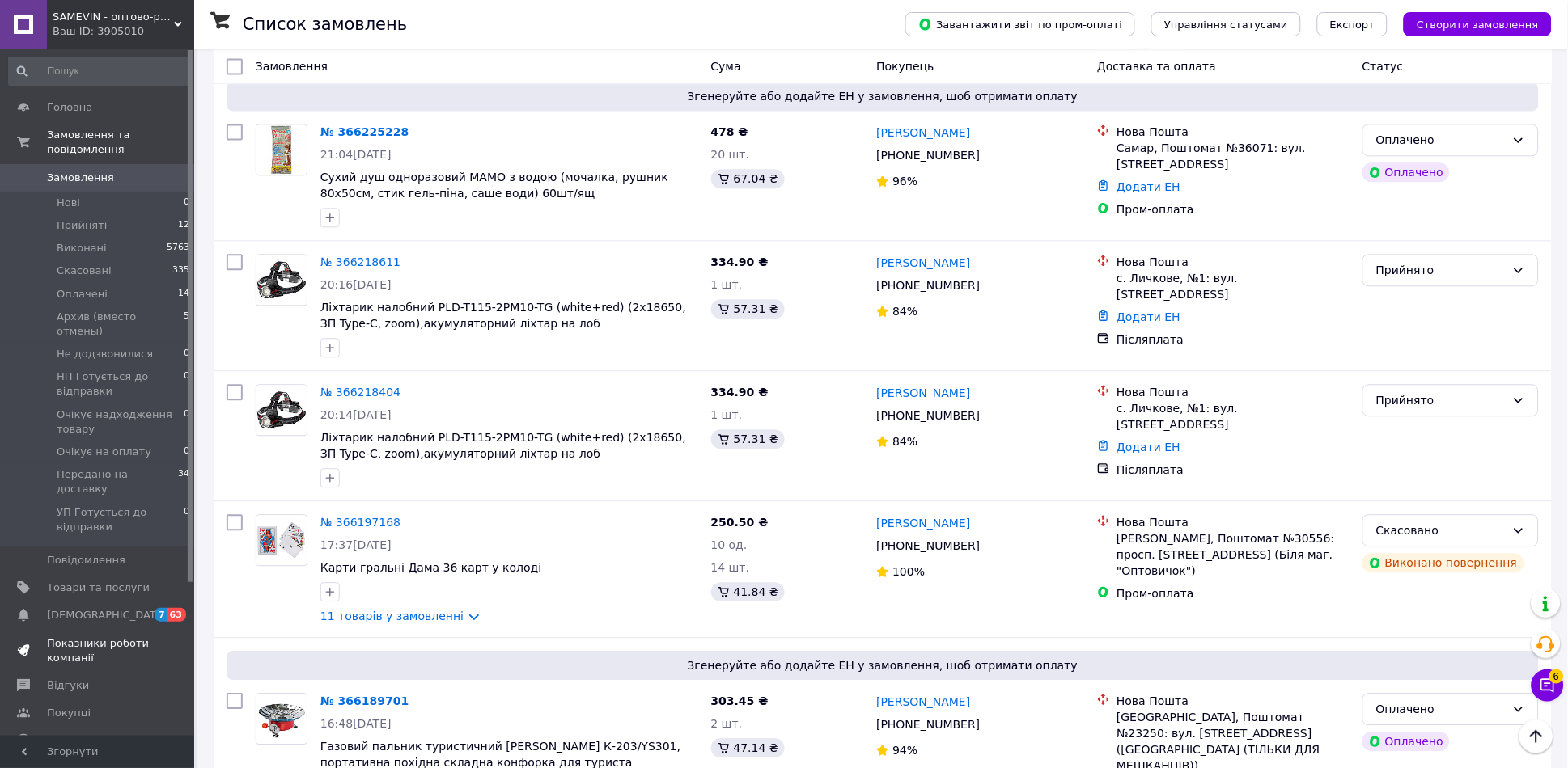
click at [97, 637] on span "Показники роботи компанії" at bounding box center [98, 651] width 103 height 29
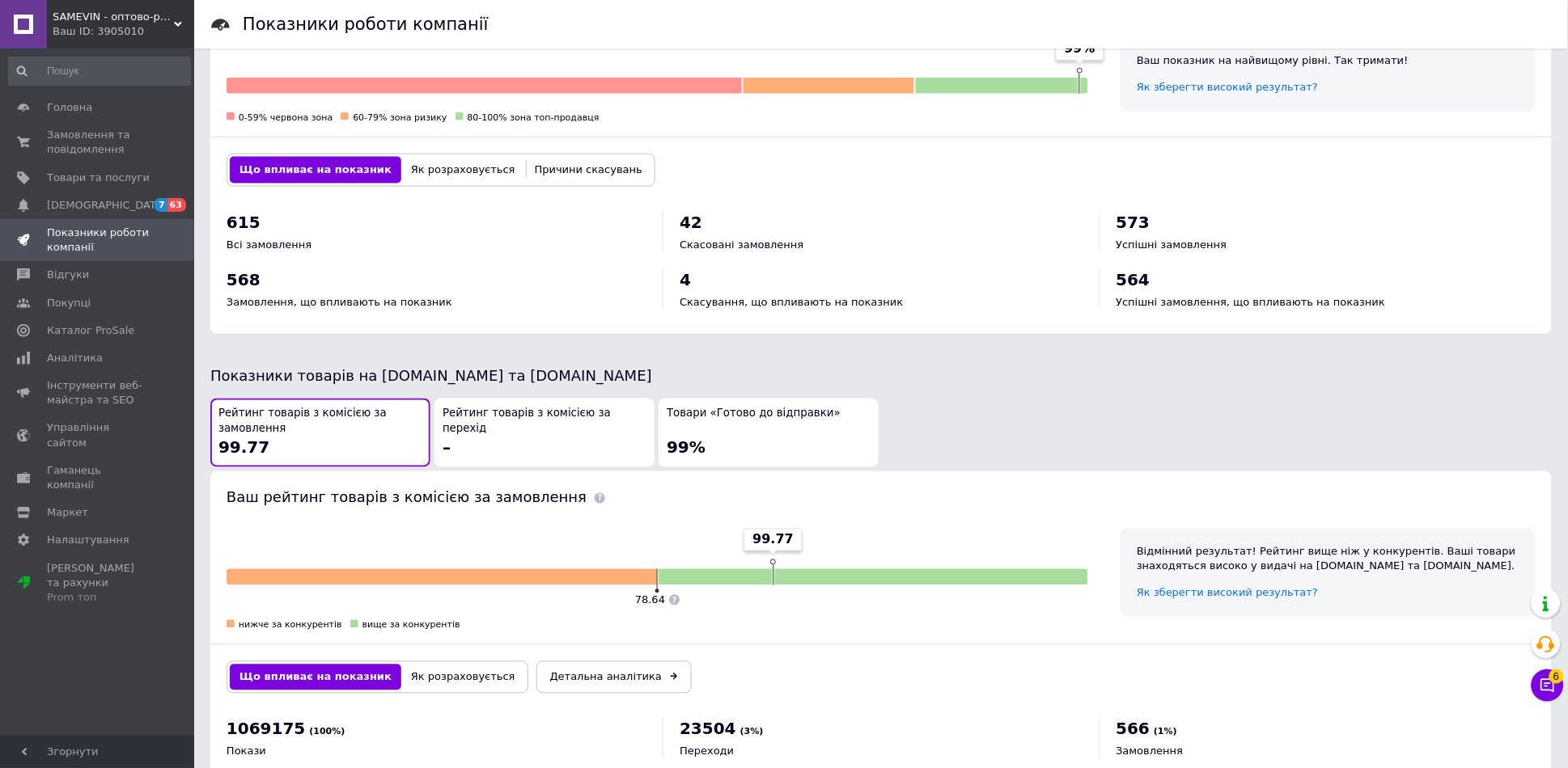
scroll to position [599, 0]
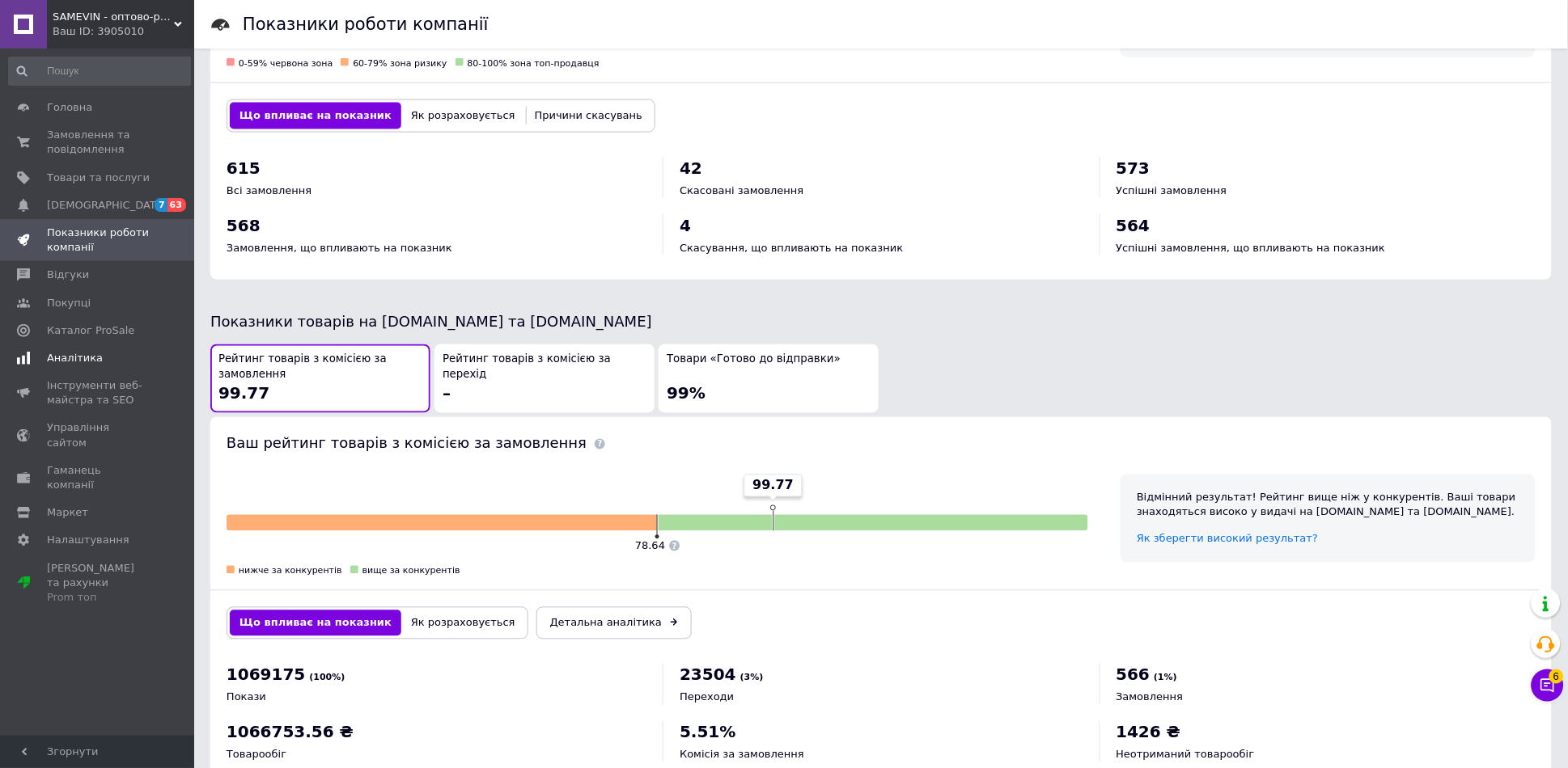
click at [75, 364] on span "Аналітика" at bounding box center [74, 358] width 56 height 14
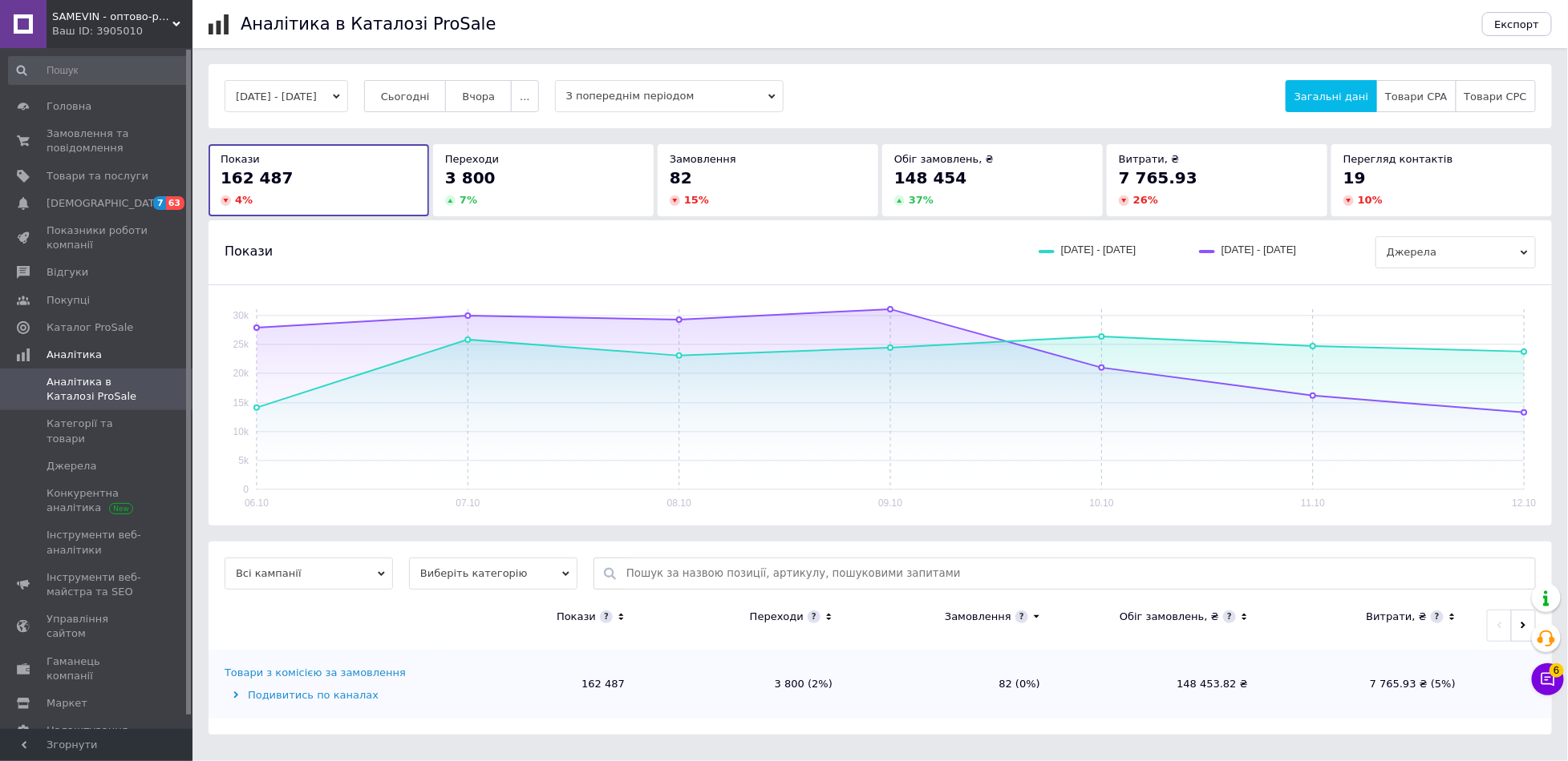
click at [505, 196] on div "7 %" at bounding box center [543, 199] width 197 height 14
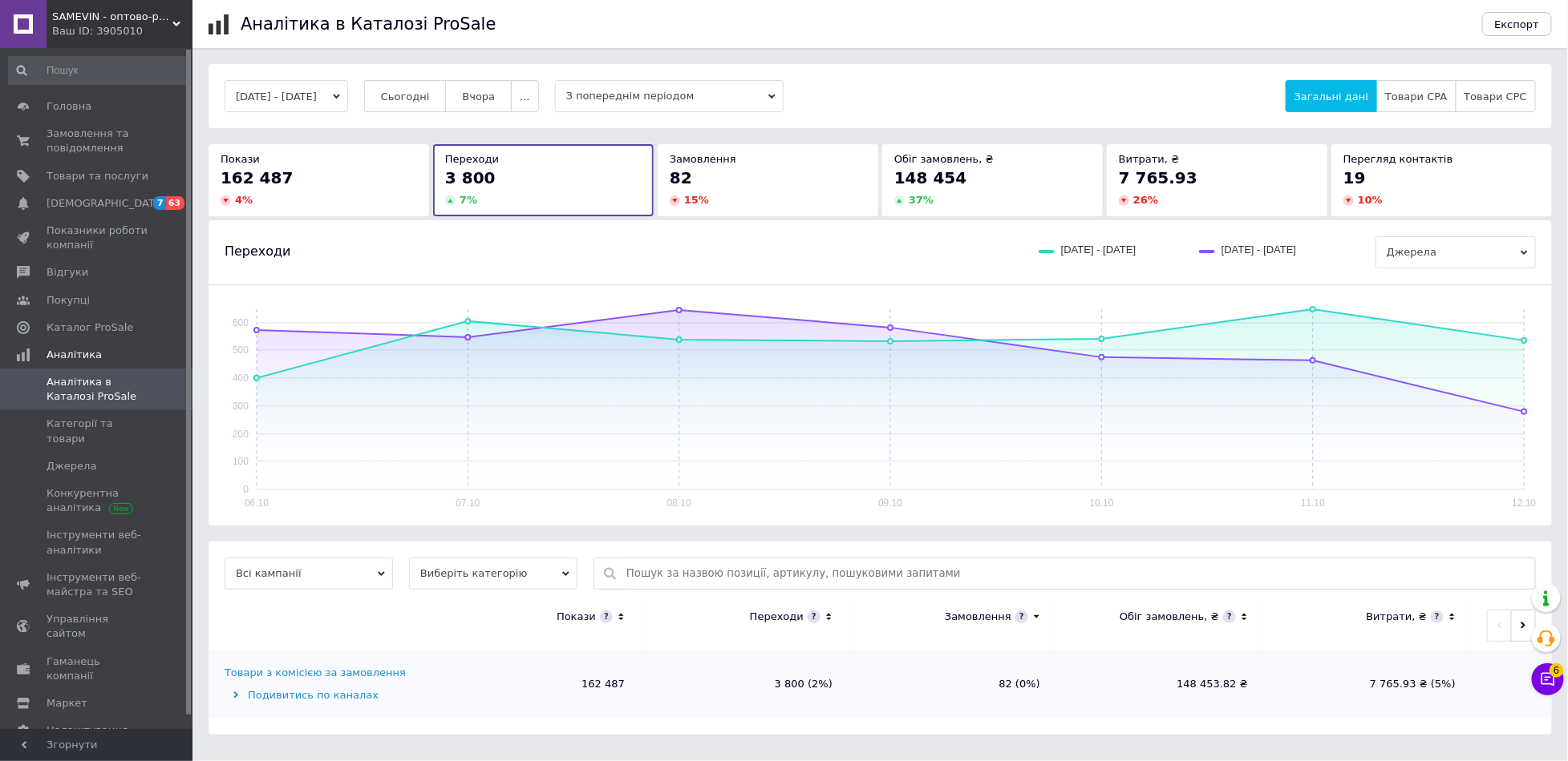
click at [707, 182] on div "82" at bounding box center [767, 178] width 197 height 23
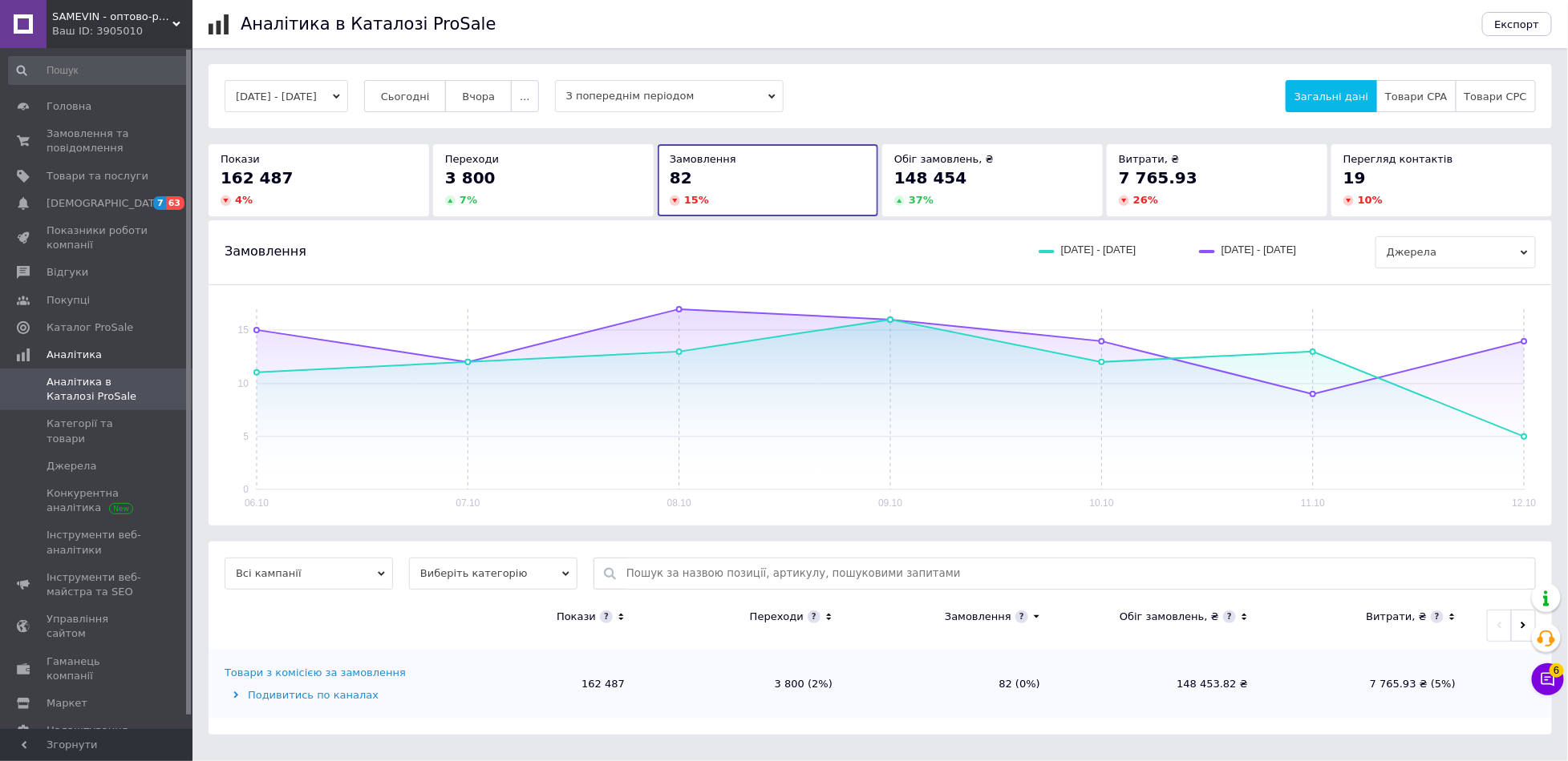
click at [915, 186] on span "148 454" at bounding box center [930, 178] width 72 height 19
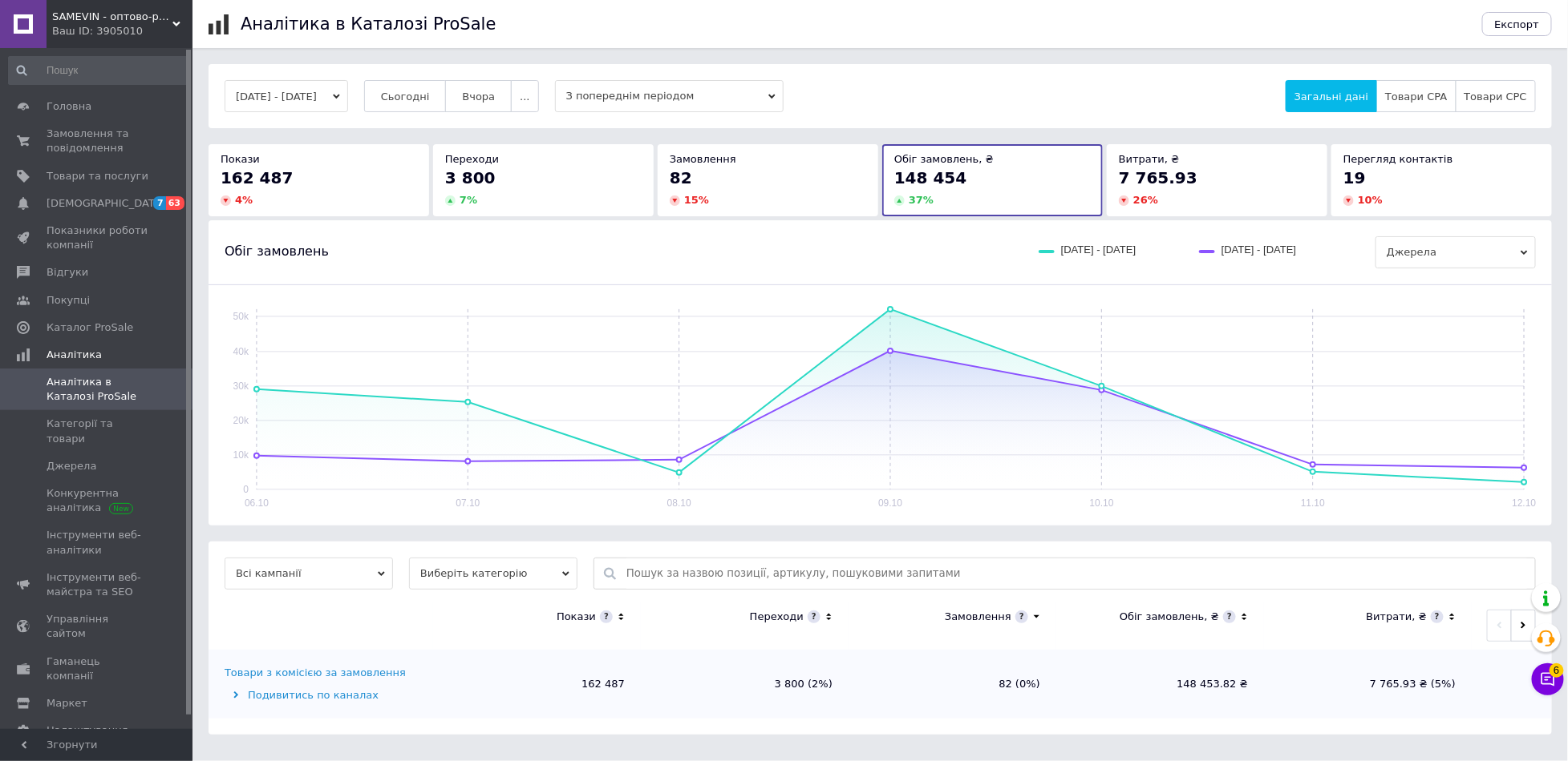
click at [315, 184] on div "162 487" at bounding box center [318, 178] width 197 height 23
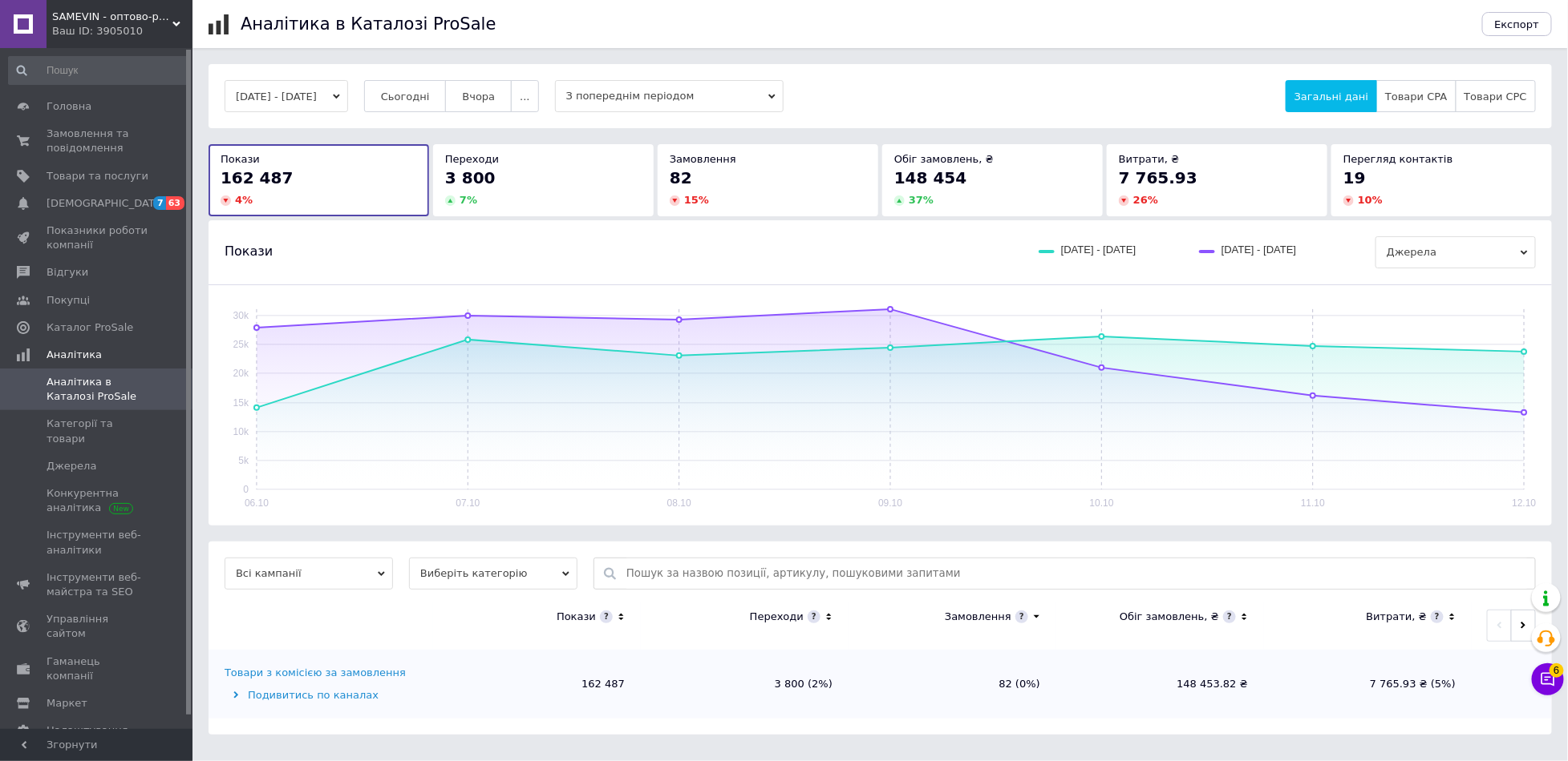
click at [488, 197] on div "7 %" at bounding box center [543, 199] width 197 height 14
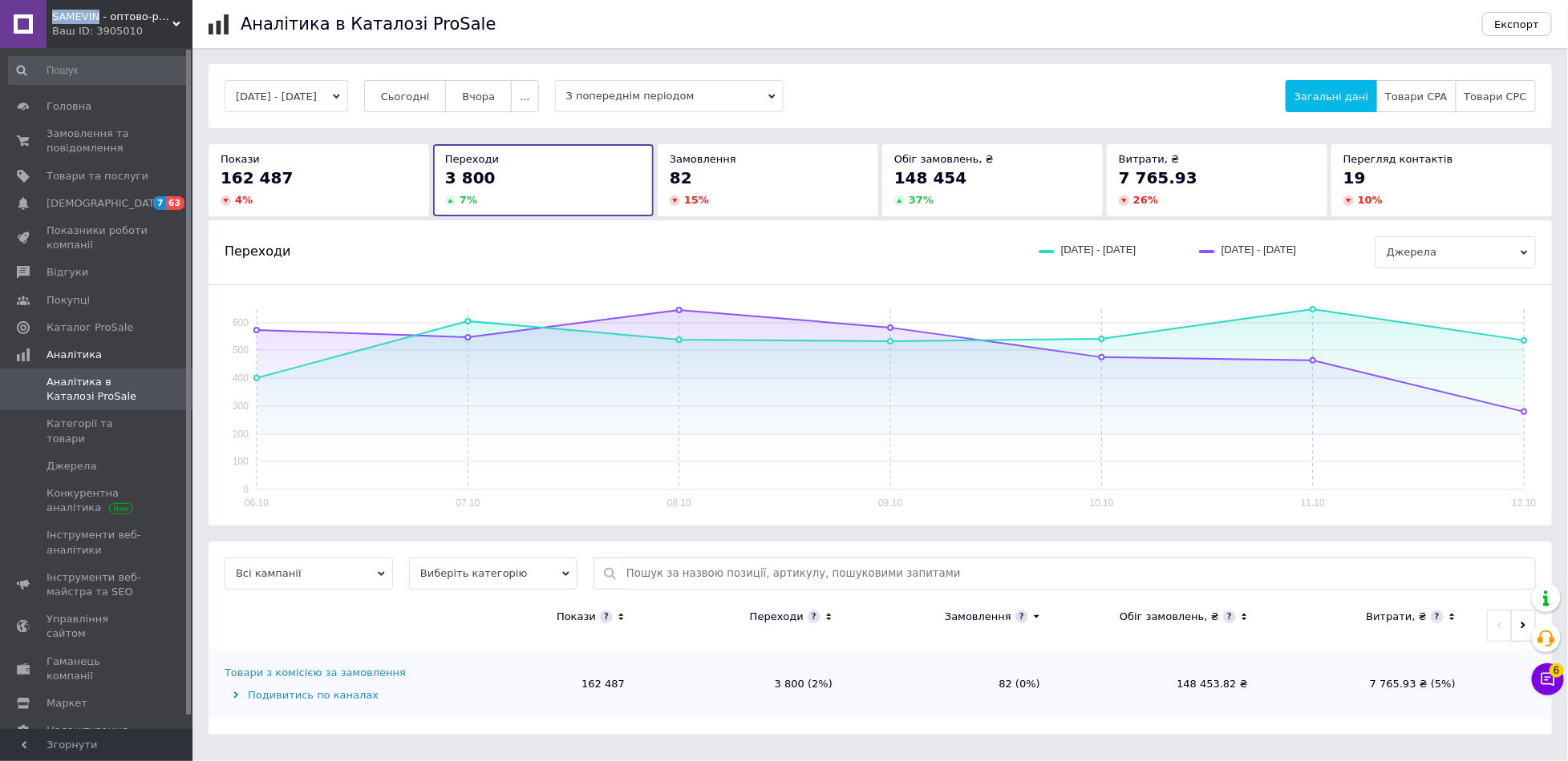
drag, startPoint x: 51, startPoint y: 13, endPoint x: 93, endPoint y: 19, distance: 42.4
click at [93, 19] on div "SAMEVIN - оптово-роздрібний інтернет-магазин Ваш ID: 3905010" at bounding box center [119, 24] width 146 height 48
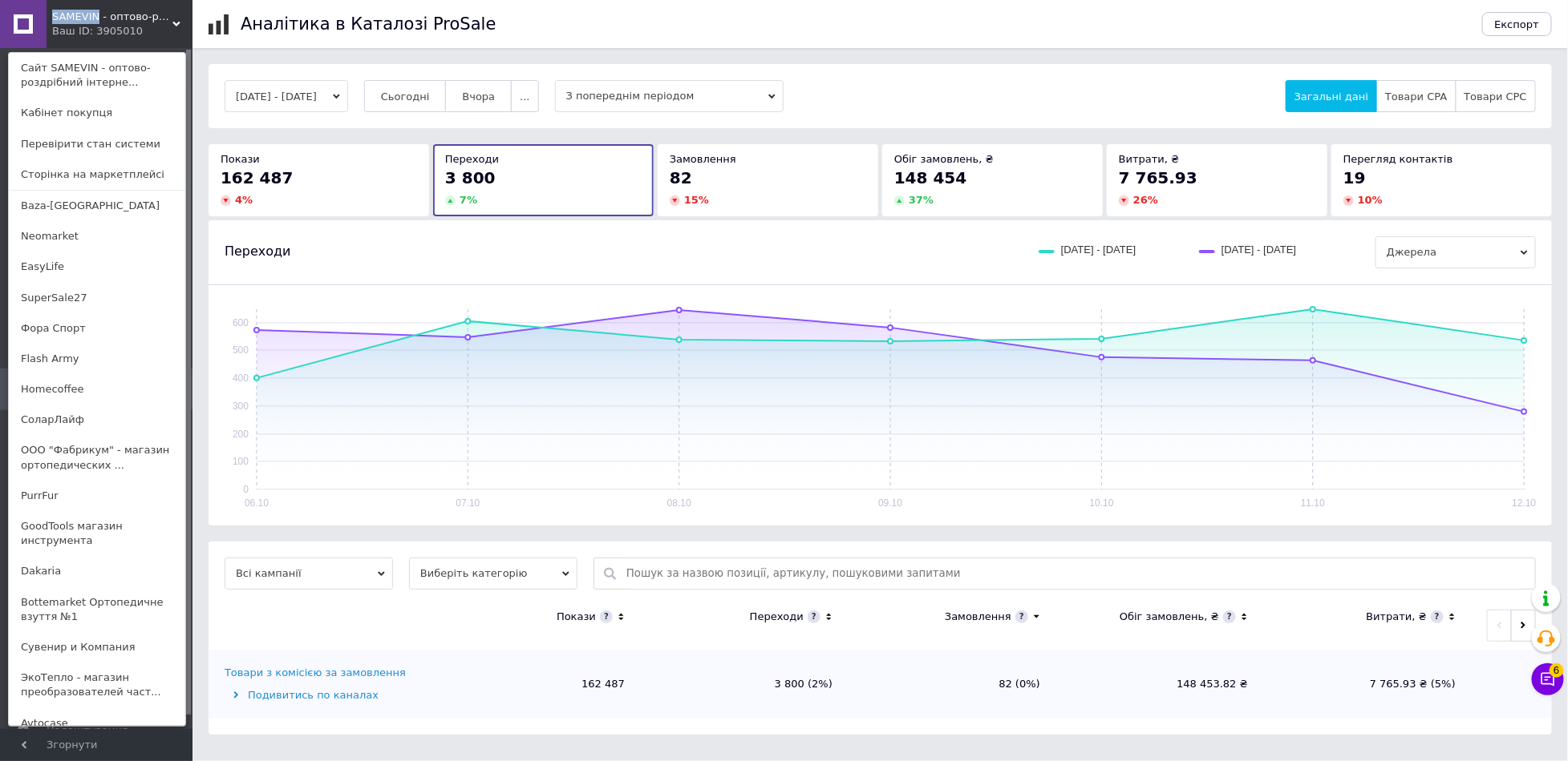
copy span "SAMEVIN"
click at [348, 98] on button "[DATE] - [DATE]" at bounding box center [286, 96] width 123 height 32
click at [529, 100] on span "..." at bounding box center [524, 96] width 9 height 12
click at [492, 223] on button "60 днів" at bounding box center [493, 221] width 90 height 32
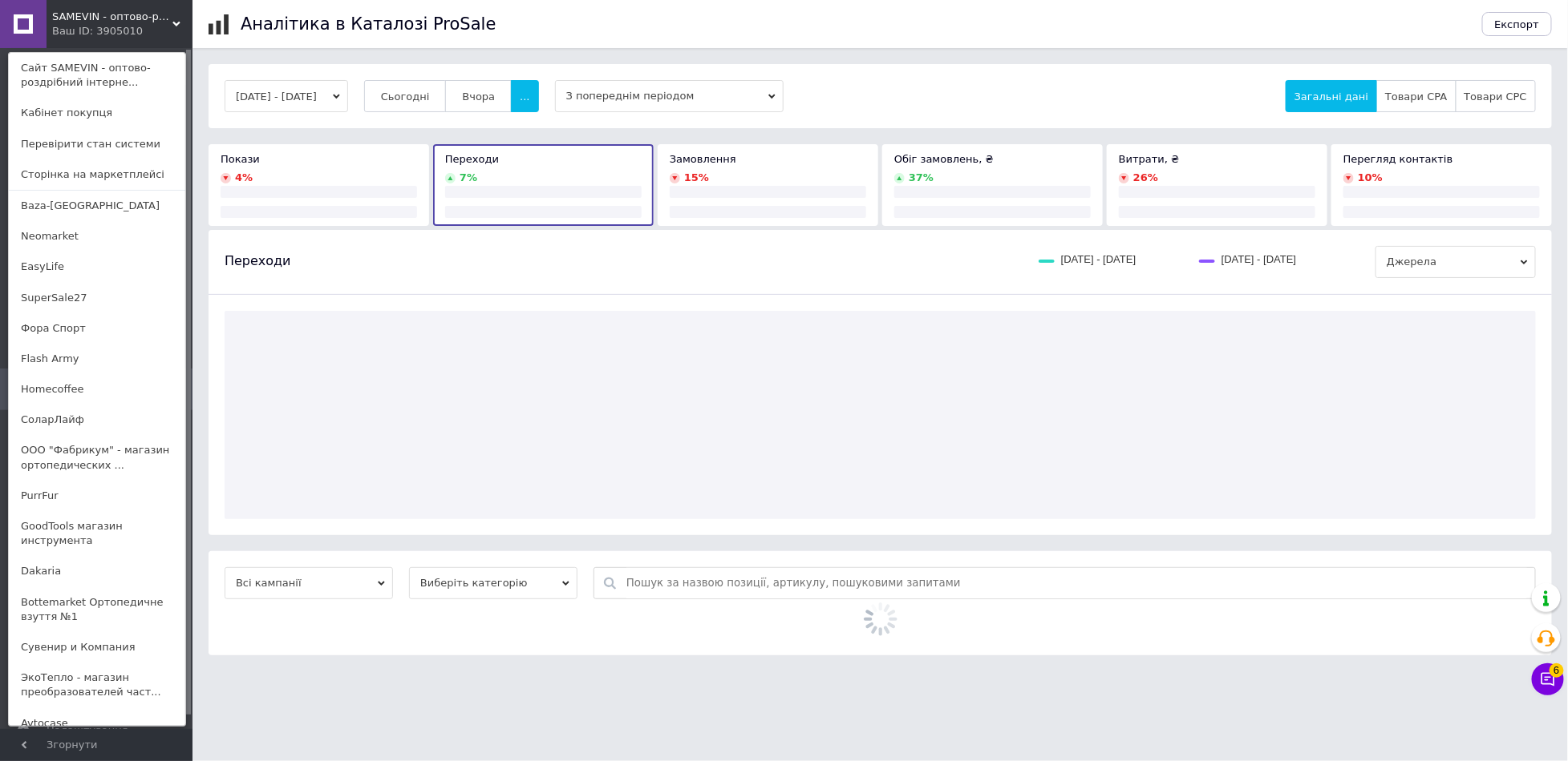
click at [177, 24] on use at bounding box center [176, 24] width 8 height 5
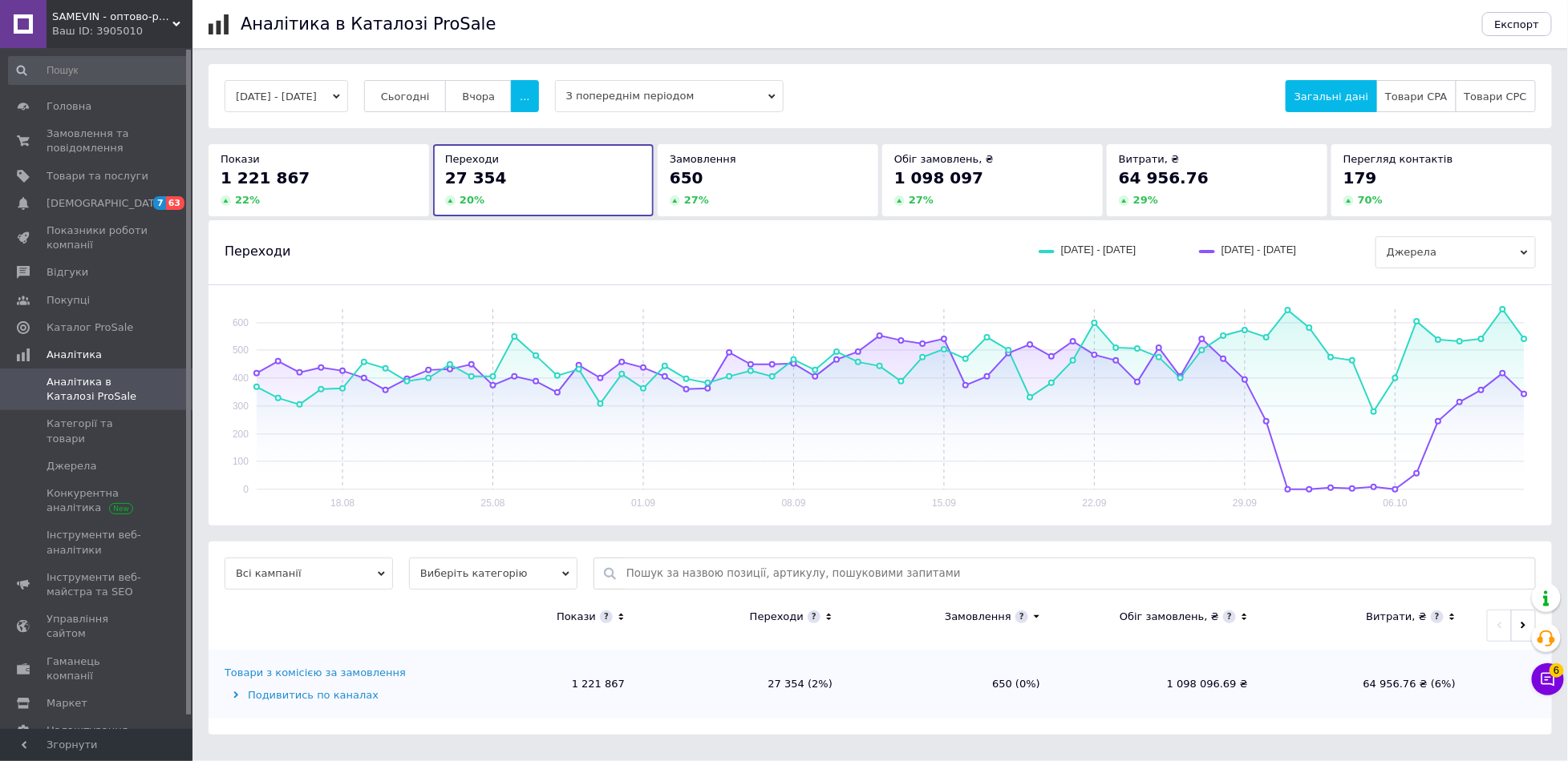
click at [1124, 575] on input "text" at bounding box center [1076, 574] width 901 height 30
paste input "Перчатки зимние флисовые для ВСУ, утепленные перчатки Камуфляж (1/12/15уп/меш) …"
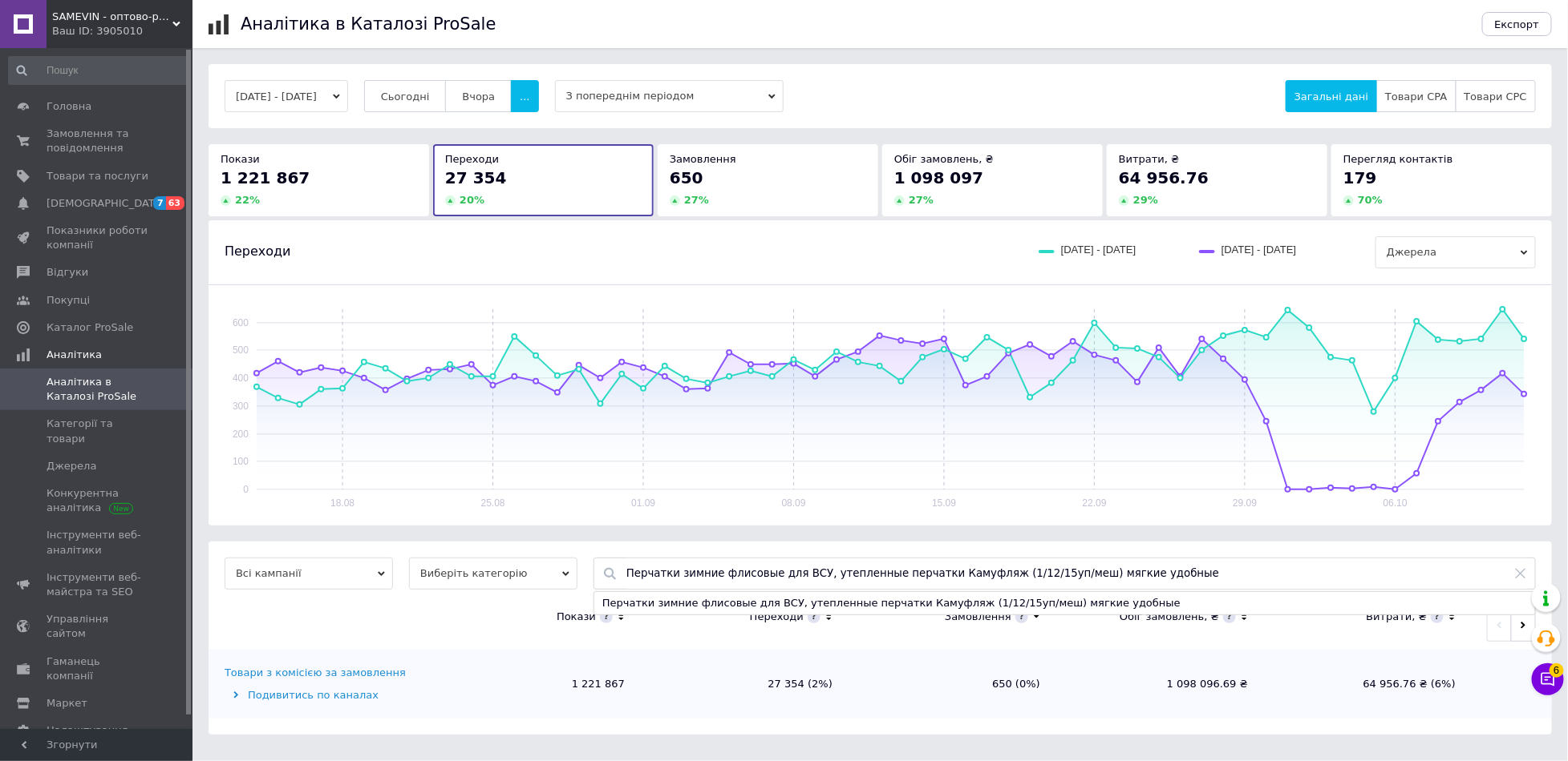
click at [946, 610] on div "Перчатки зимние флисовые для ВСУ, утепленные перчатки Камуфляж (1/12/15уп/меш) …" at bounding box center [1064, 604] width 940 height 23
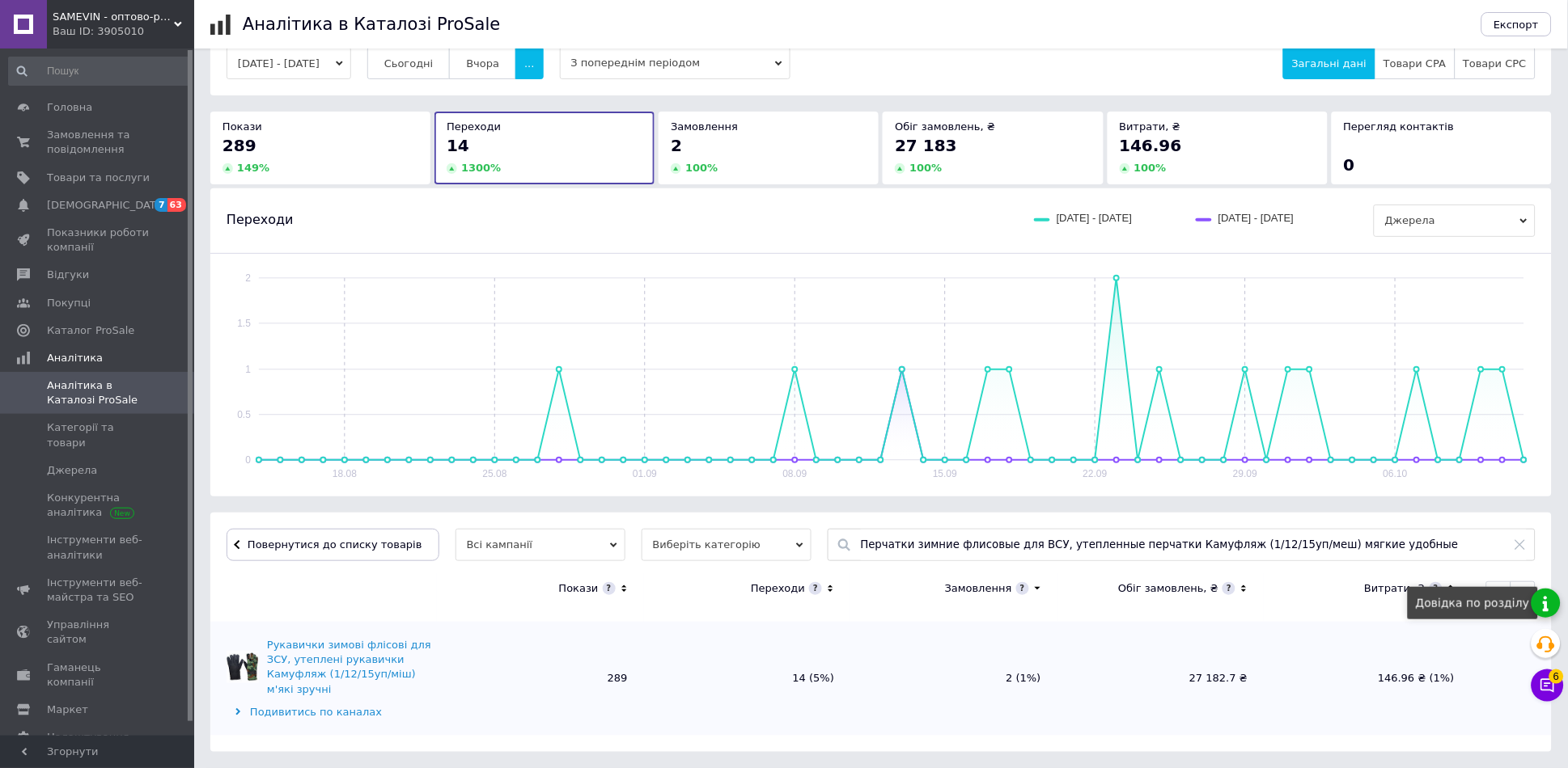
scroll to position [34, 0]
click at [1526, 607] on button "button" at bounding box center [1523, 598] width 25 height 32
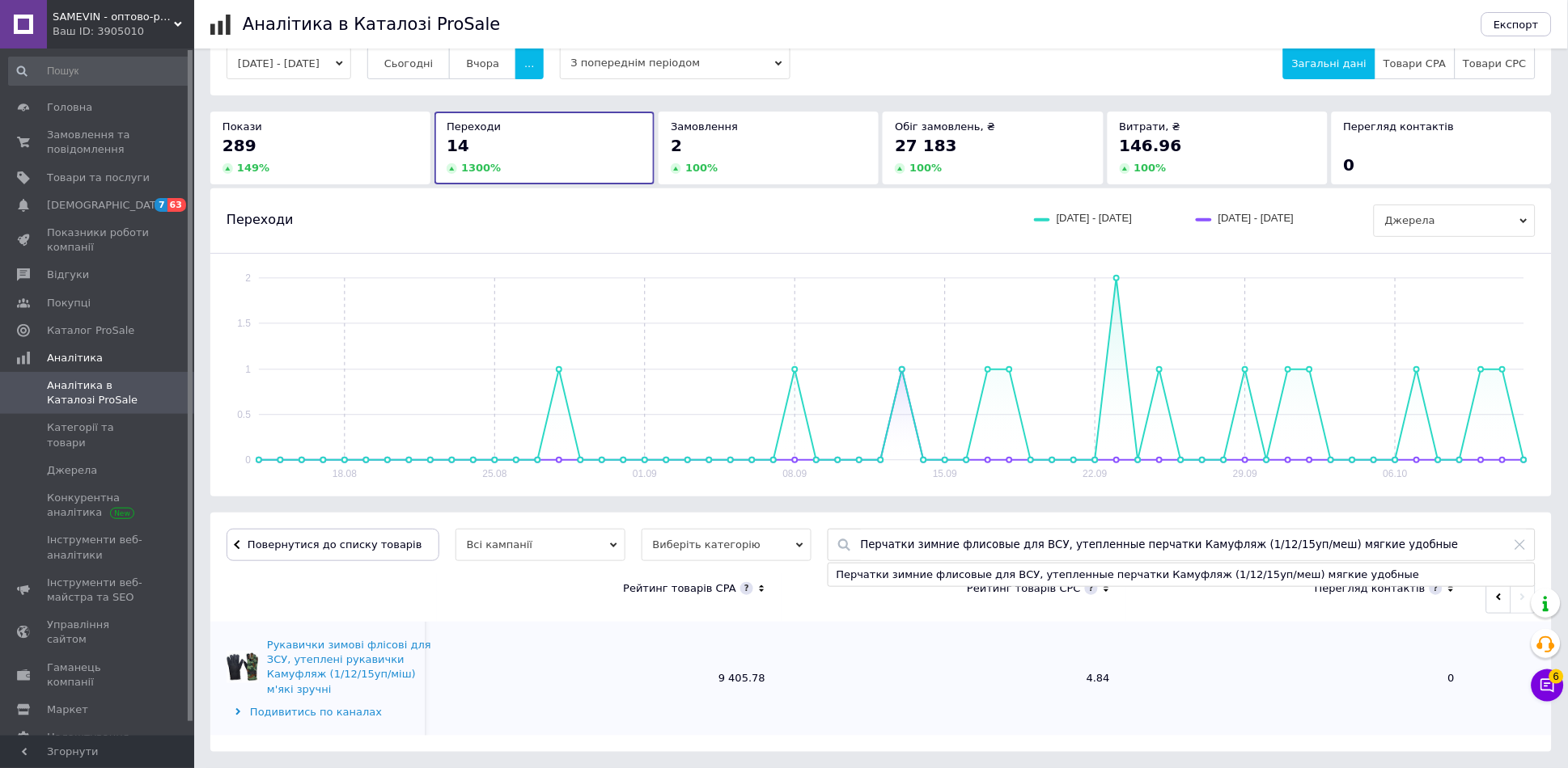
drag, startPoint x: 1381, startPoint y: 545, endPoint x: 731, endPoint y: 547, distance: 650.0
click at [735, 551] on div "Повернутися до списку товарів Всі кампанії Виберіть категорію Перчатки зимние ф…" at bounding box center [881, 545] width 1310 height 32
paste input "есто от крыс и мышей Смерть щурам №1 (бродифакум) 200г / Крысиный яд / Отрава д…"
click at [851, 572] on div "Тесто от крыс и мышей Смерть щурам №1 (бродифакум) 200г / Крысиный яд / Отрава …" at bounding box center [1181, 575] width 707 height 23
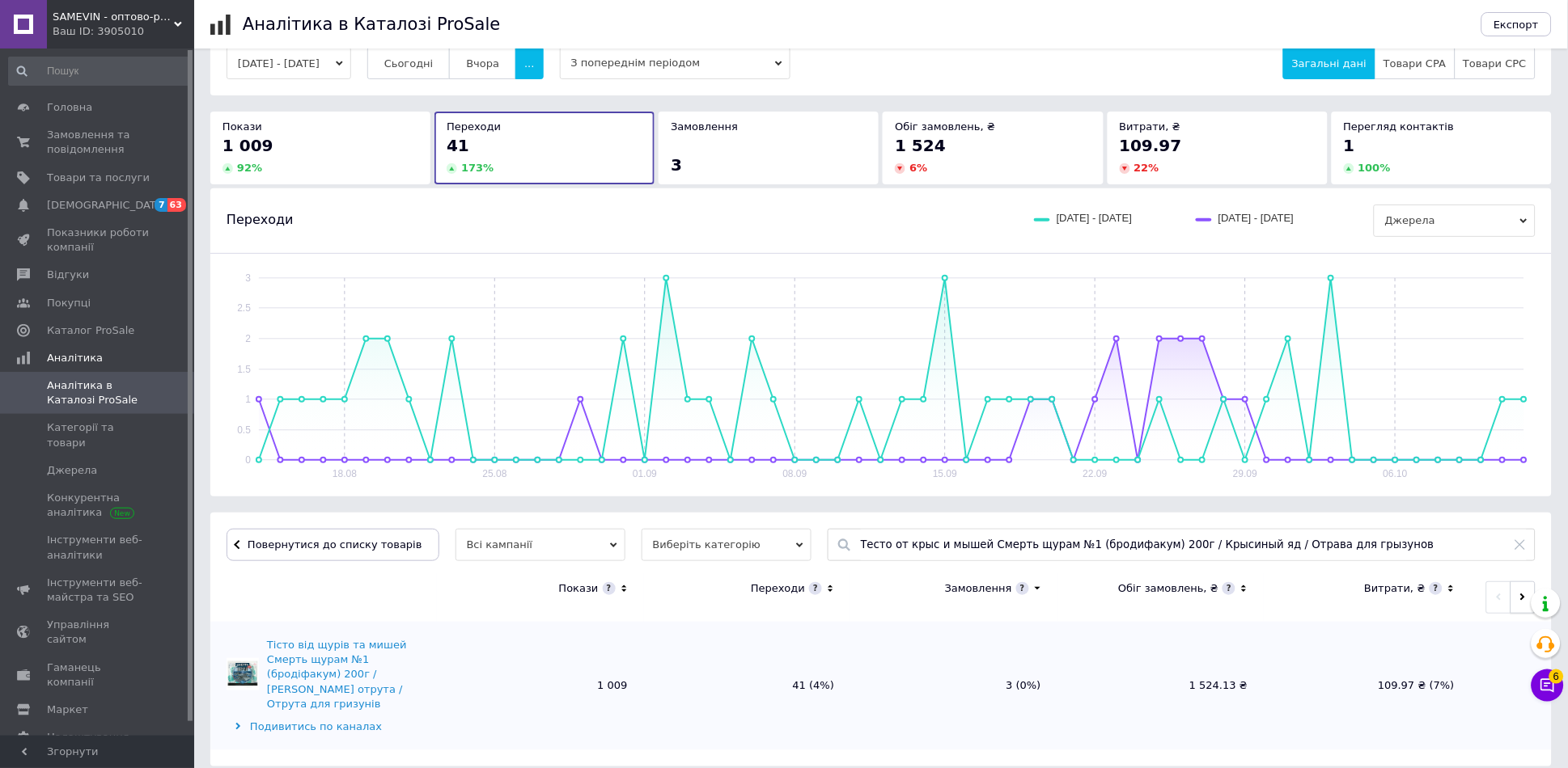
click at [1517, 602] on button "button" at bounding box center [1523, 598] width 25 height 32
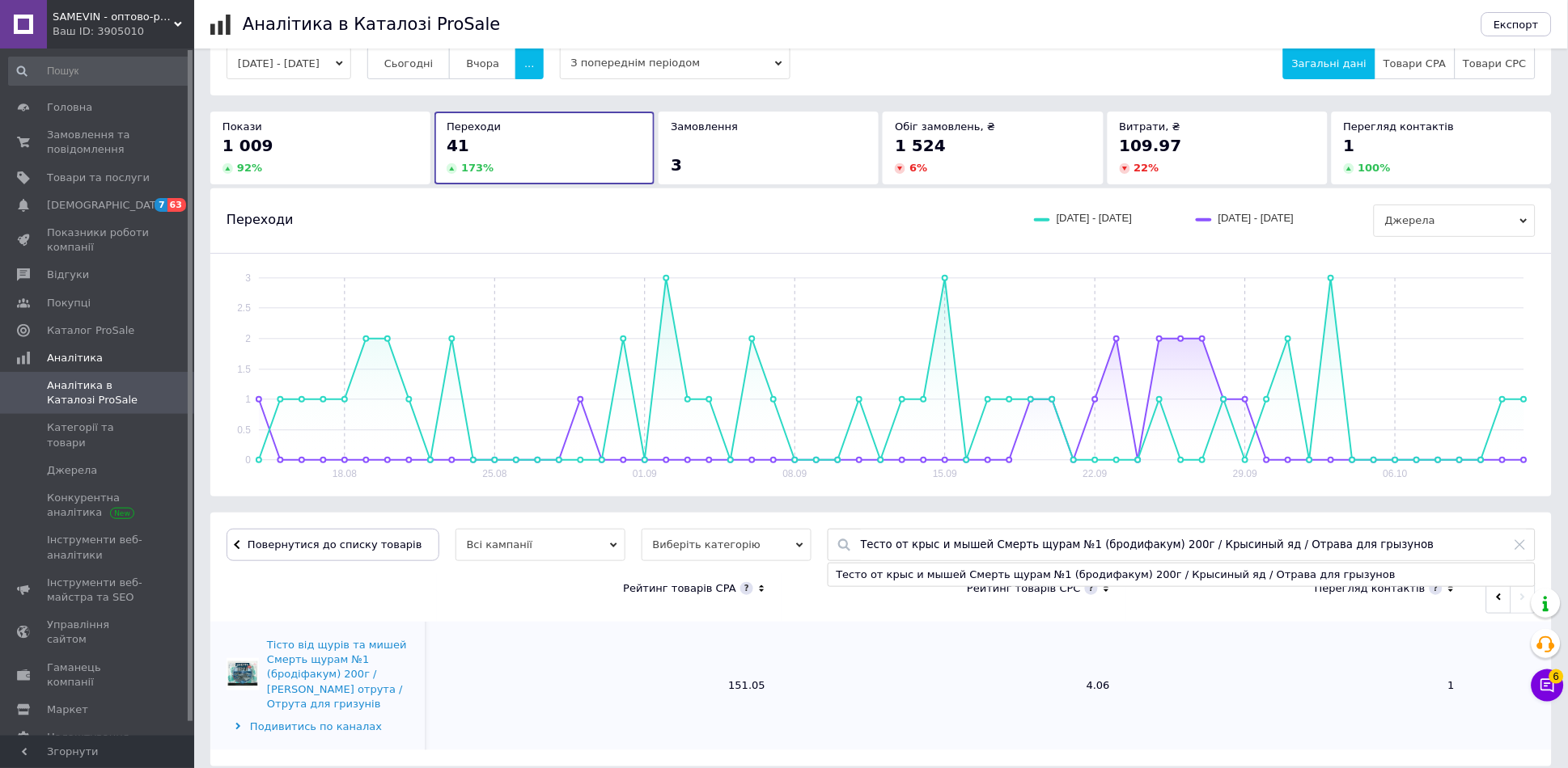
drag, startPoint x: 1369, startPoint y: 547, endPoint x: 336, endPoint y: 576, distance: 1033.4
click at [333, 578] on div "Повернутися до списку товарів Всі кампанії Виберіть категорію Тесто от крыс и м…" at bounding box center [881, 640] width 1342 height 254
paste input "ерновая приманка от крыс и мышей Смерть гризунам (сыр) 150г / Отрава для мышей …"
click at [1029, 576] on div "Зерновая приманка от крыс и мышей Смерть гризунам (сыр) 150г / Отрава для мышей…" at bounding box center [1181, 575] width 707 height 23
